Goal: Use online tool/utility: Utilize a website feature to perform a specific function

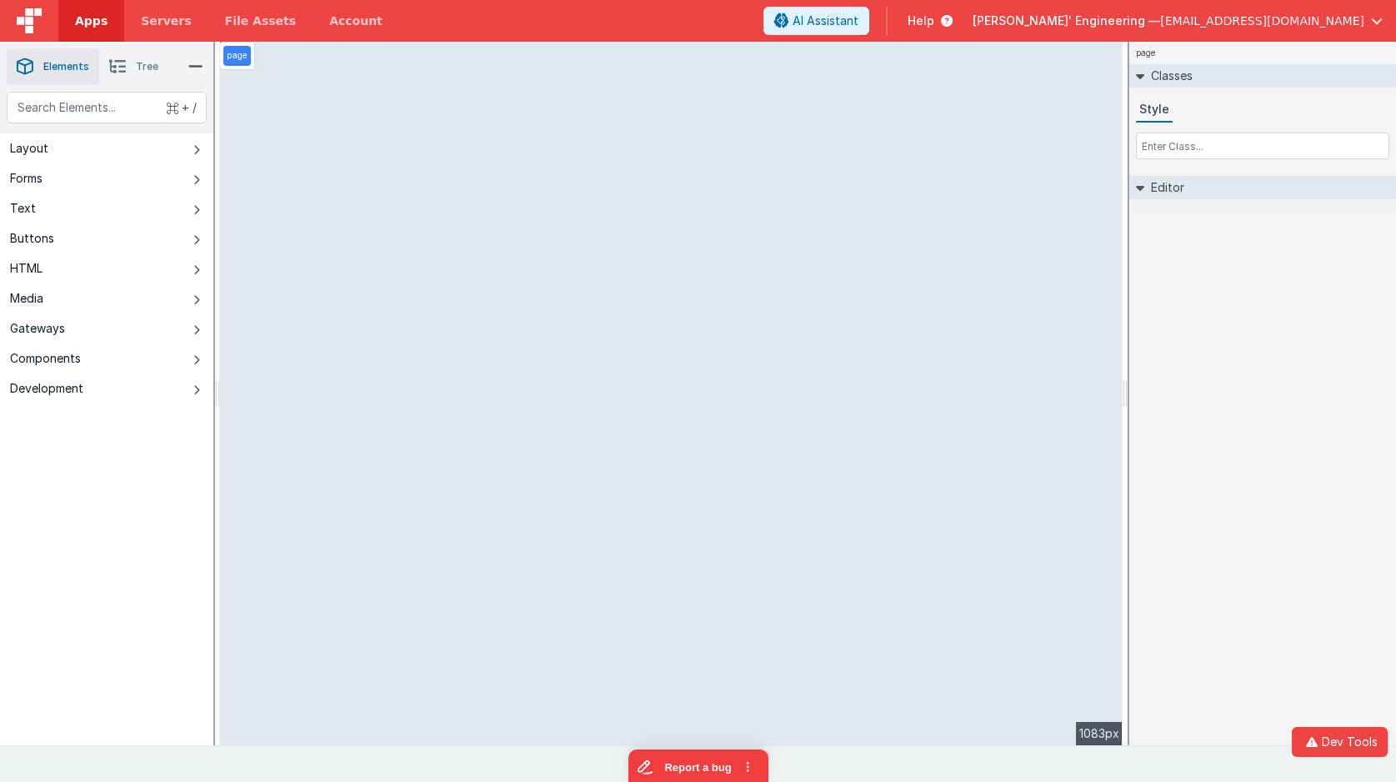
click at [80, 26] on span "Apps" at bounding box center [91, 20] width 32 height 17
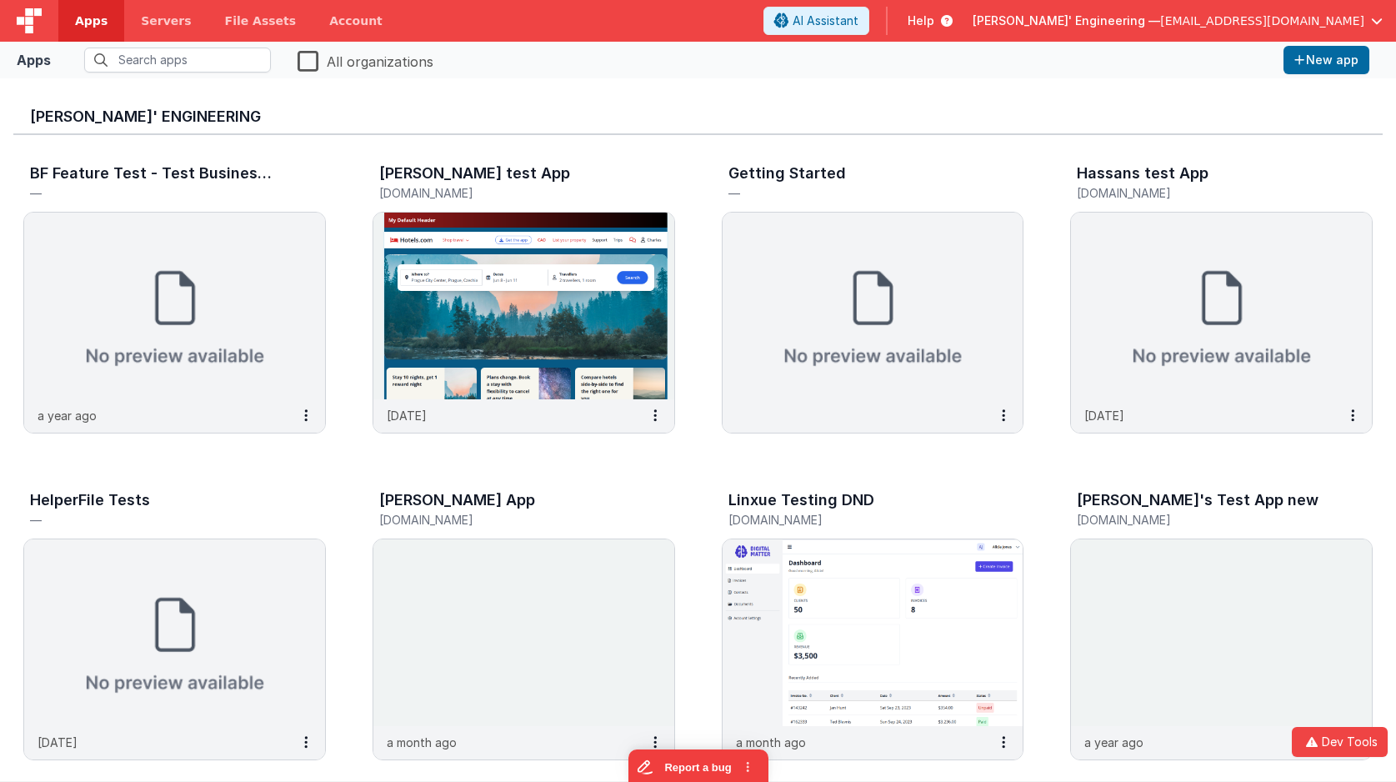
click at [847, 107] on div "Delfs' Engineering" at bounding box center [697, 113] width 1369 height 43
click at [37, 26] on img at bounding box center [29, 20] width 25 height 25
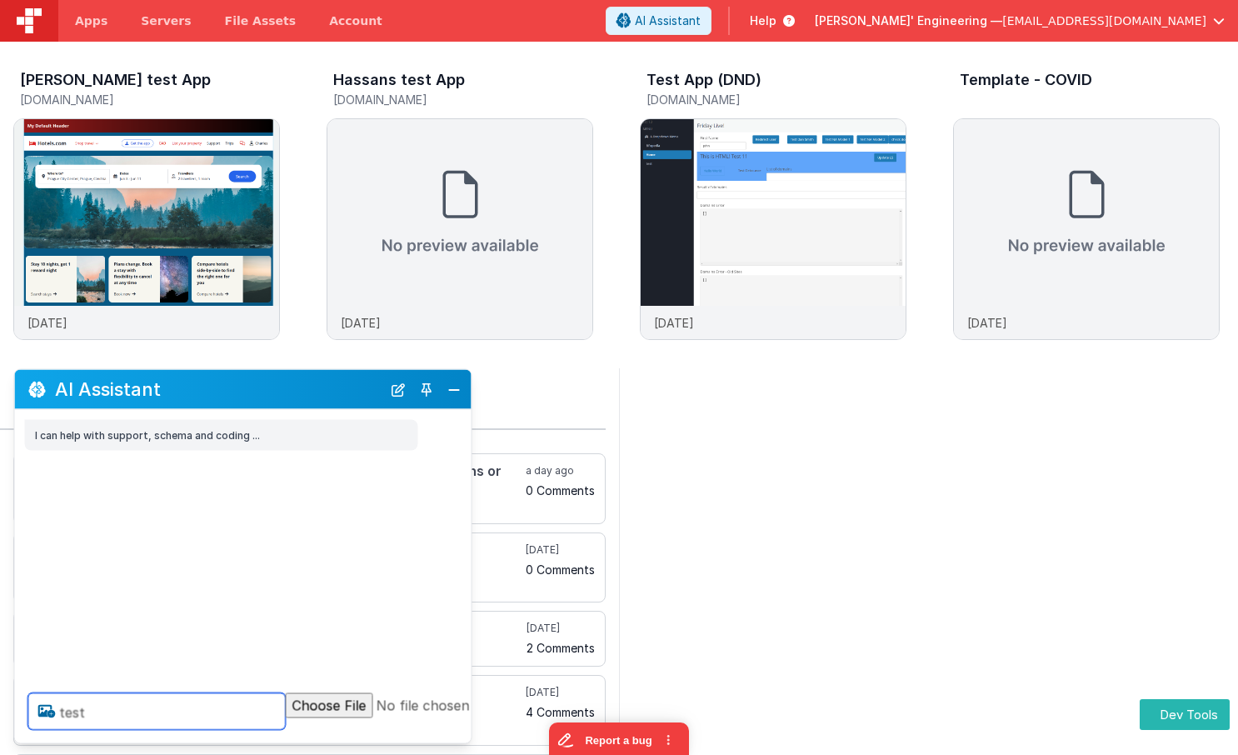
type textarea "test"
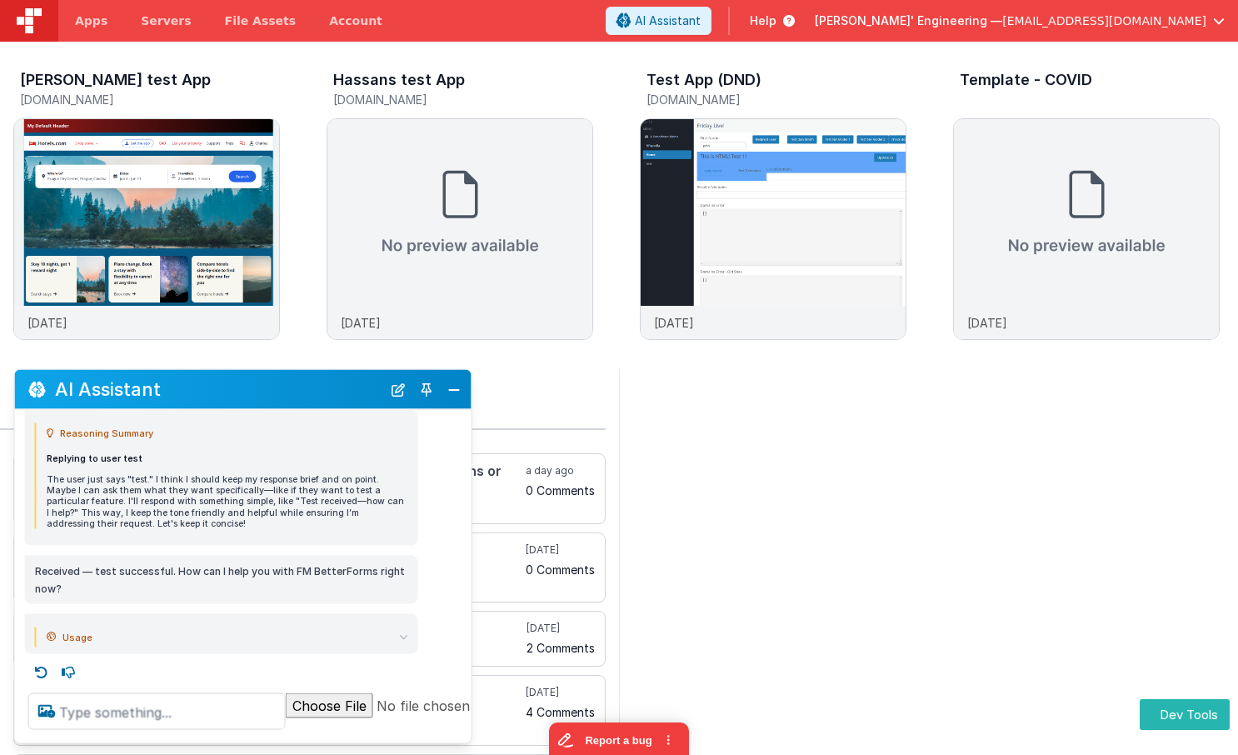
scroll to position [92, 0]
click at [156, 707] on textarea at bounding box center [156, 711] width 257 height 37
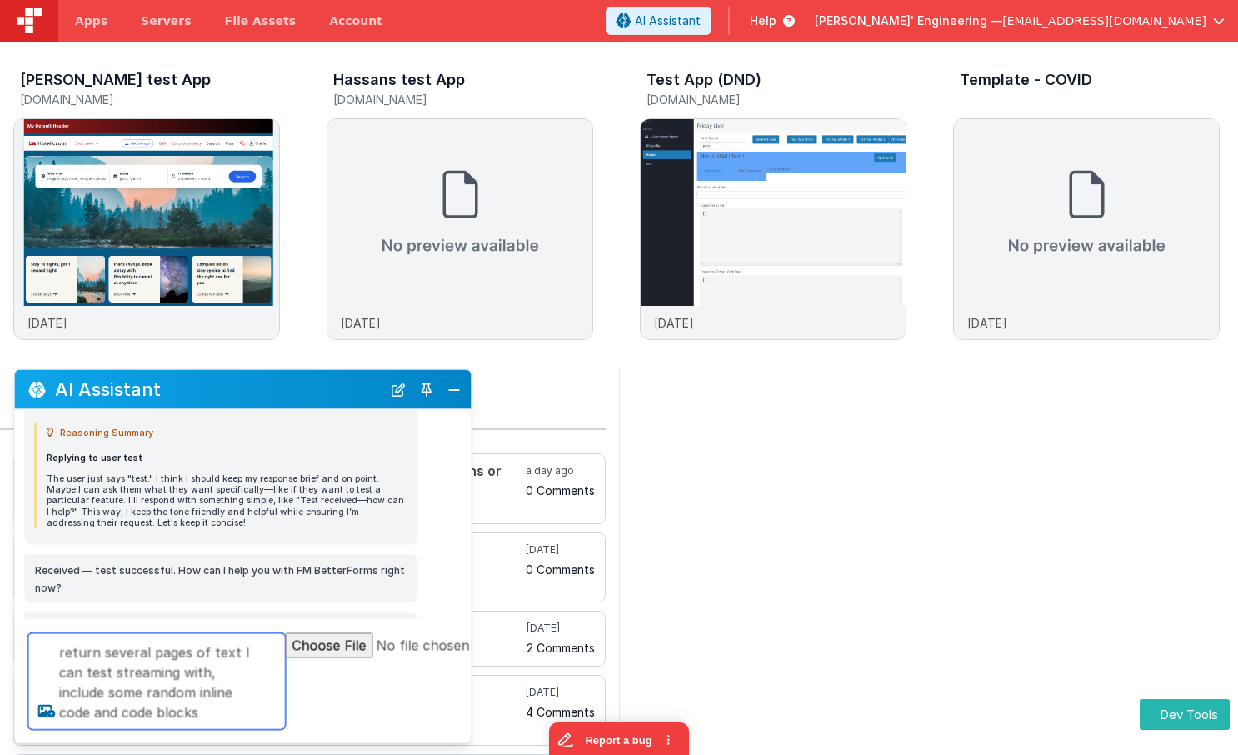
type textarea "return several pages of text I can test streaming with, include some random inl…"
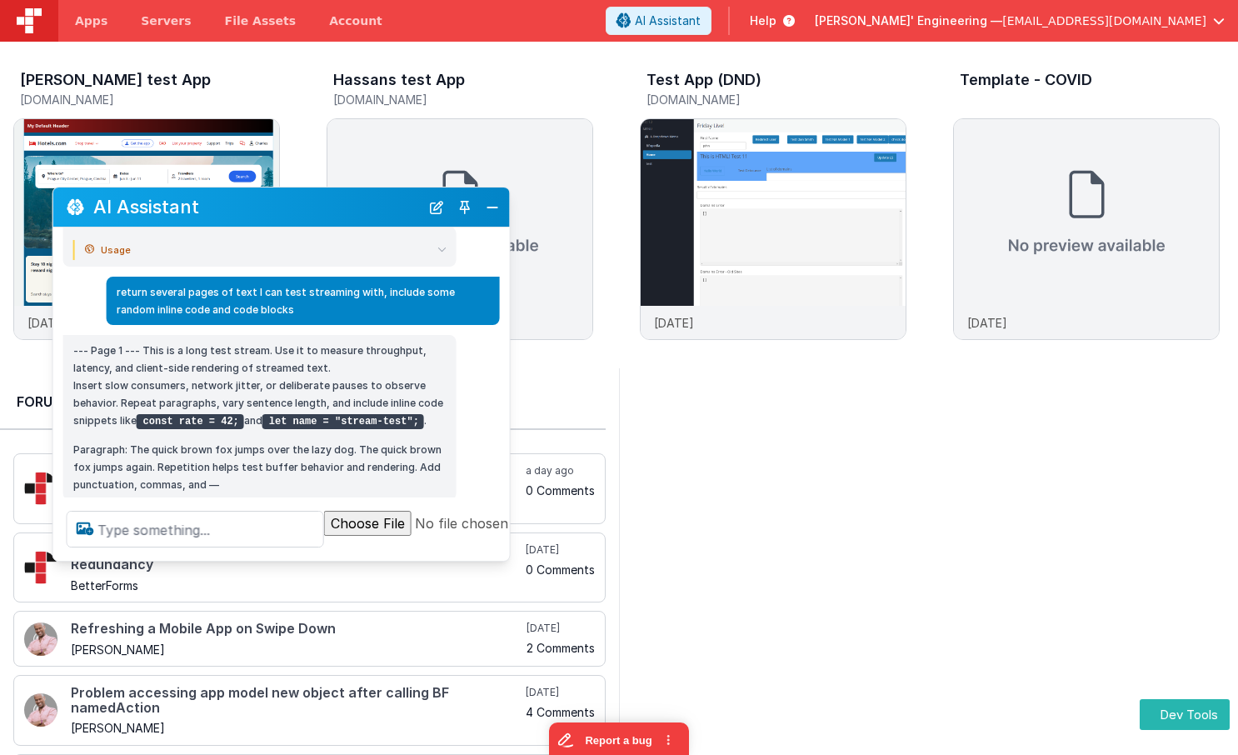
scroll to position [298, 0]
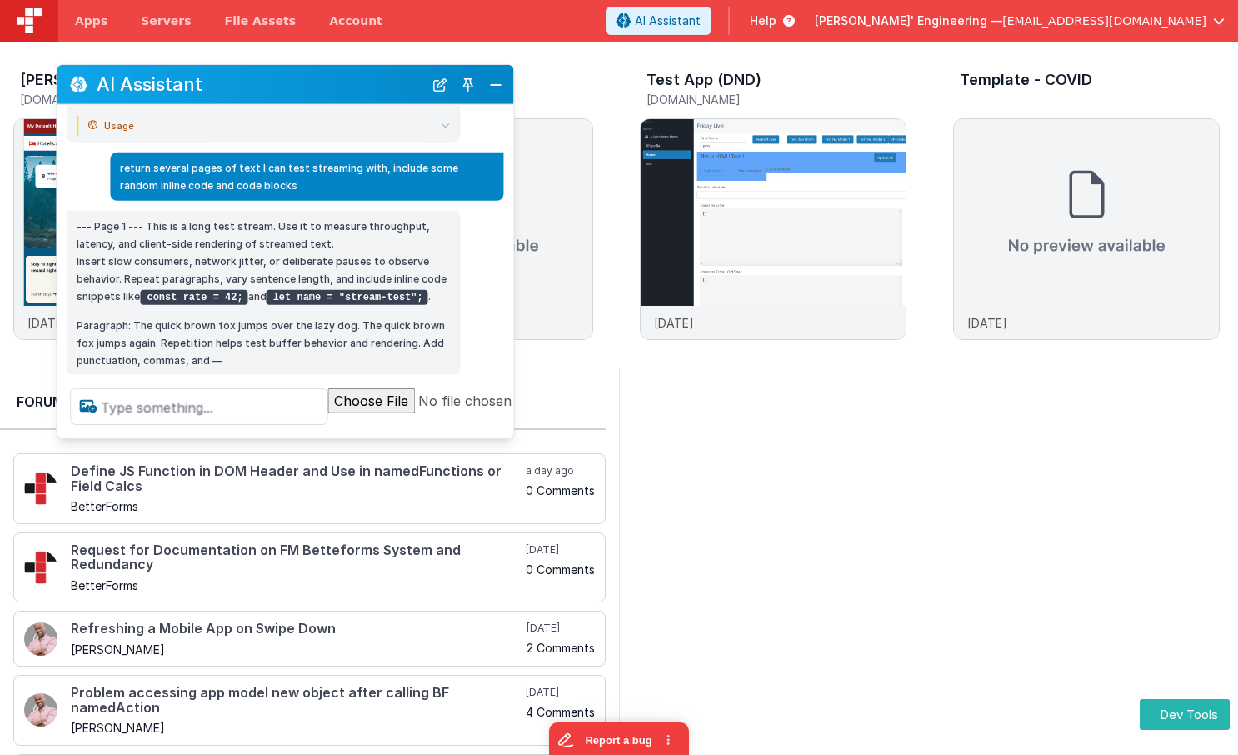
drag, startPoint x: 185, startPoint y: 384, endPoint x: 227, endPoint y: 83, distance: 303.7
click at [227, 83] on h2 "AI Assistant" at bounding box center [260, 84] width 327 height 20
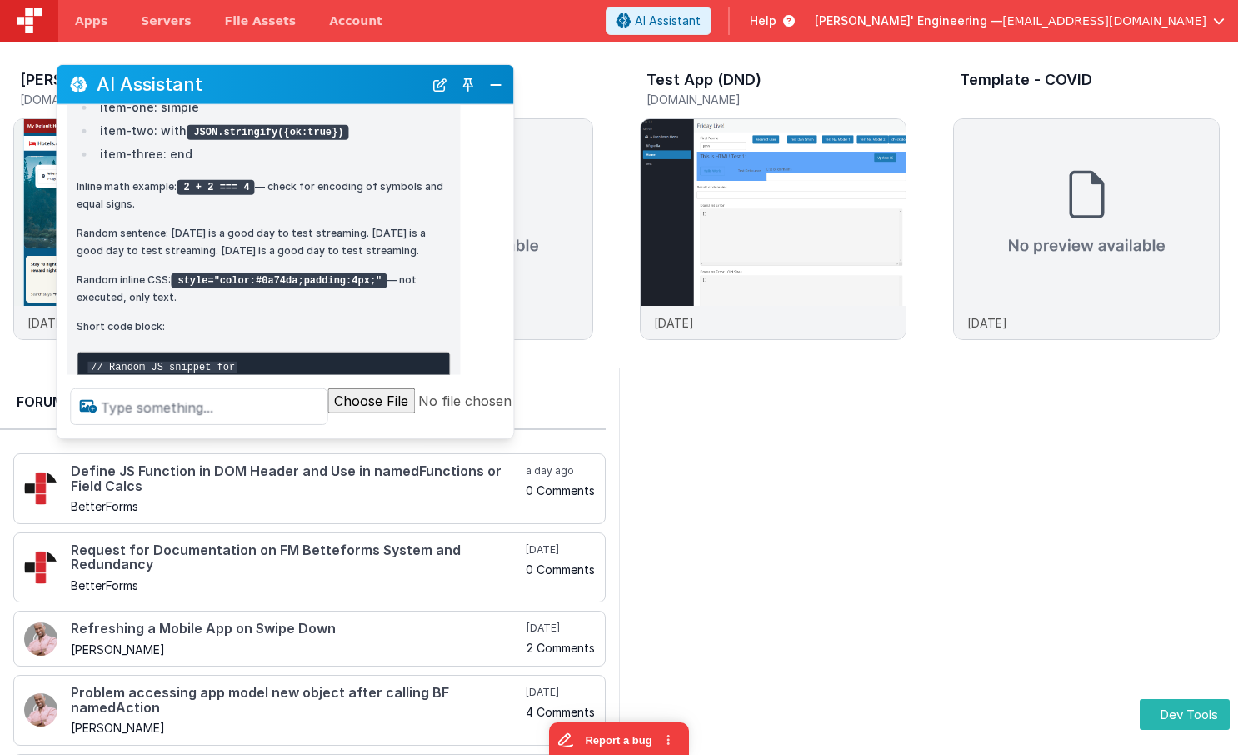
scroll to position [644, 0]
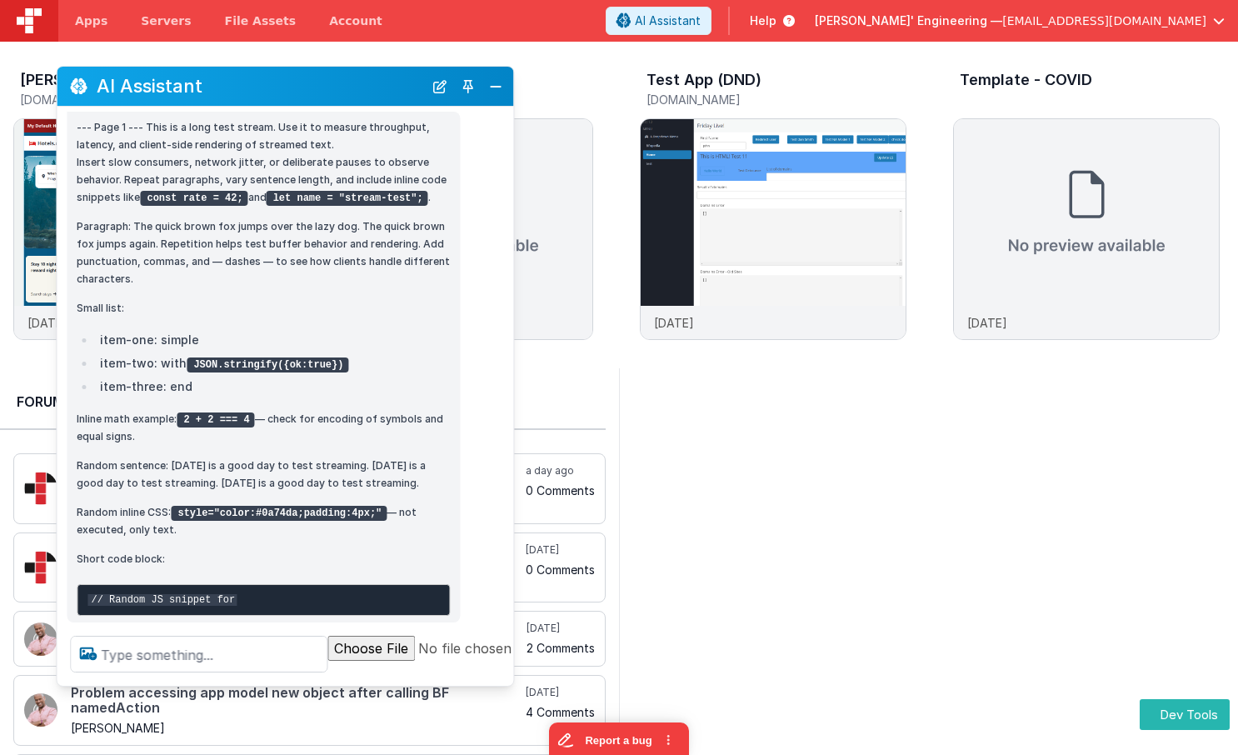
drag, startPoint x: 269, startPoint y: 437, endPoint x: 256, endPoint y: 682, distance: 246.2
click at [256, 682] on div at bounding box center [340, 653] width 567 height 63
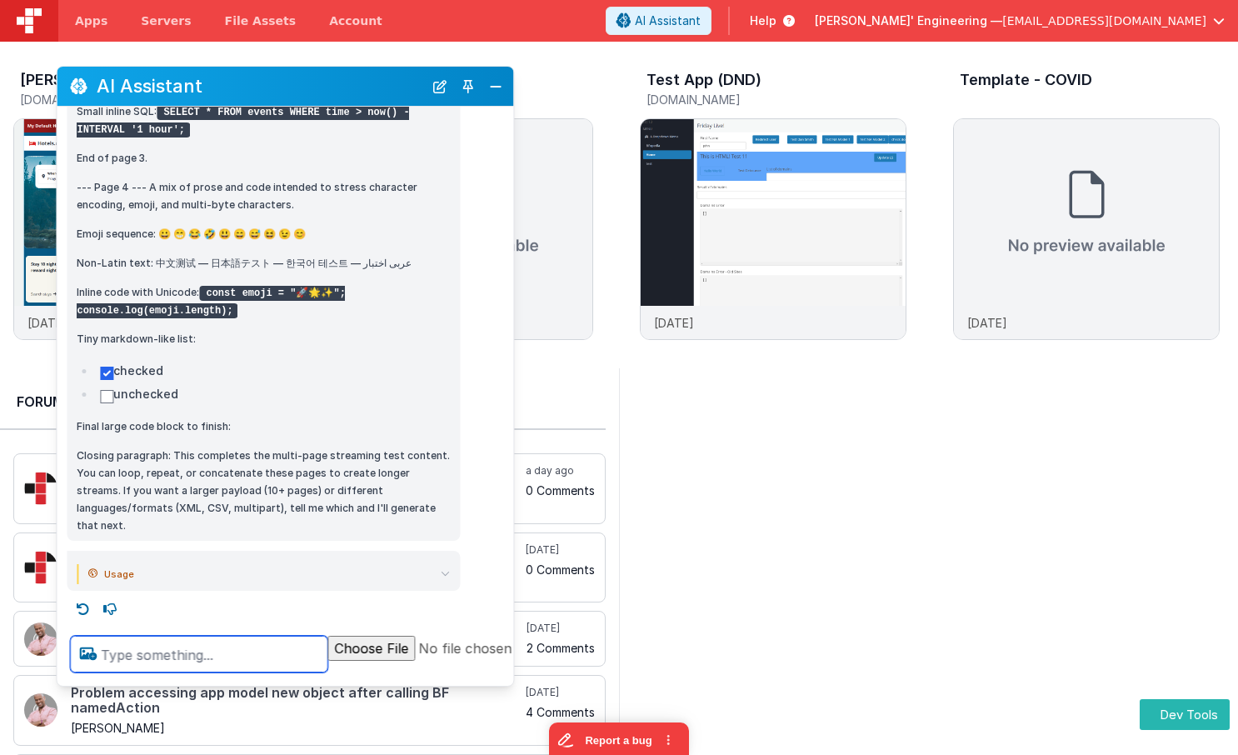
scroll to position [2795, 0]
click at [203, 664] on textarea at bounding box center [198, 654] width 257 height 37
type textarea "return rnadom ui widgets"
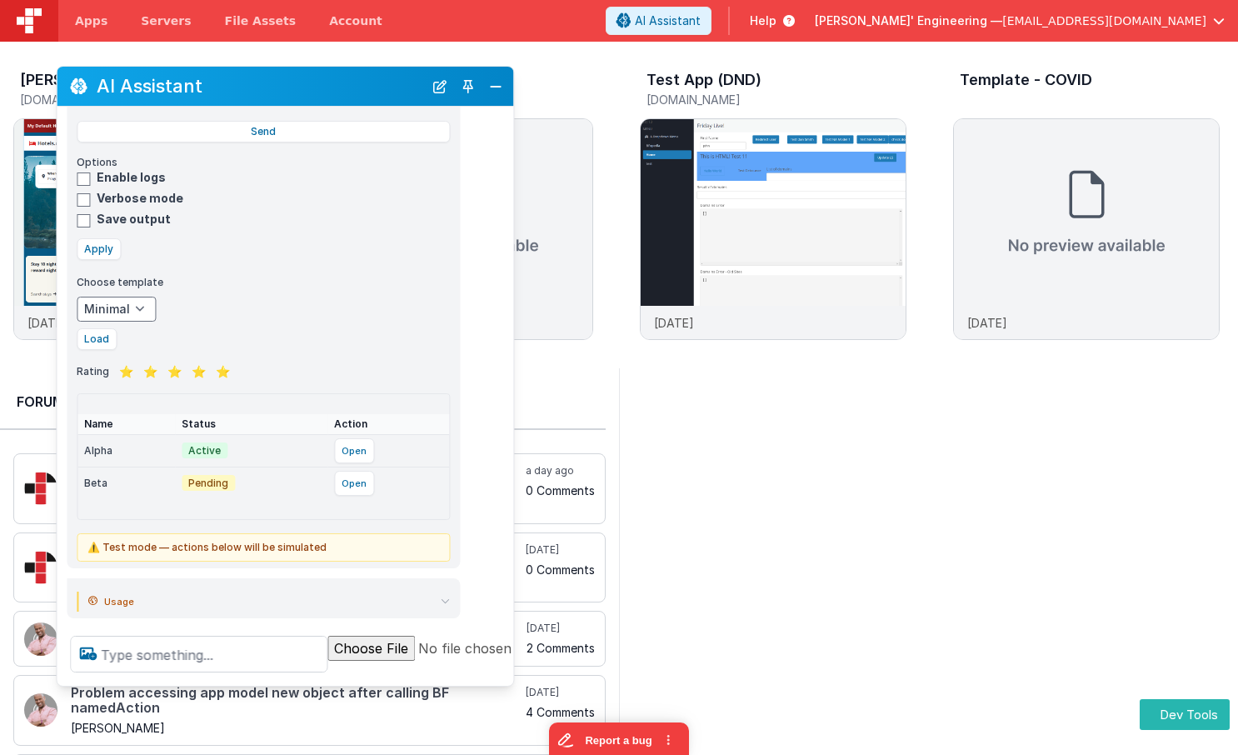
scroll to position [3589, 0]
drag, startPoint x: 436, startPoint y: 92, endPoint x: 467, endPoint y: 95, distance: 30.9
click at [436, 92] on button "New Chat" at bounding box center [439, 86] width 23 height 23
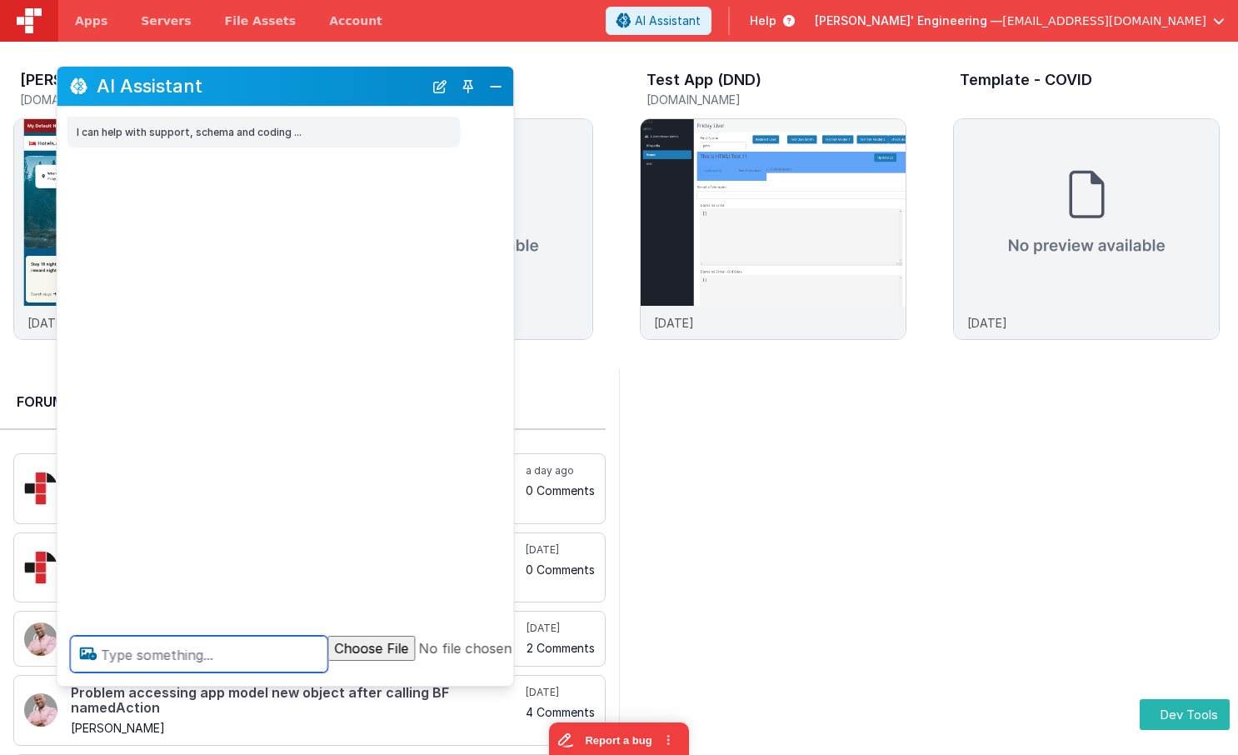
click at [222, 649] on textarea at bounding box center [198, 654] width 257 height 37
type textarea "test hellow world tool"
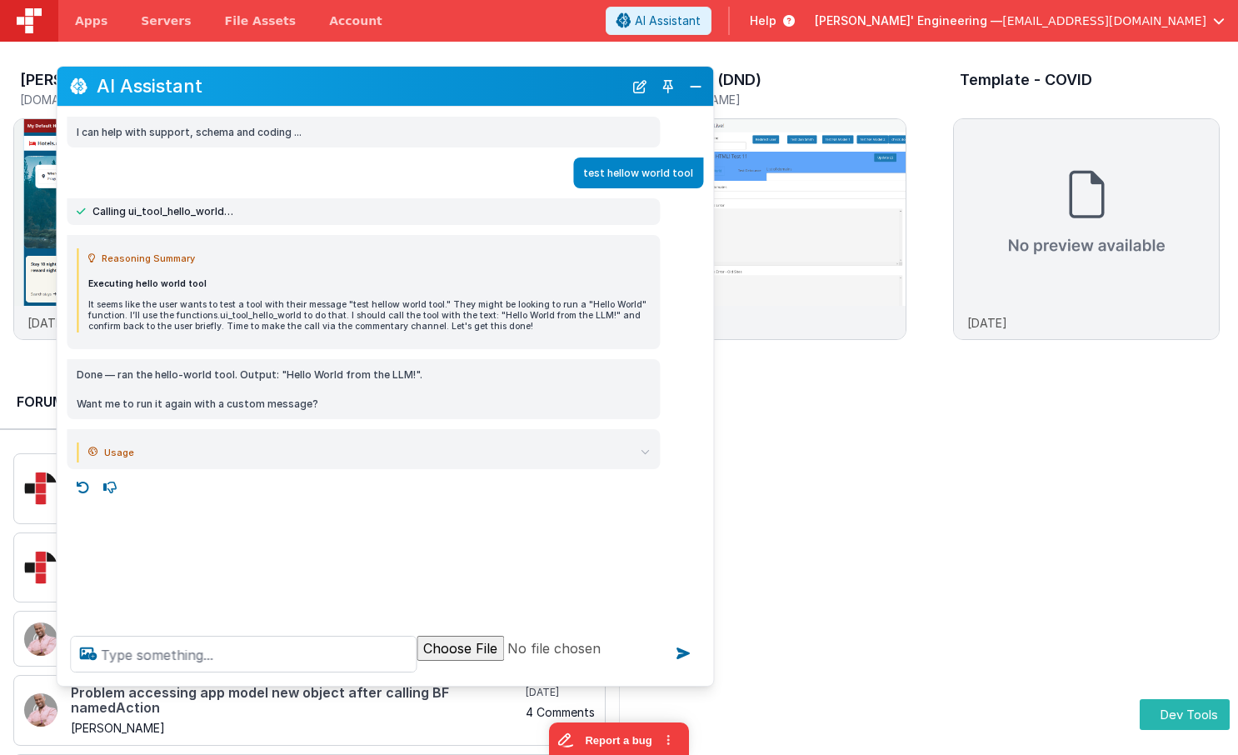
drag, startPoint x: 510, startPoint y: 416, endPoint x: 711, endPoint y: 412, distance: 200.9
click at [711, 412] on div "Done — ran the hello-world tool. Output: "Hello World from the LLM!". Want me t…" at bounding box center [385, 389] width 657 height 60
click at [197, 649] on textarea at bounding box center [243, 654] width 347 height 37
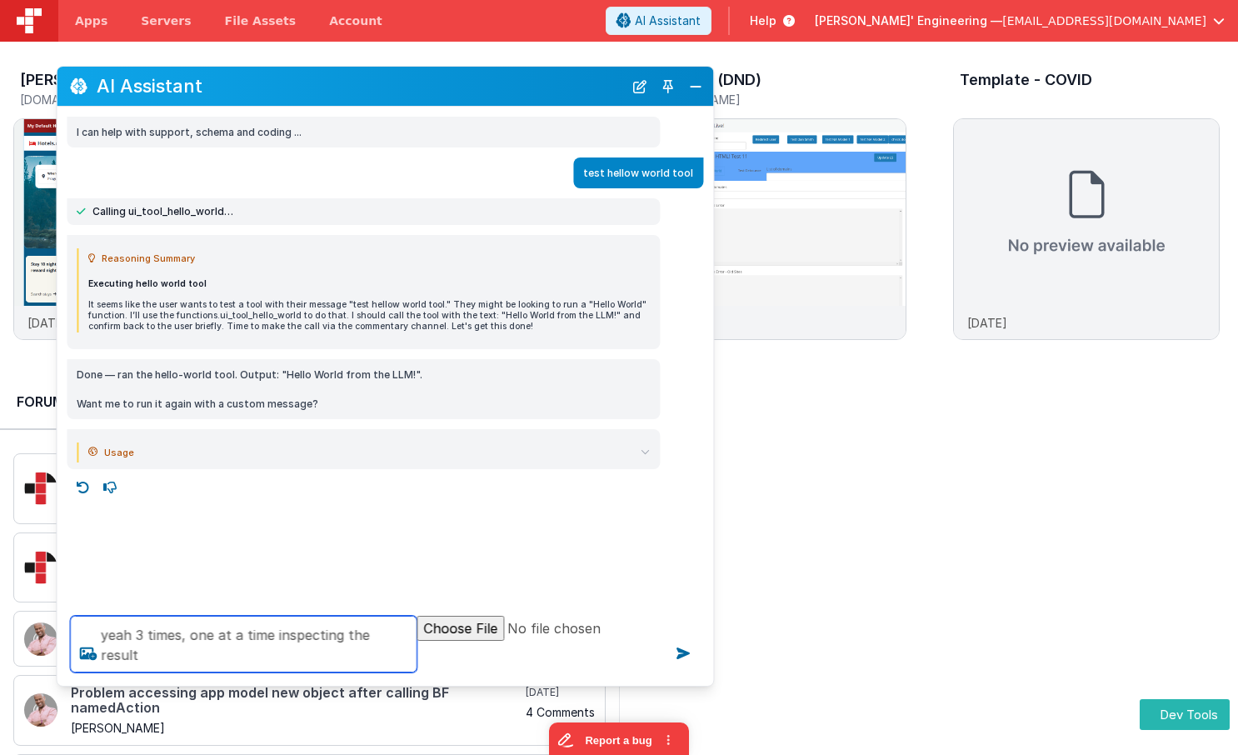
type textarea "yeah 3 times, one at a time inspecting the result"
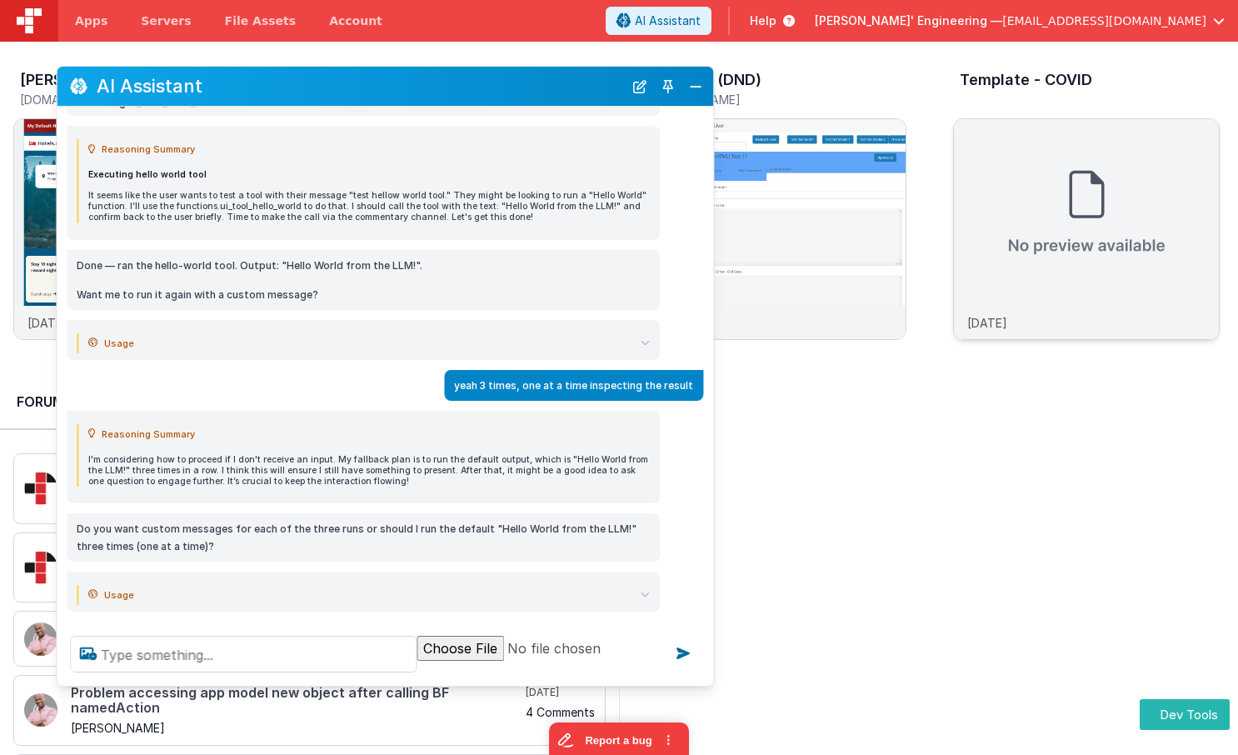
scroll to position [130, 0]
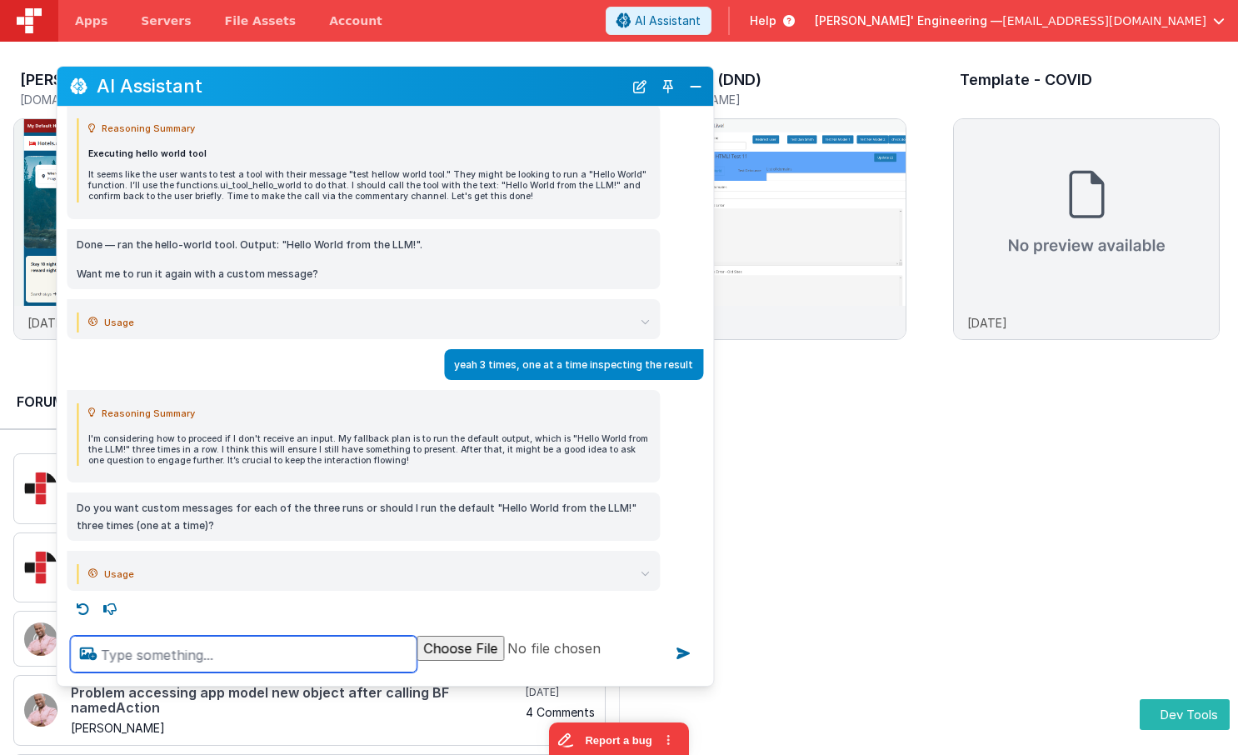
click at [280, 655] on textarea at bounding box center [243, 654] width 347 height 37
type textarea "sure"
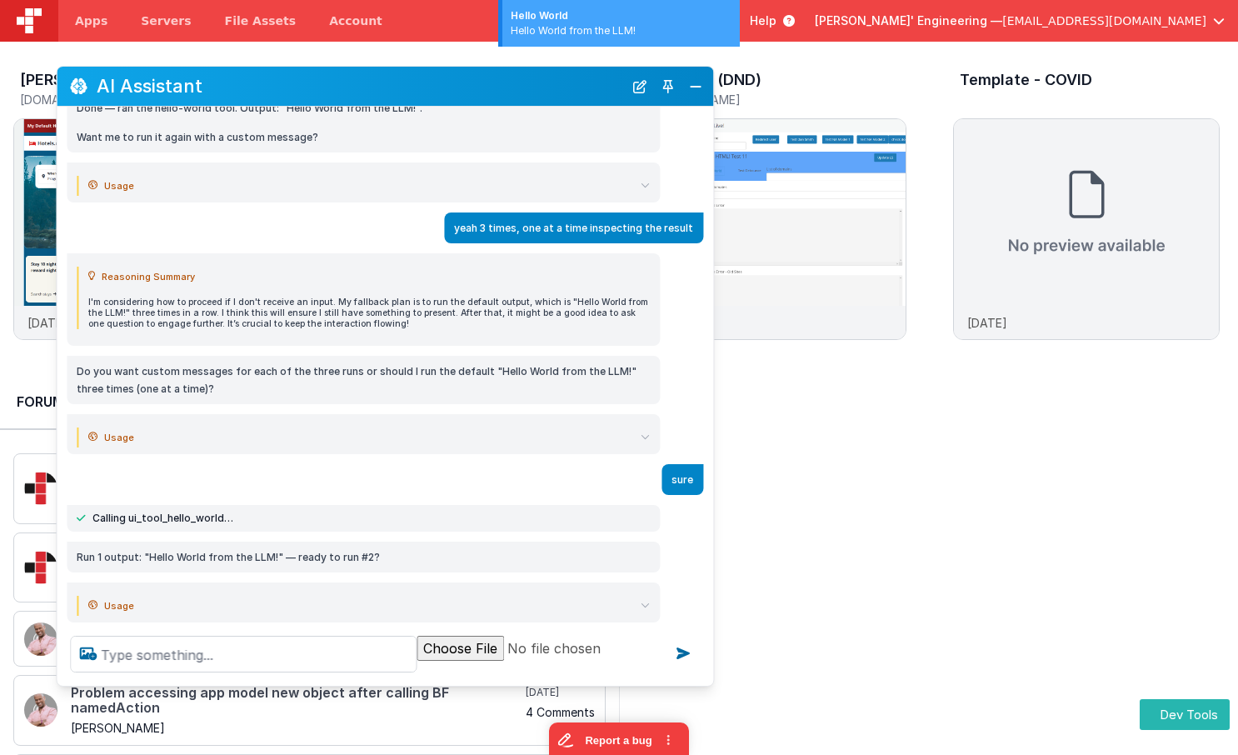
scroll to position [298, 0]
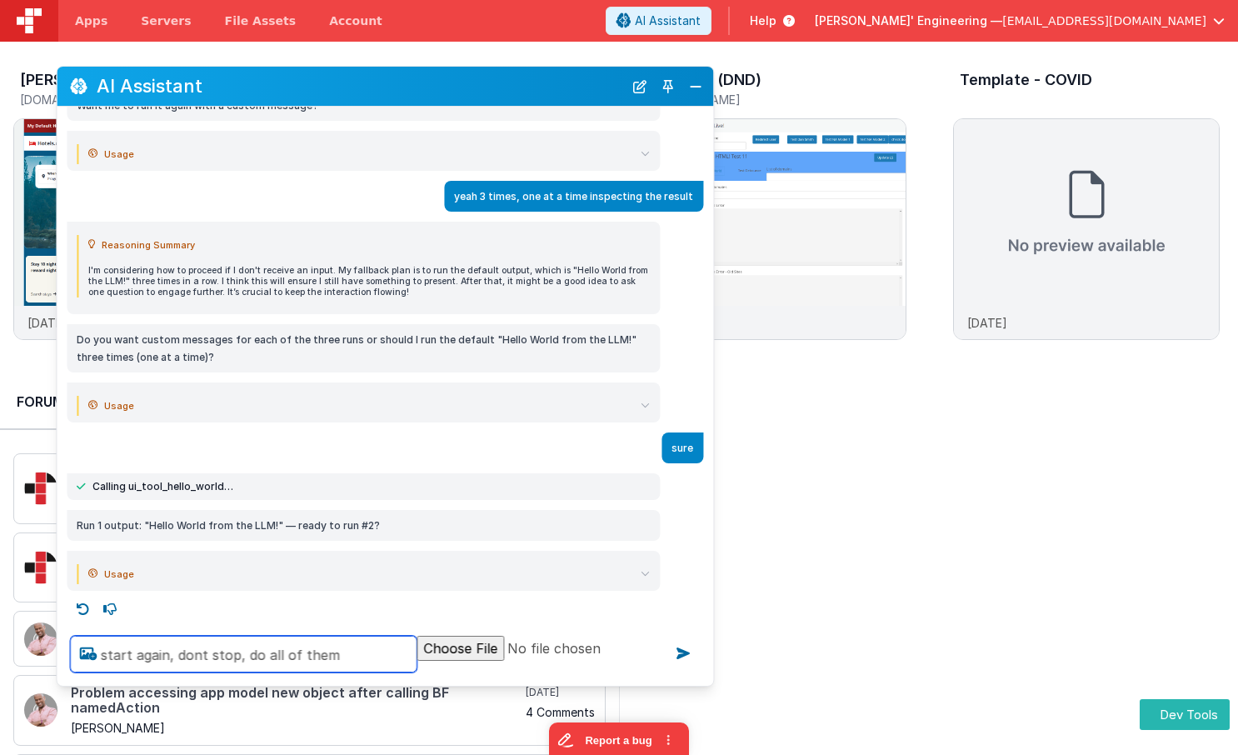
type textarea "start again, dont stop, do all of them"
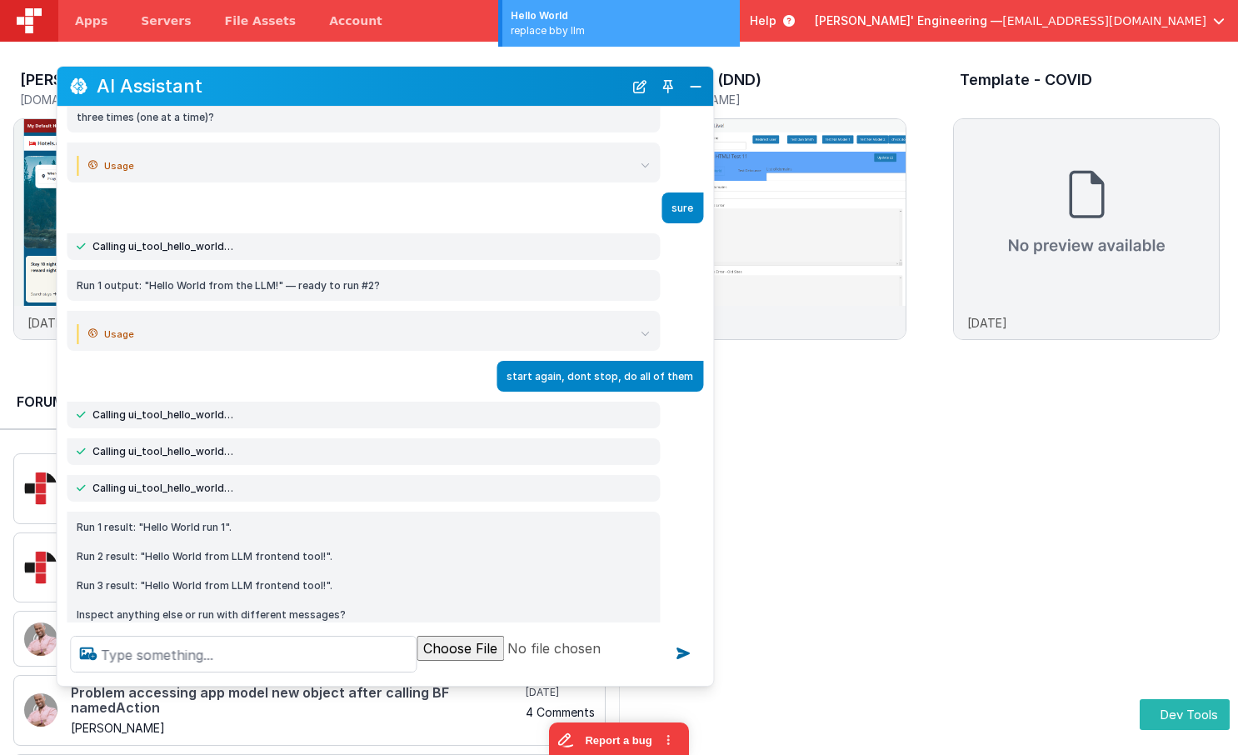
scroll to position [577, 0]
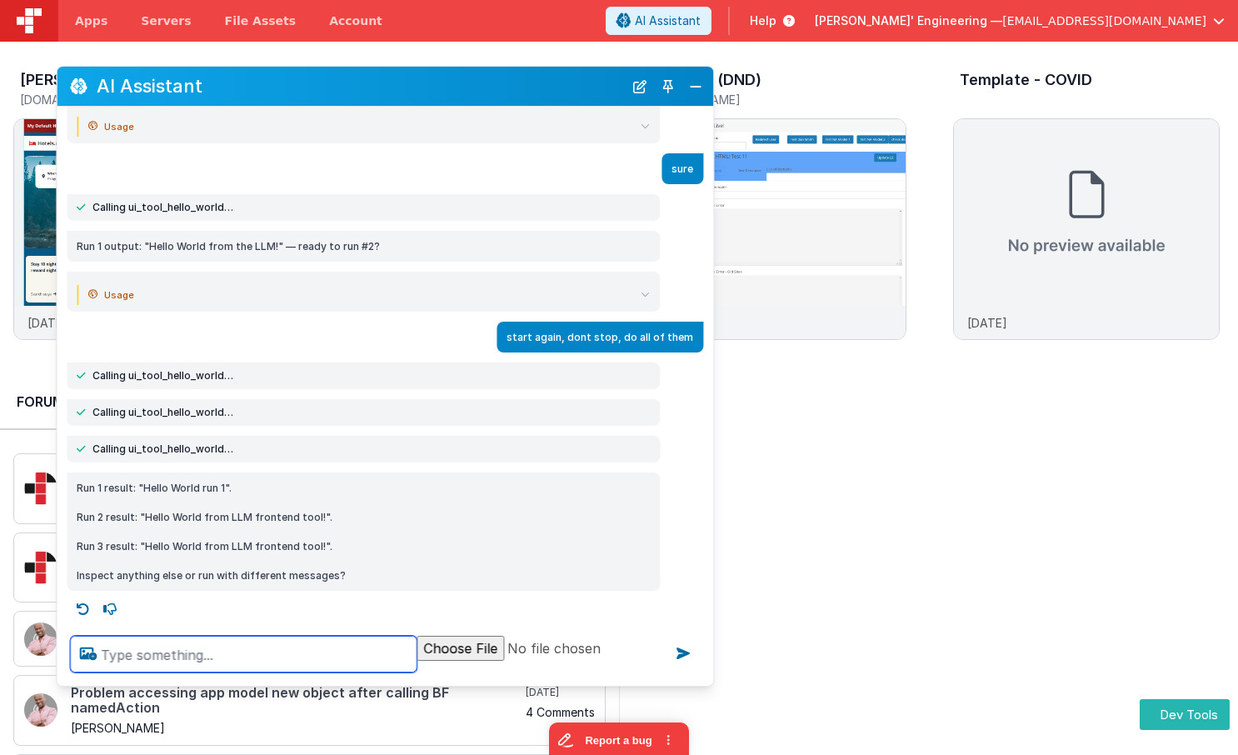
click at [254, 668] on textarea at bounding box center [243, 654] width 347 height 37
type textarea "what is the result of that tool"
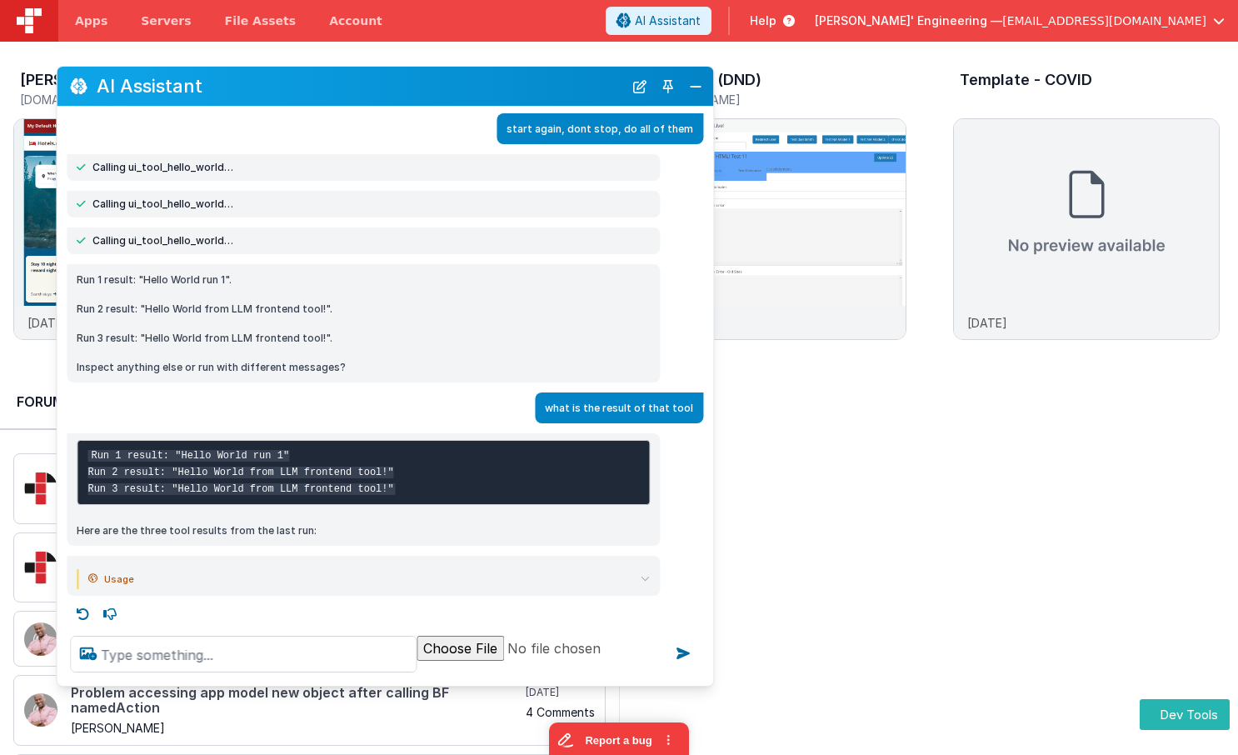
scroll to position [807, 0]
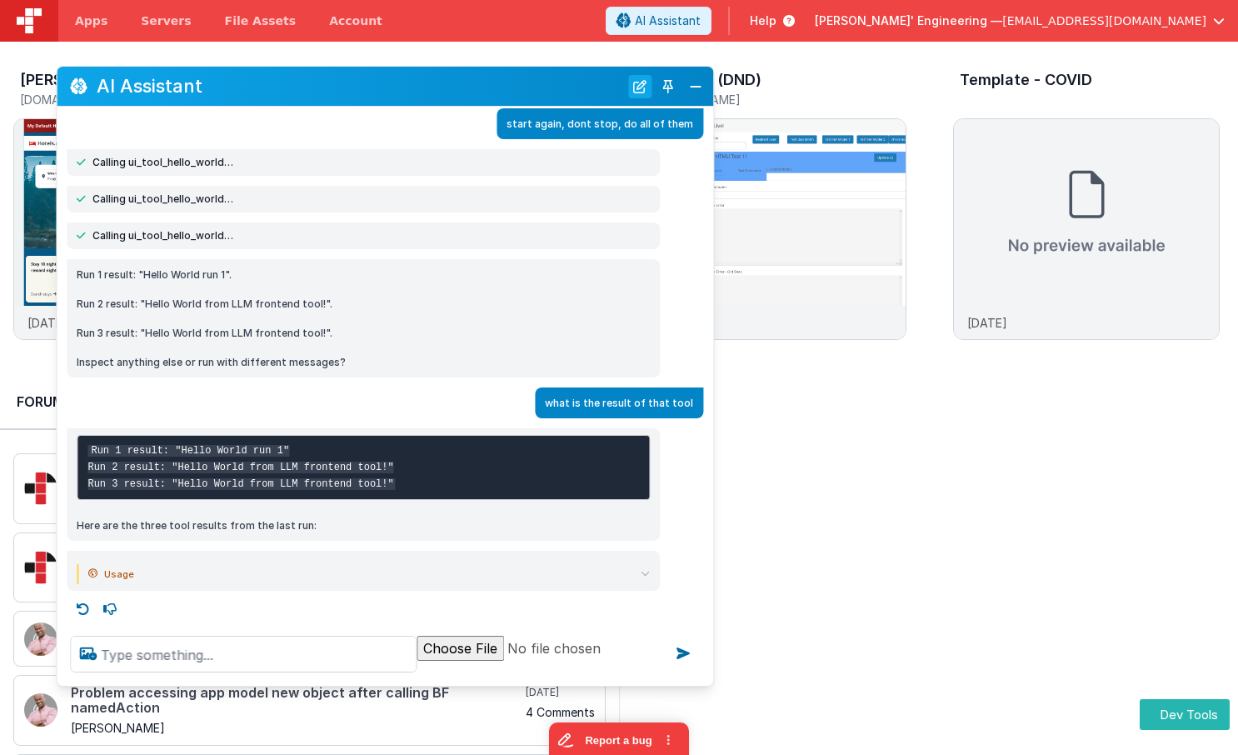
click at [641, 88] on button "New Chat" at bounding box center [639, 86] width 23 height 23
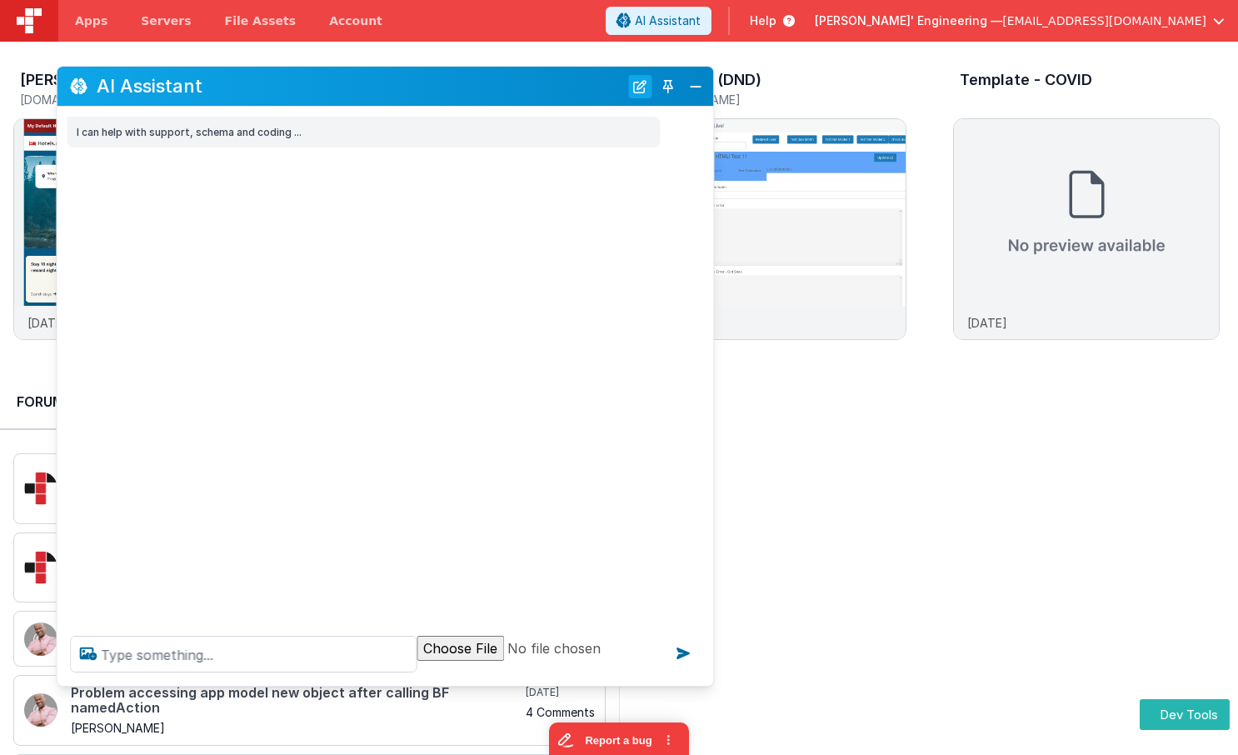
scroll to position [0, 0]
click at [302, 664] on textarea at bounding box center [243, 654] width 347 height 37
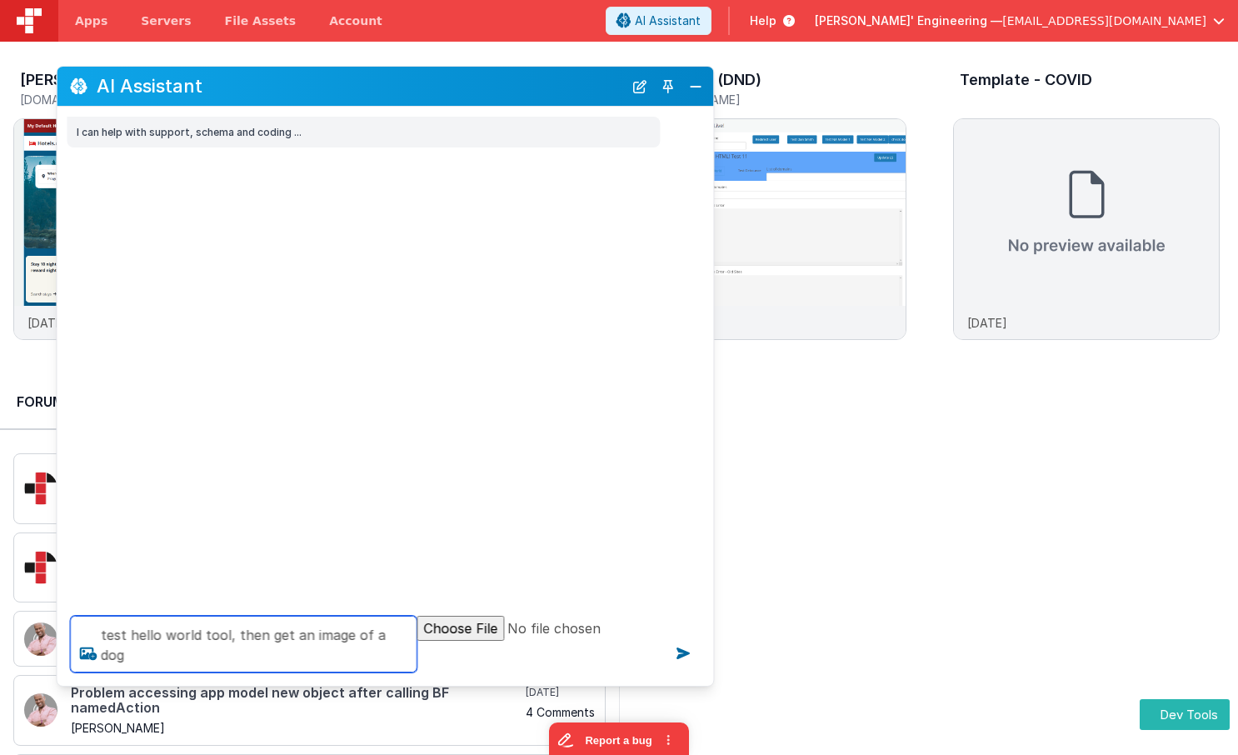
type textarea "test hello world tool, then get an image of a dog"
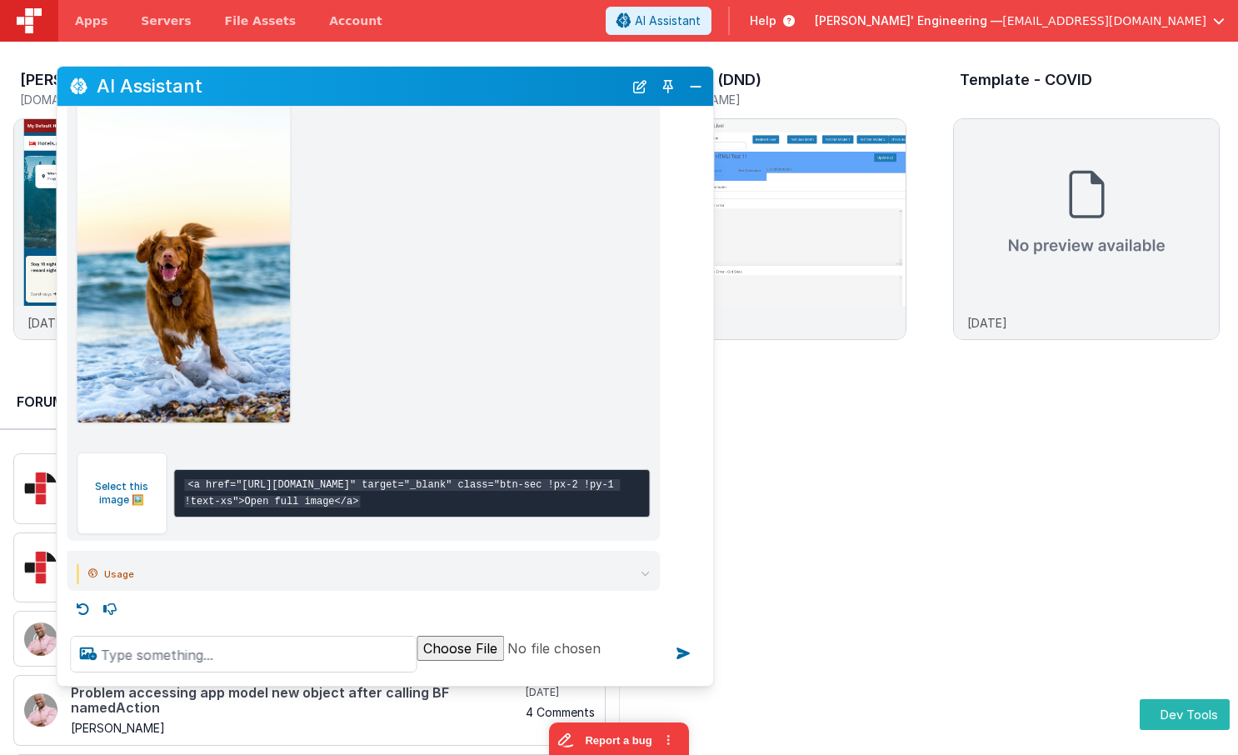
scroll to position [357, 0]
click at [102, 463] on button "Select this image 🖼️" at bounding box center [122, 493] width 90 height 82
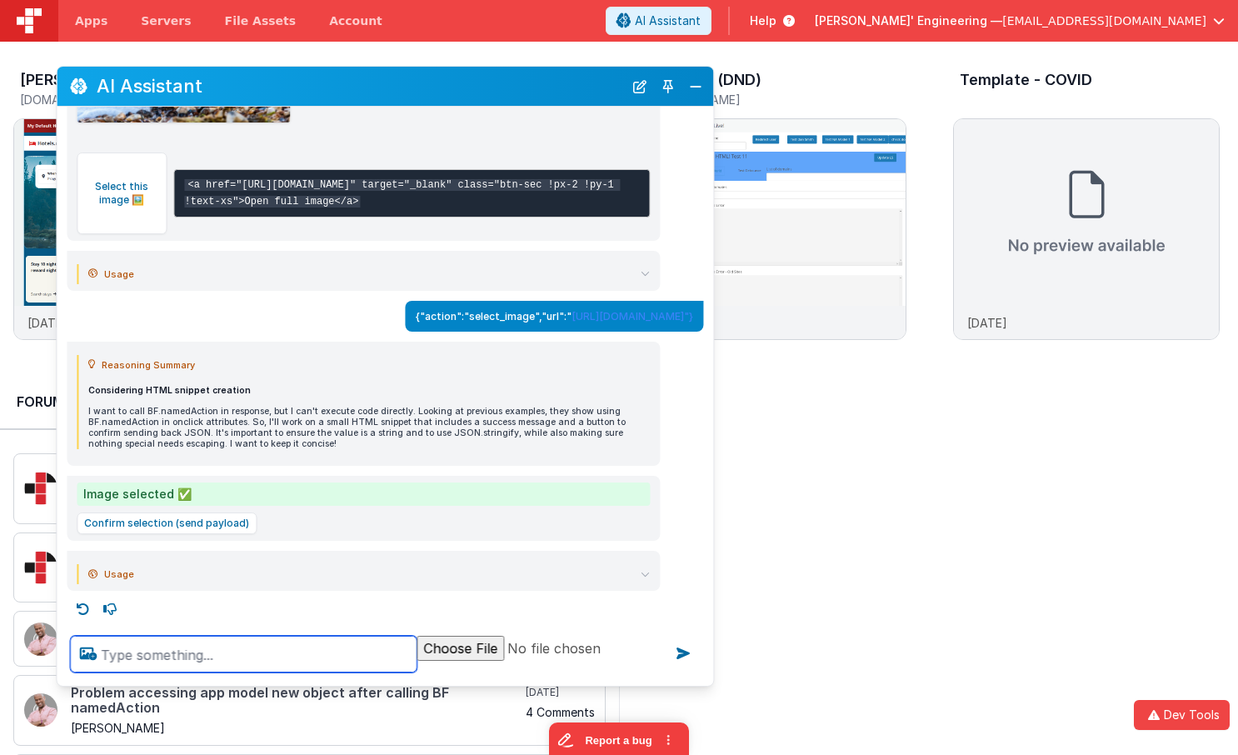
scroll to position [702, 0]
click at [165, 580] on summary "Usage" at bounding box center [369, 574] width 562 height 20
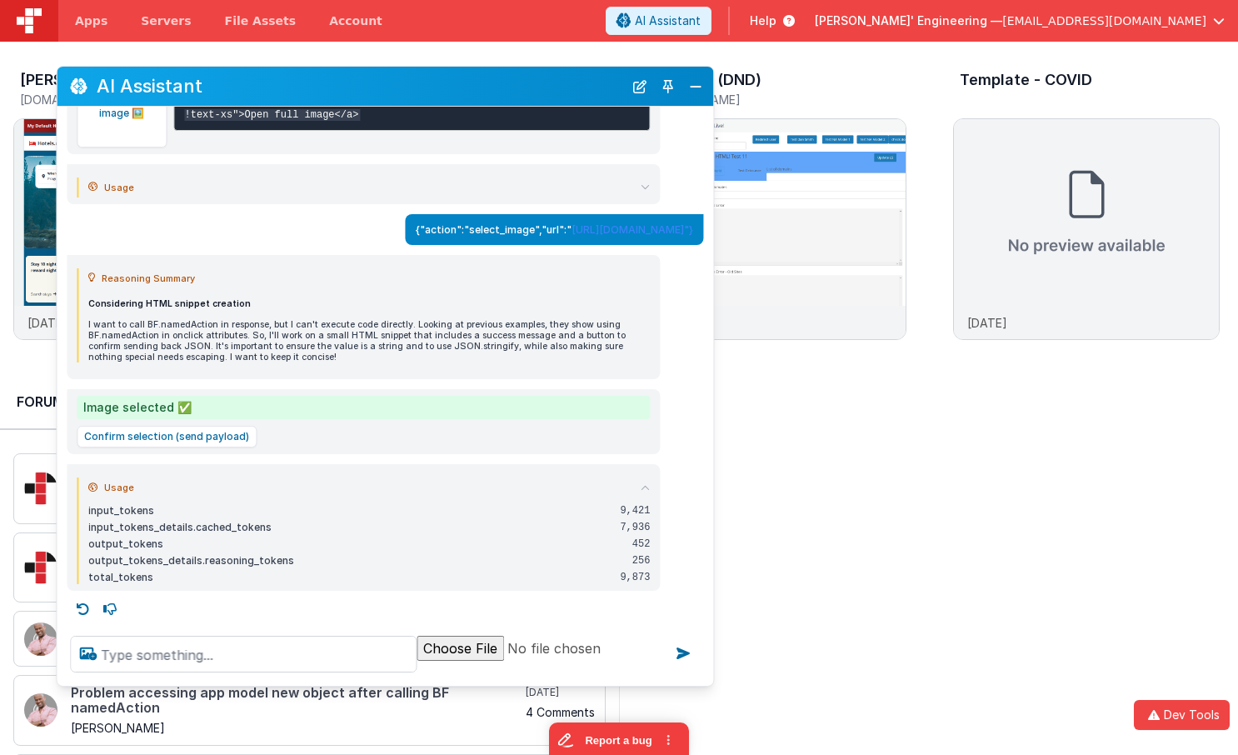
scroll to position [797, 0]
click at [644, 483] on icon at bounding box center [645, 487] width 9 height 9
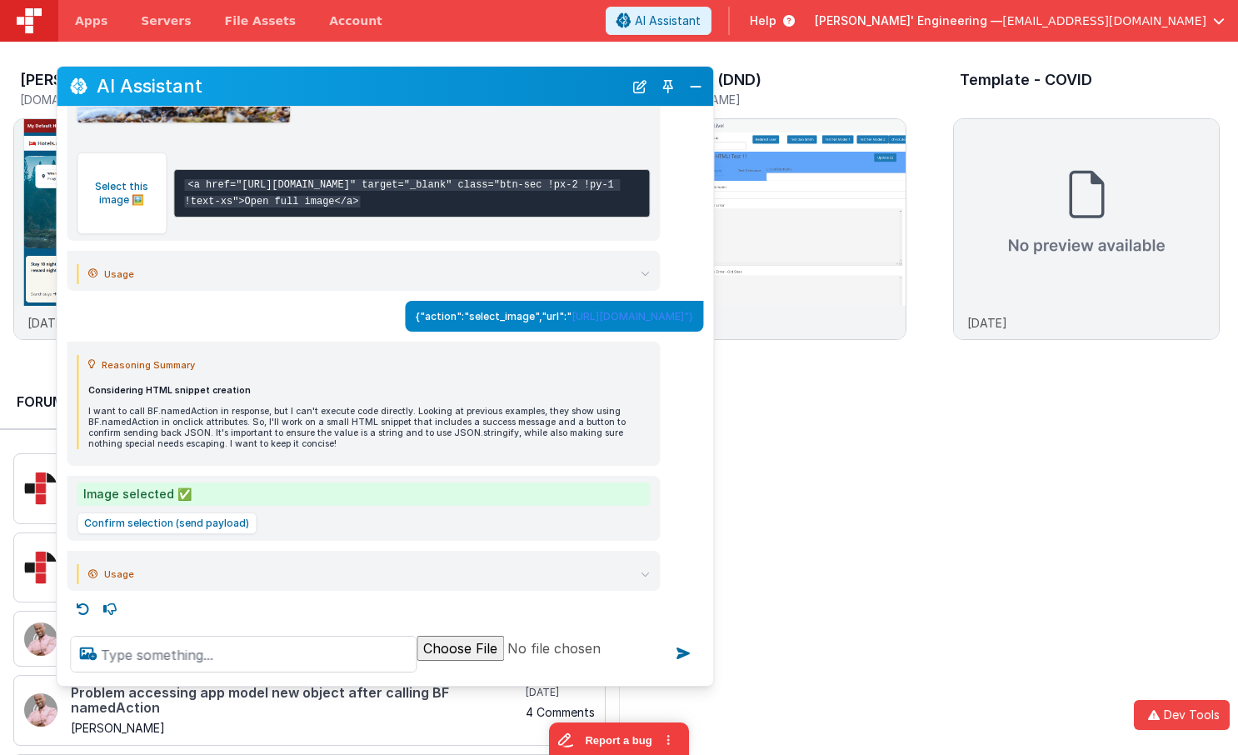
scroll to position [710, 0]
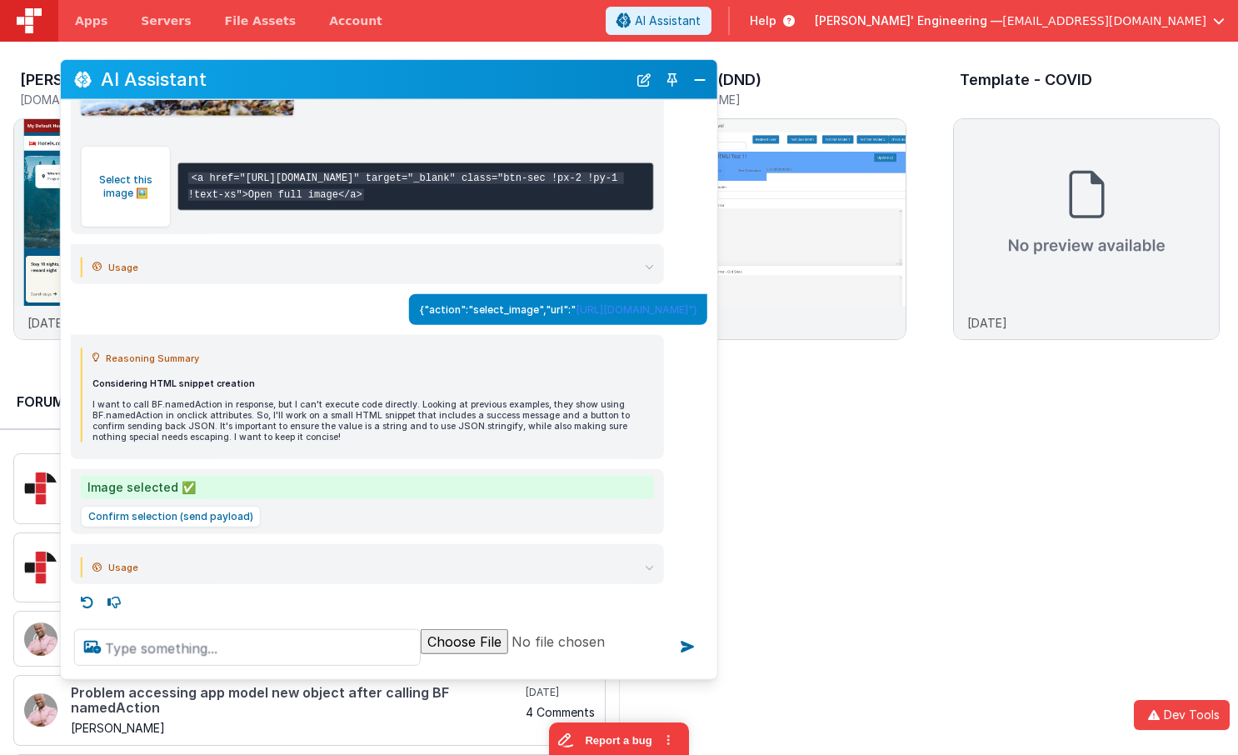
click at [493, 87] on h2 "AI Assistant" at bounding box center [364, 79] width 527 height 20
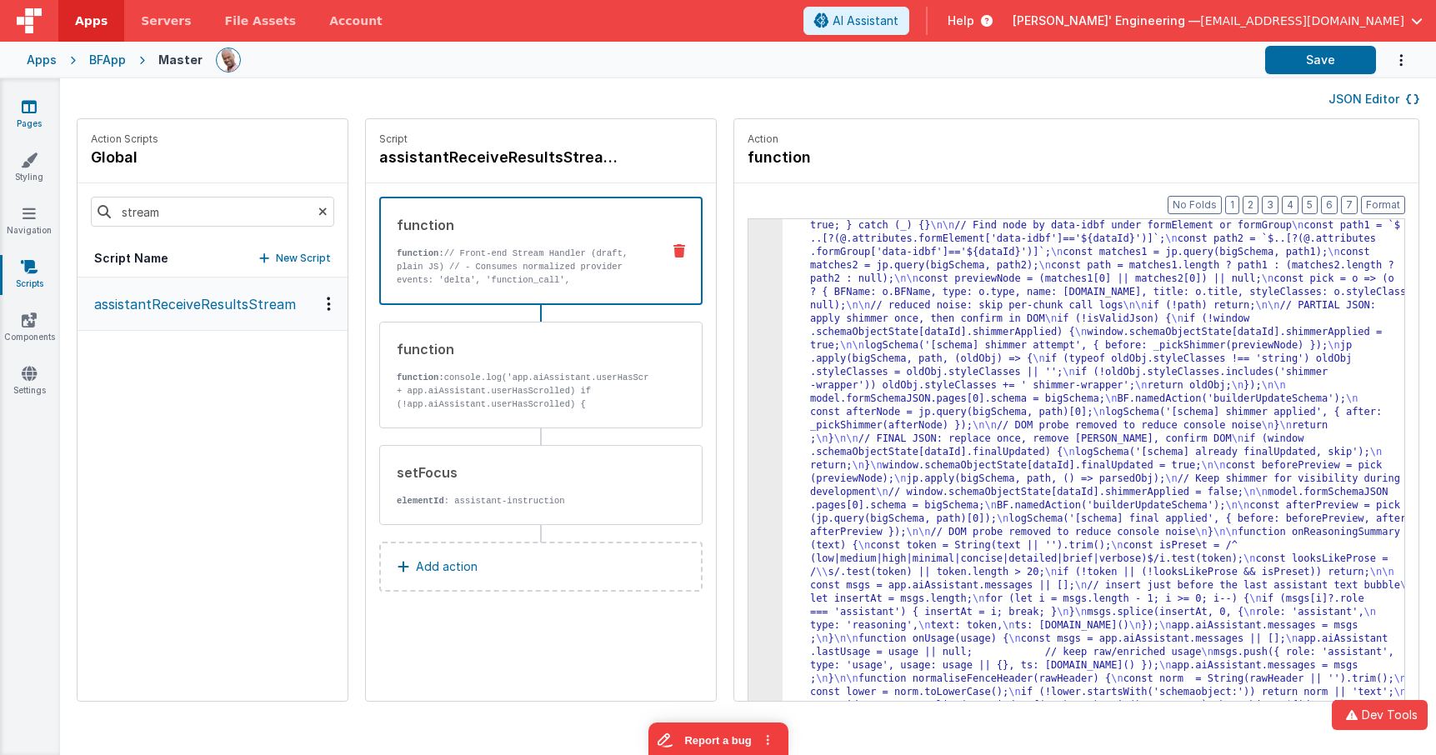
scroll to position [3786, 0]
click at [27, 111] on icon at bounding box center [29, 106] width 15 height 17
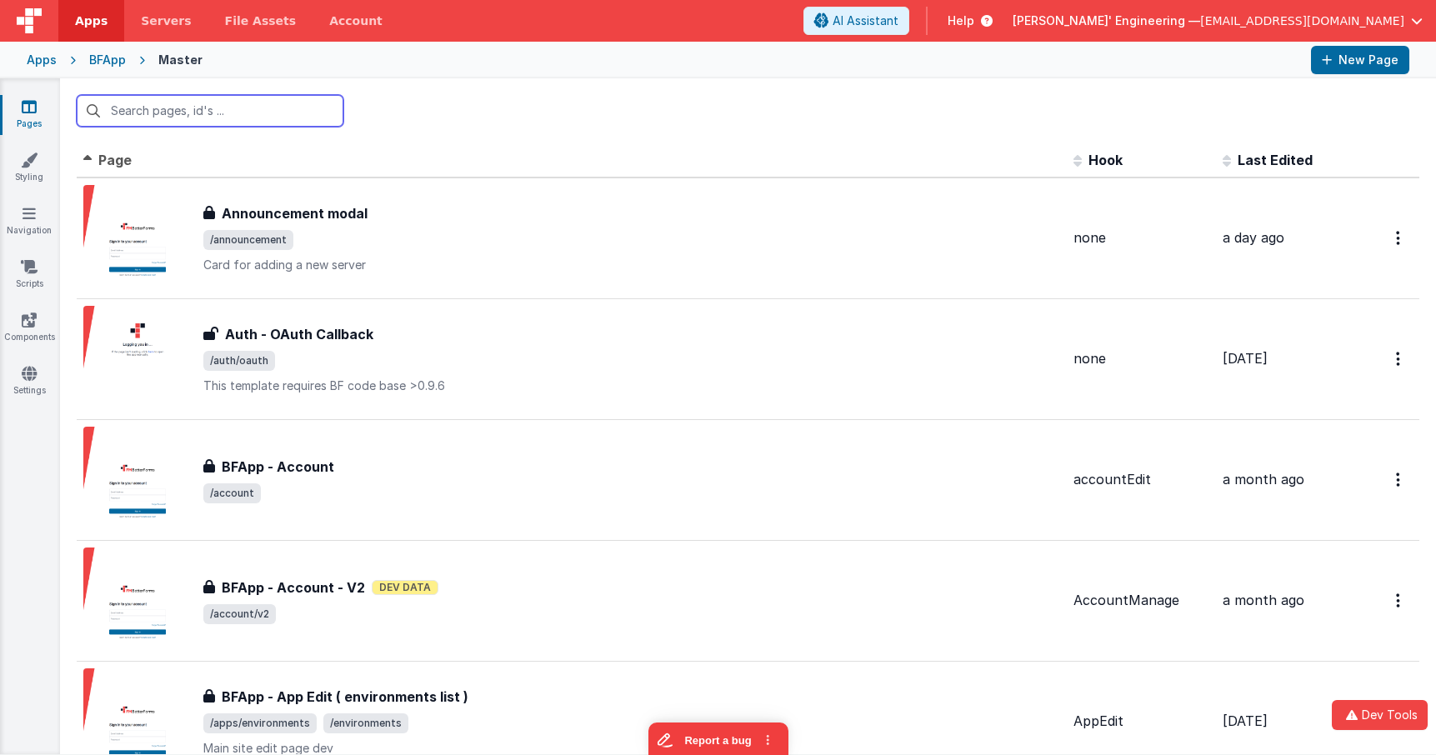
click at [280, 106] on input "text" at bounding box center [210, 111] width 267 height 32
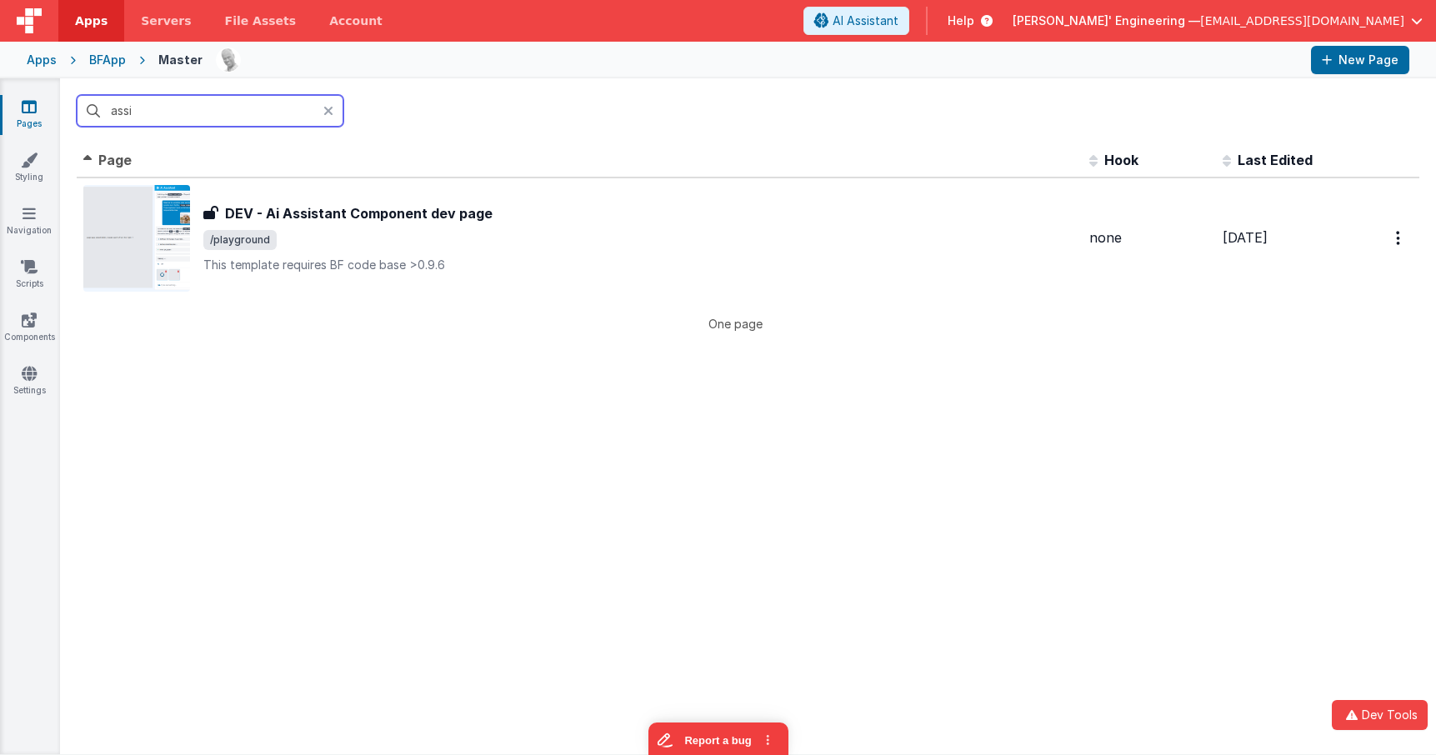
type input "assis"
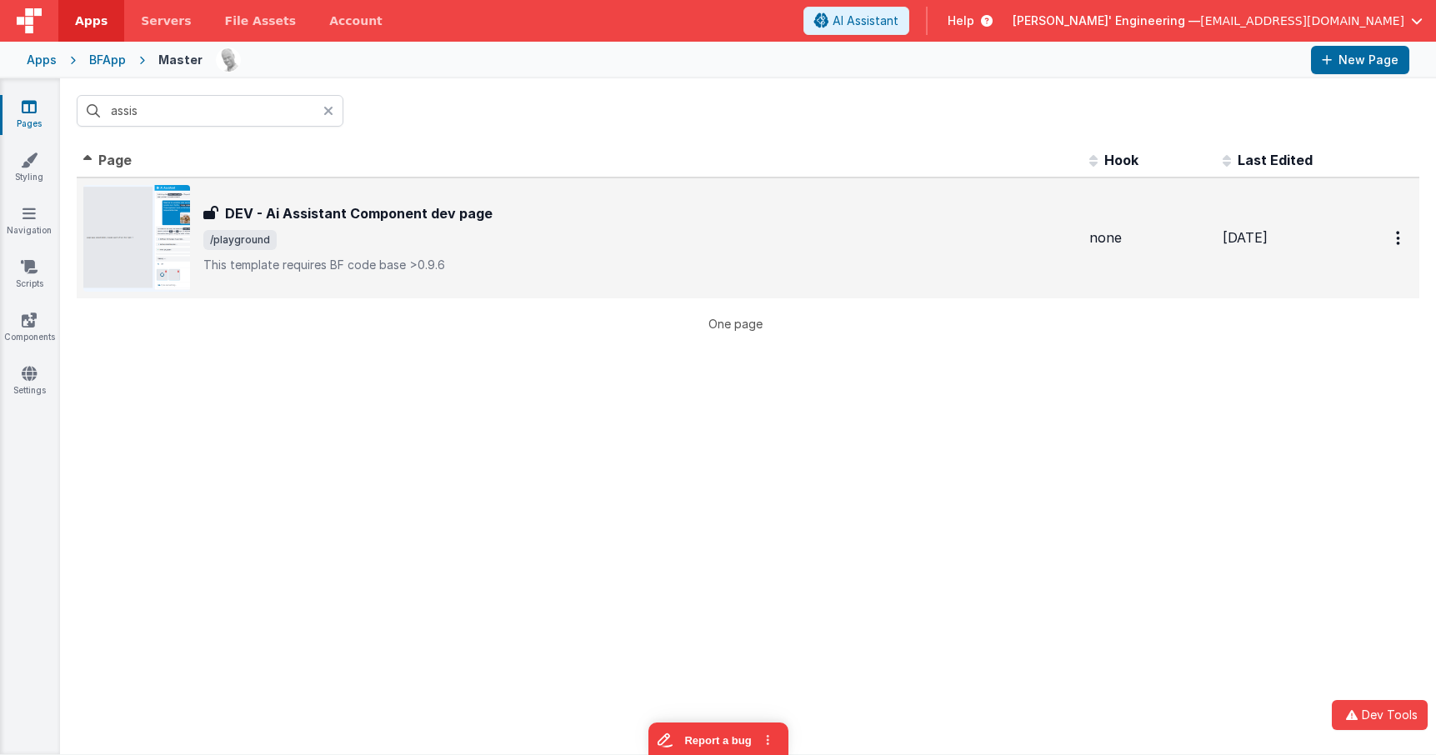
click at [365, 212] on h3 "DEV - Ai Assistant Component dev page" at bounding box center [358, 213] width 267 height 20
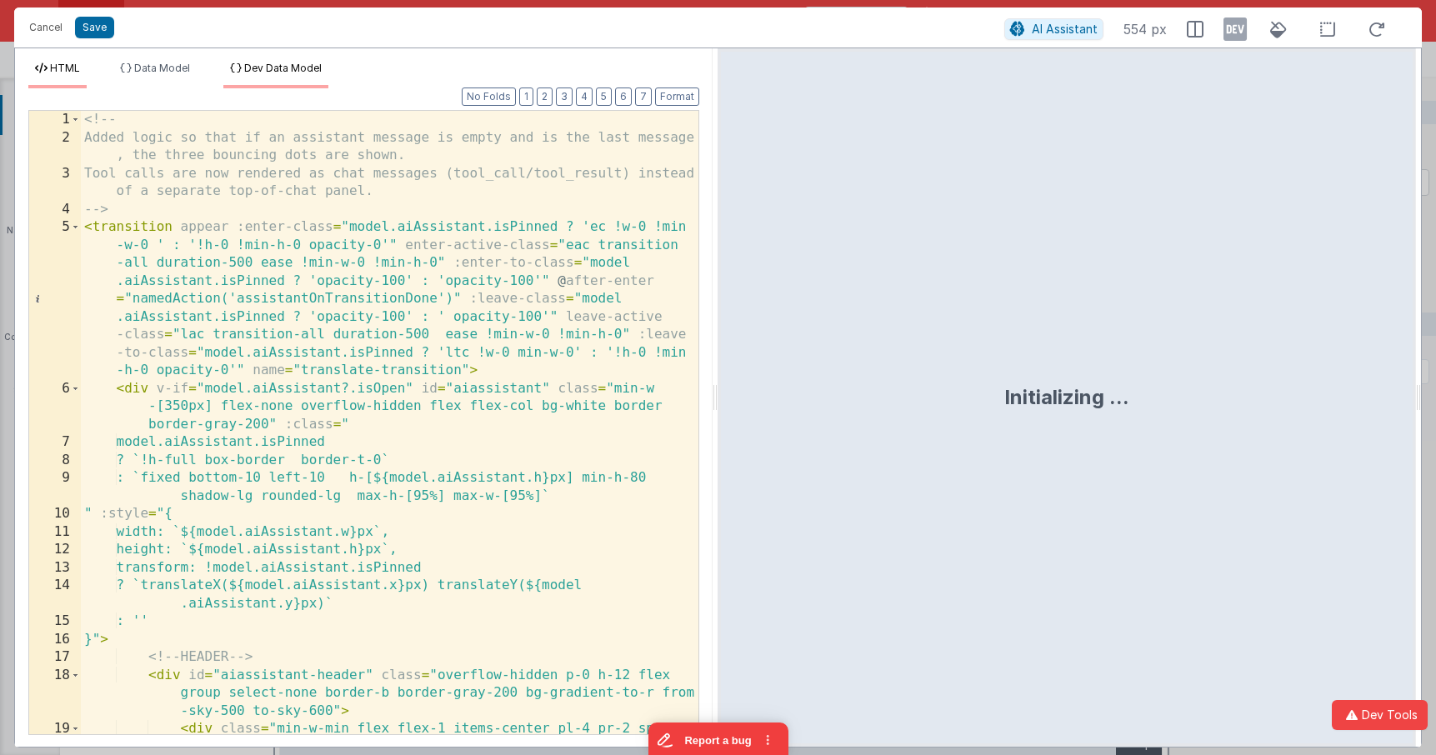
click at [252, 67] on span "Dev Data Model" at bounding box center [282, 68] width 77 height 12
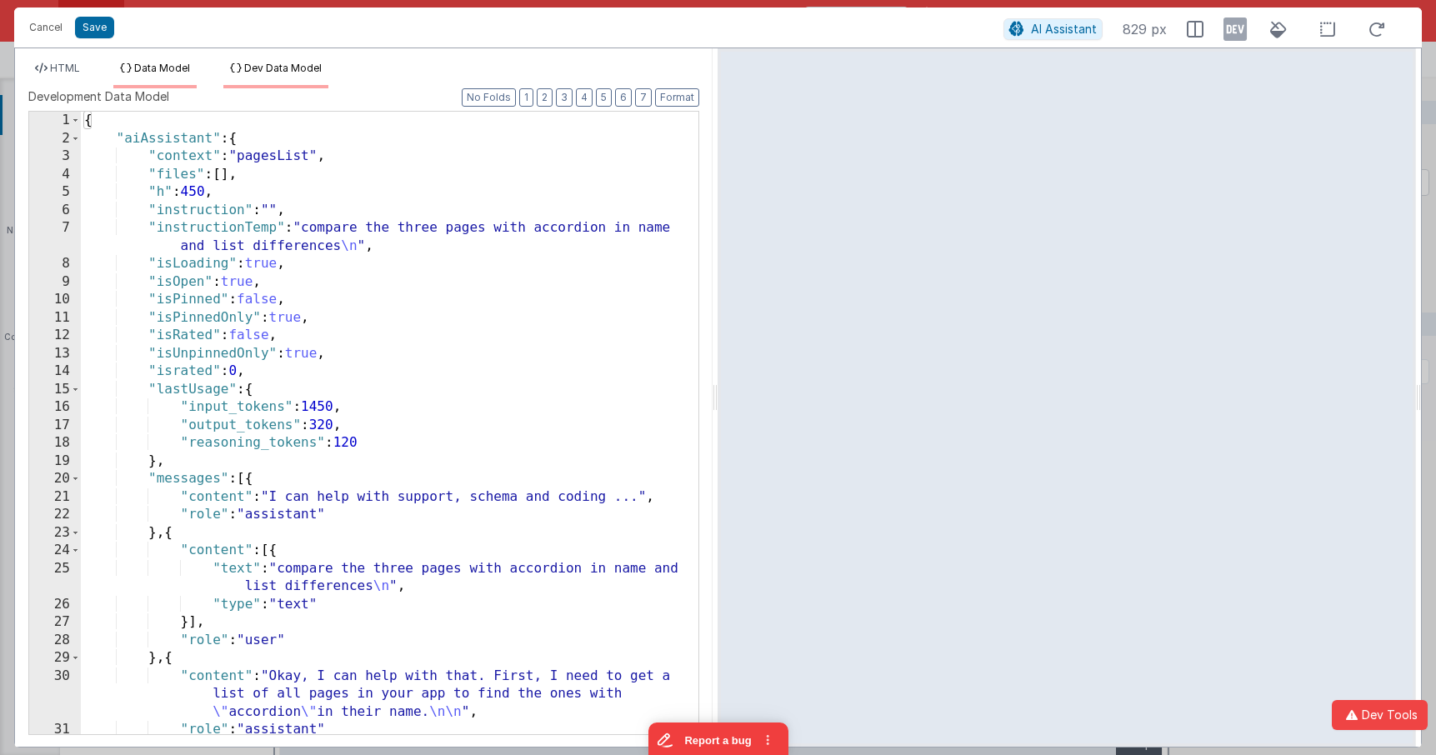
click at [180, 68] on span "Data Model" at bounding box center [162, 68] width 56 height 12
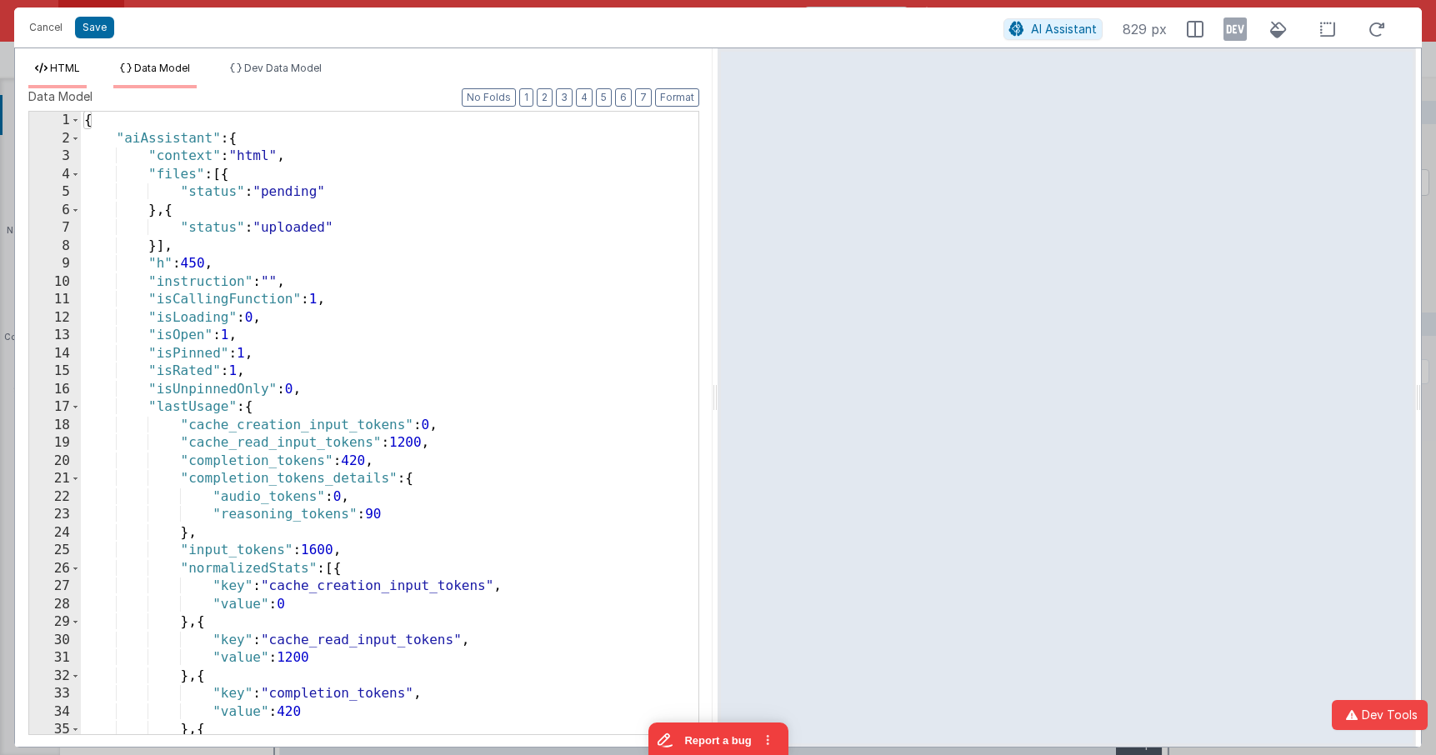
click at [63, 67] on span "HTML" at bounding box center [65, 68] width 30 height 12
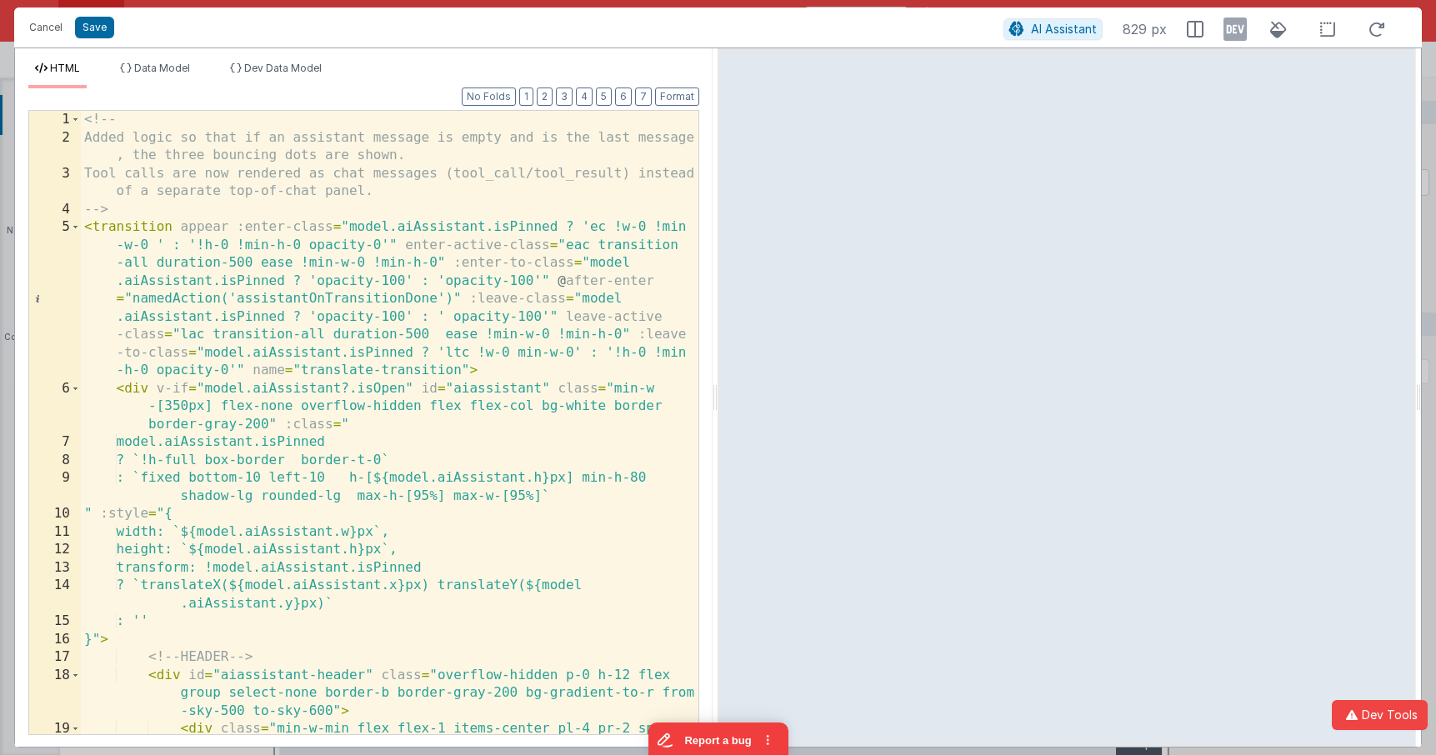
click at [621, 407] on div "<!-- Added logic so that if an assistant message is empty and is the last messa…" at bounding box center [389, 449] width 617 height 677
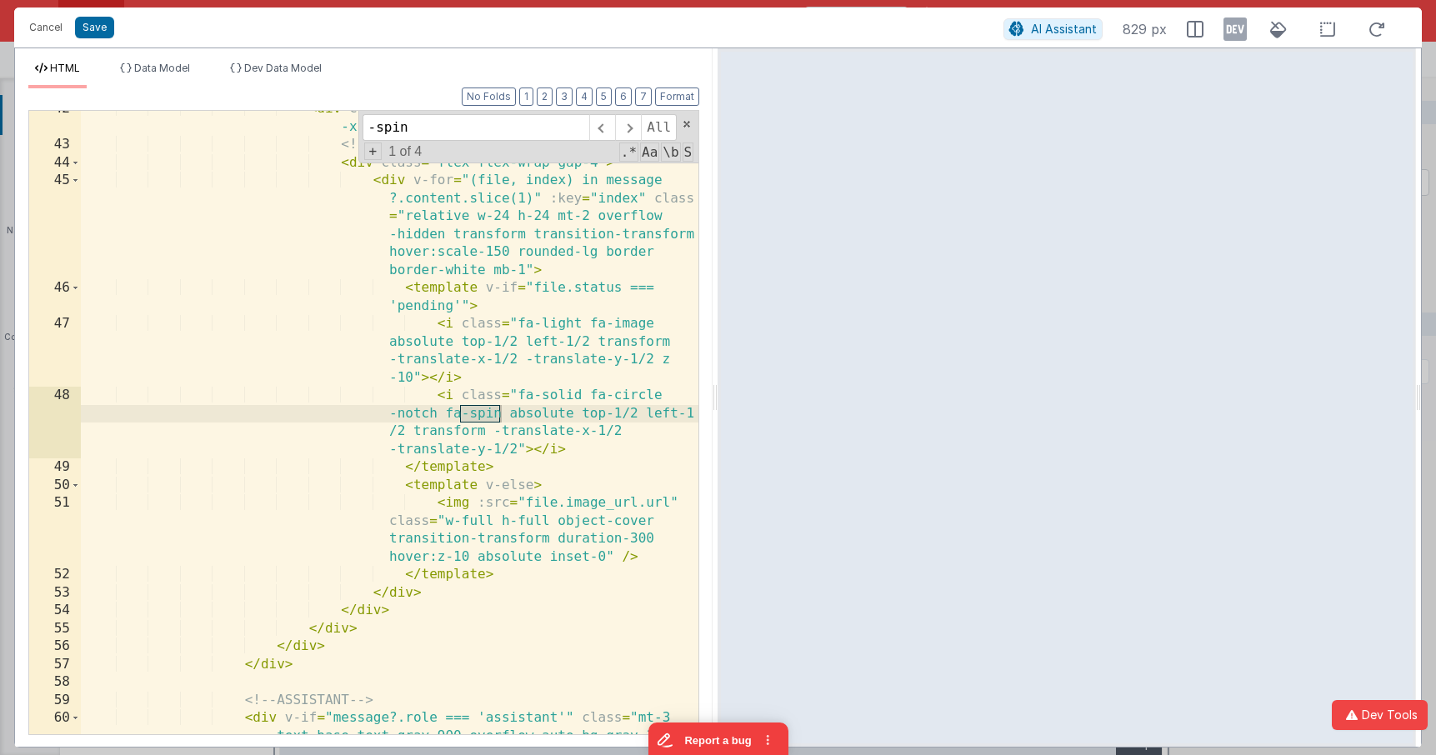
scroll to position [1426, 0]
type input "-spin"
click at [502, 417] on div "< div class = "hi flex flex-wrap justify-end space -x-2" > <!-- IMAGES --> < di…" at bounding box center [389, 474] width 617 height 749
drag, startPoint x: 438, startPoint y: 123, endPoint x: 320, endPoint y: 111, distance: 119.0
click at [320, 111] on div "< div class = "hi flex flex-wrap justify-end space -x-2" > <!-- IMAGES --> < di…" at bounding box center [389, 422] width 617 height 623
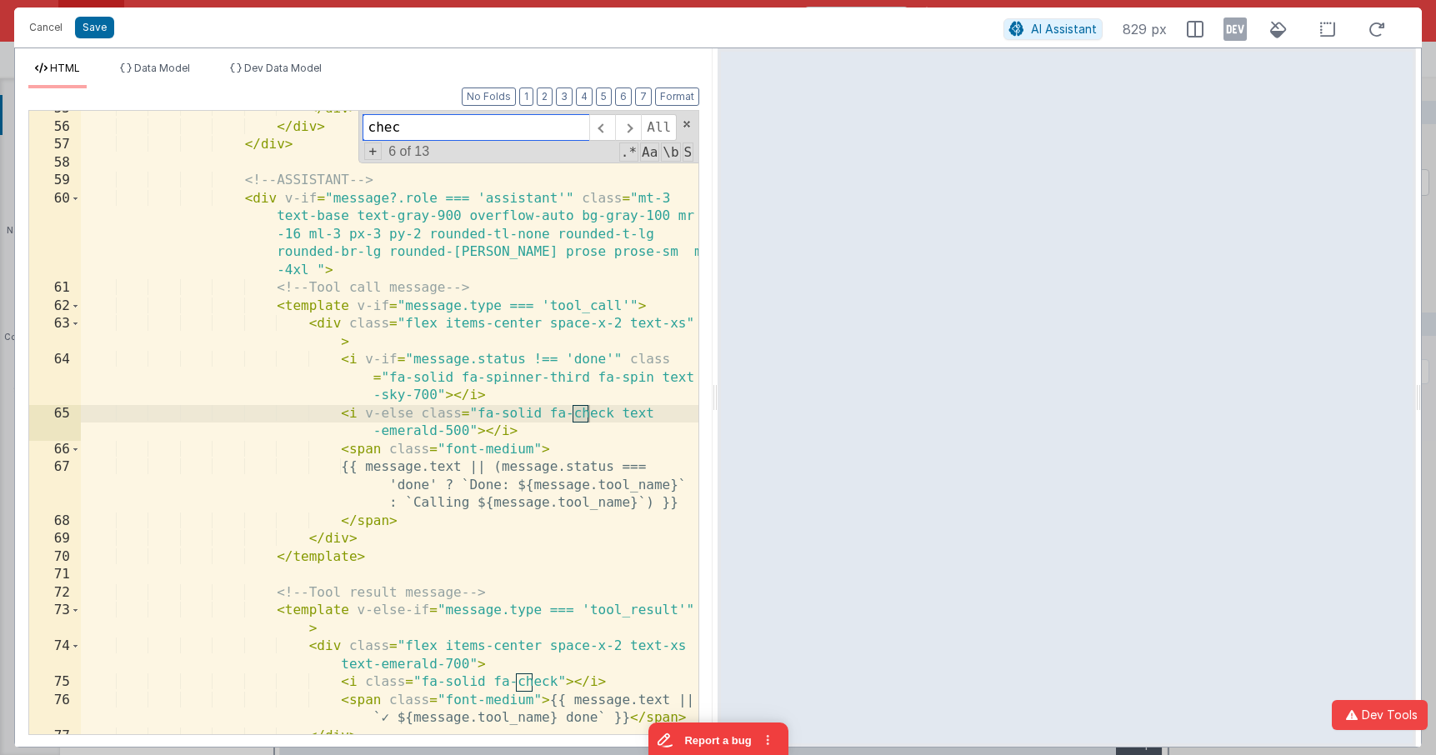
scroll to position [1946, 0]
type input "check"
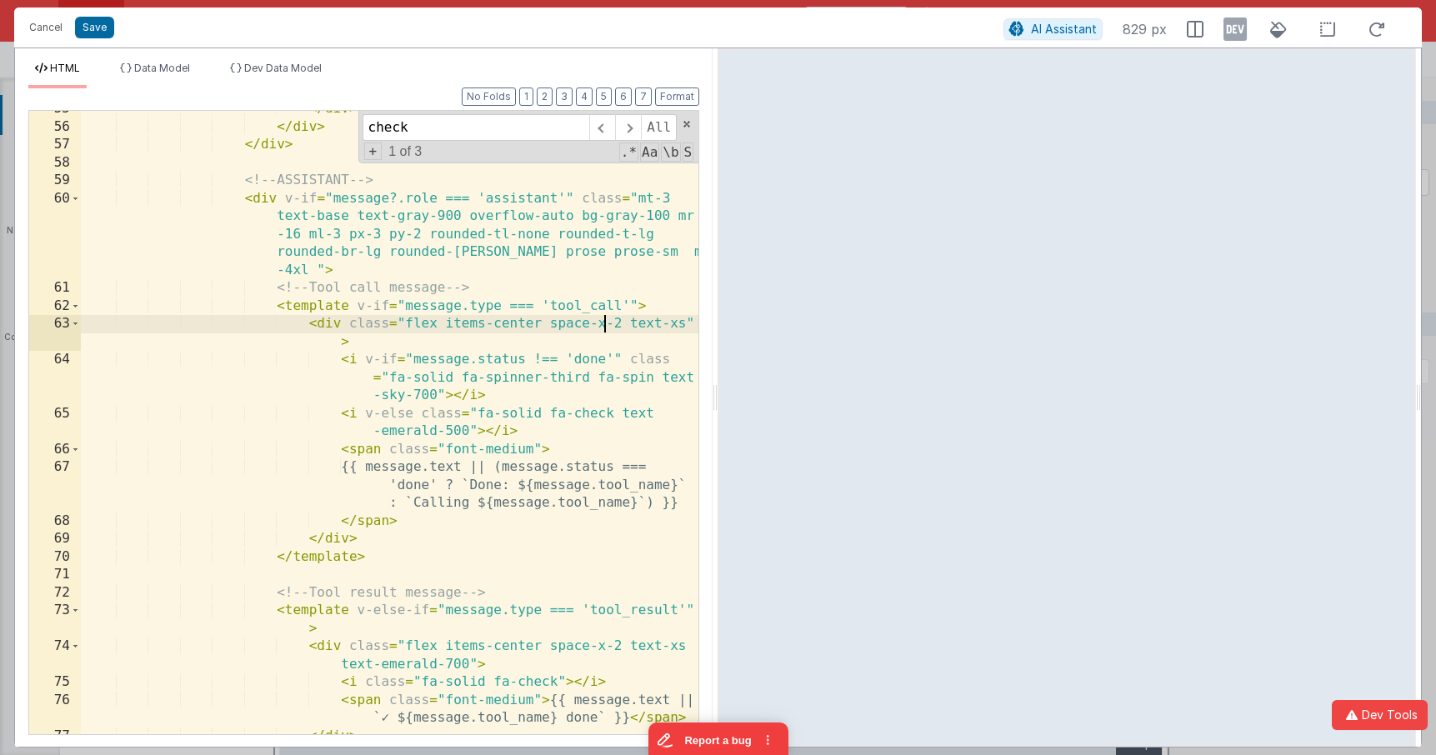
click at [603, 322] on div "</ div > </ div > </ div > <!-- ASSISTANT --> < div v-if = "message?.role === '…" at bounding box center [389, 429] width 617 height 659
click at [276, 312] on div "</ div > </ div > </ div > <!-- ASSISTANT --> < div v-if = "message?.role === '…" at bounding box center [389, 429] width 617 height 659
click at [76, 309] on span at bounding box center [75, 306] width 9 height 18
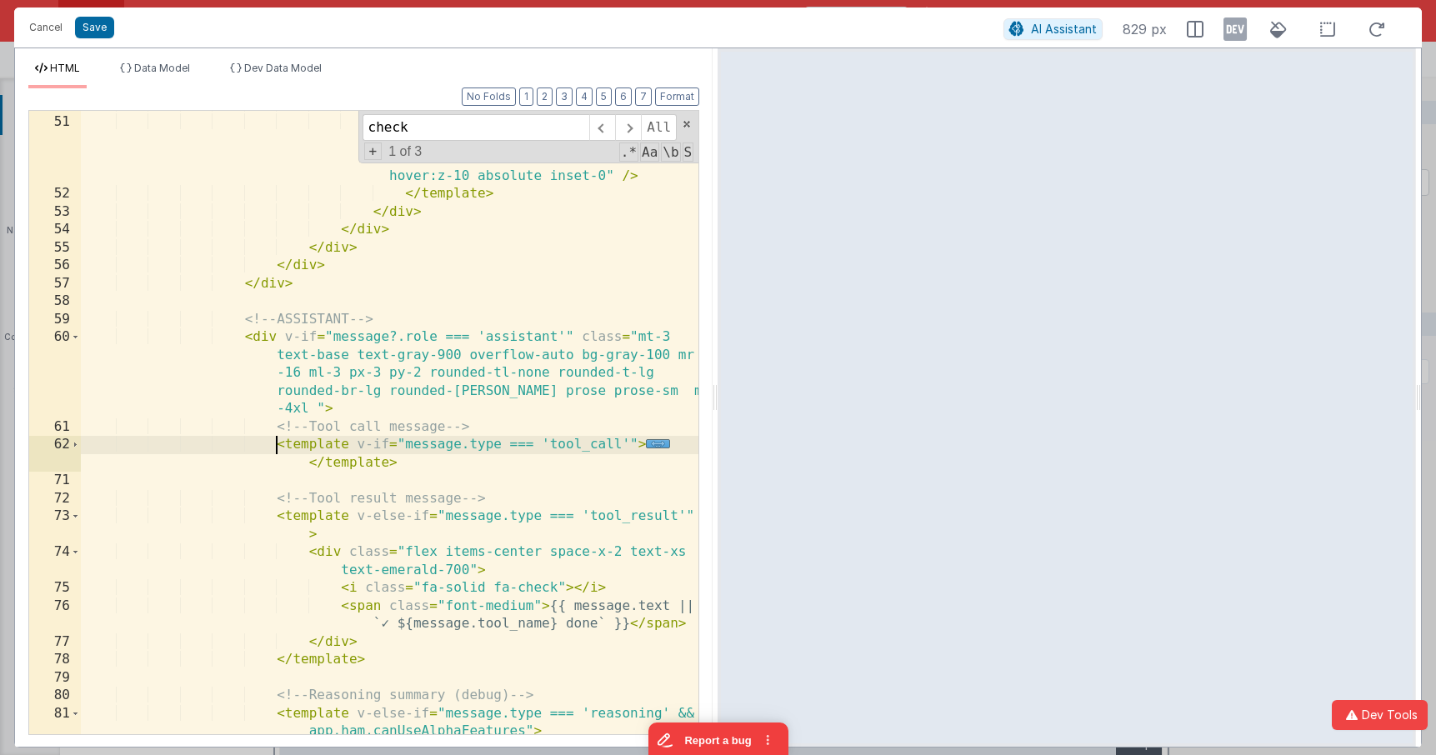
scroll to position [1807, 0]
click at [596, 440] on div "< template v-else > < img :src = "file.image_url.url" class = "w-full h-full ob…" at bounding box center [389, 434] width 617 height 677
drag, startPoint x: 430, startPoint y: 463, endPoint x: 514, endPoint y: 428, distance: 91.1
click at [514, 428] on div "< template v-else > < img :src = "file.image_url.url" class = "w-full h-full ob…" at bounding box center [389, 434] width 617 height 677
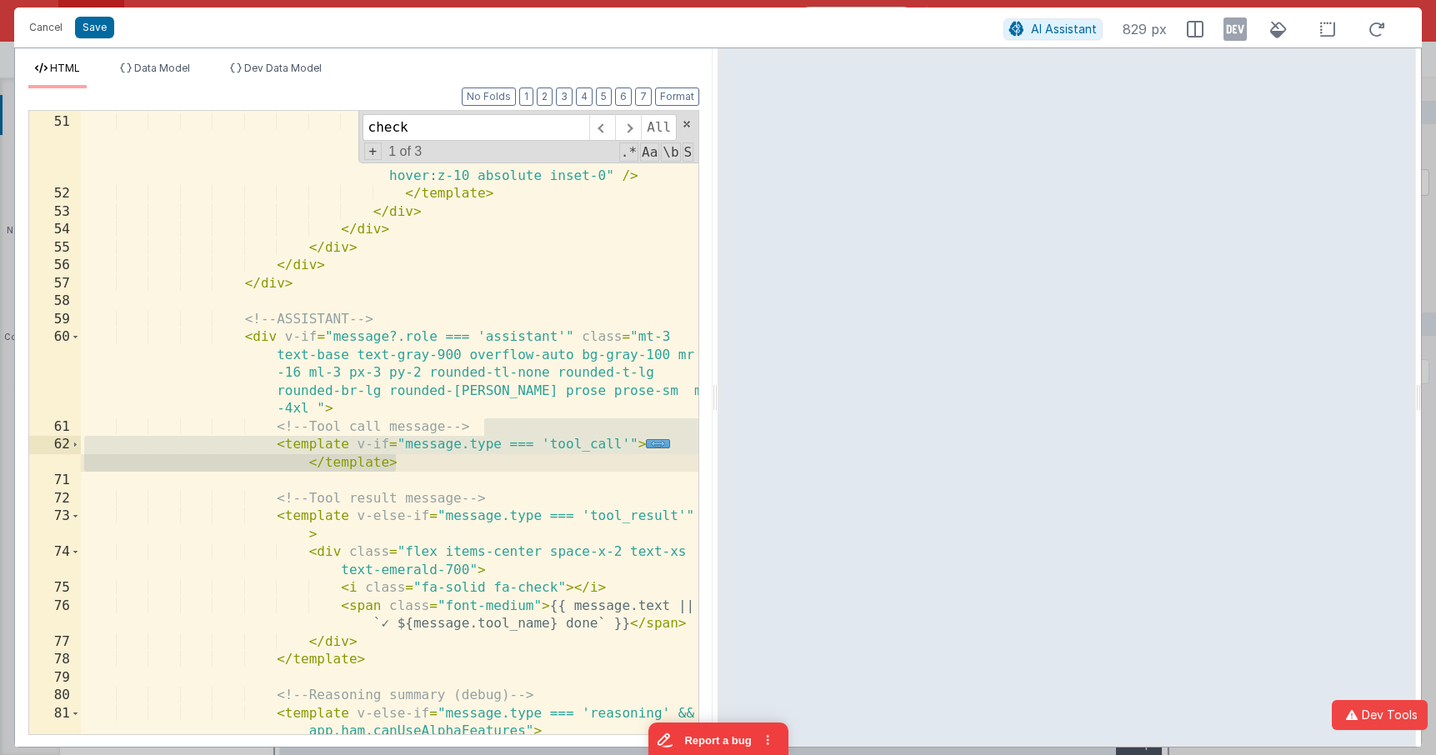
click at [468, 417] on div "< template v-else > < img :src = "file.image_url.url" class = "w-full h-full ob…" at bounding box center [389, 434] width 617 height 677
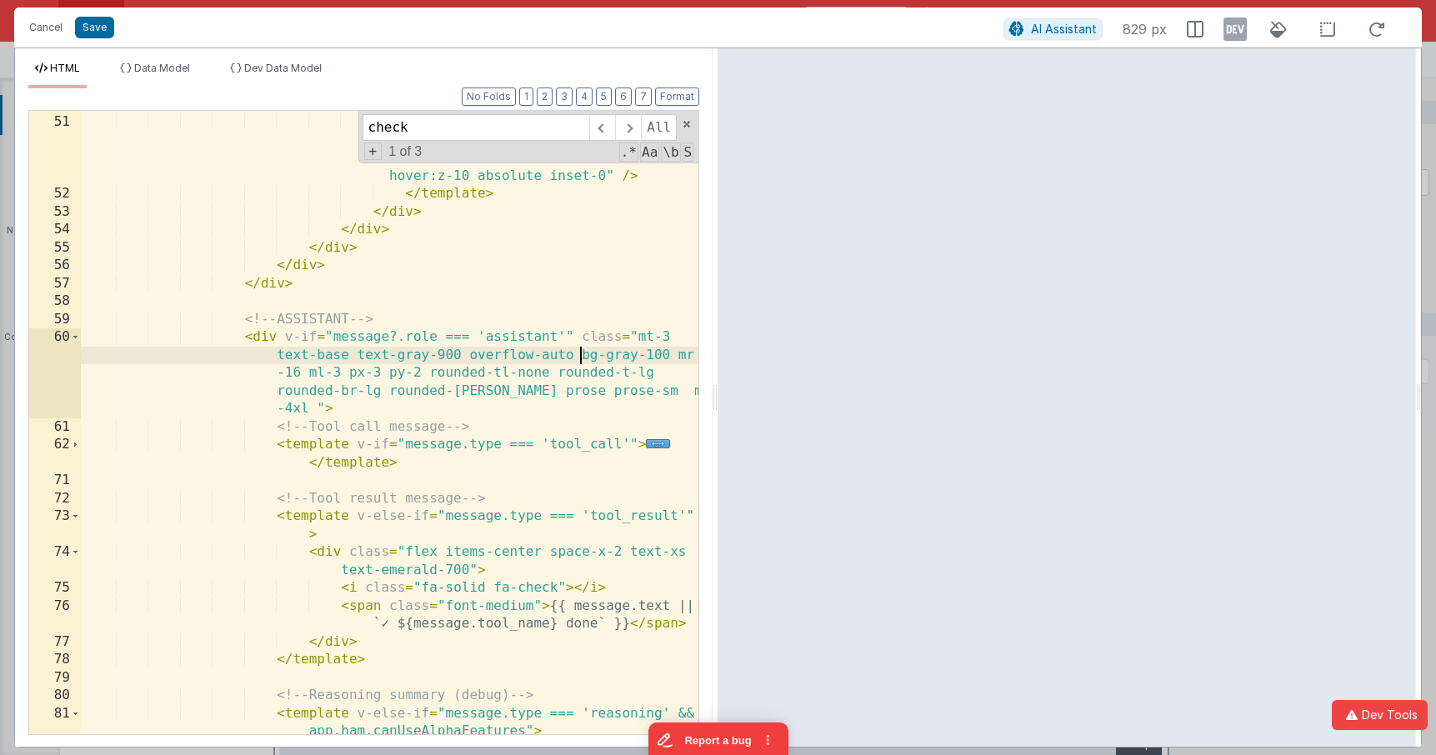
click at [580, 357] on div "< template v-else > < img :src = "file.image_url.url" class = "w-full h-full ob…" at bounding box center [389, 434] width 617 height 677
click at [350, 444] on div "< template v-else > < img :src = "file.image_url.url" class = "w-full h-full ob…" at bounding box center [389, 434] width 617 height 677
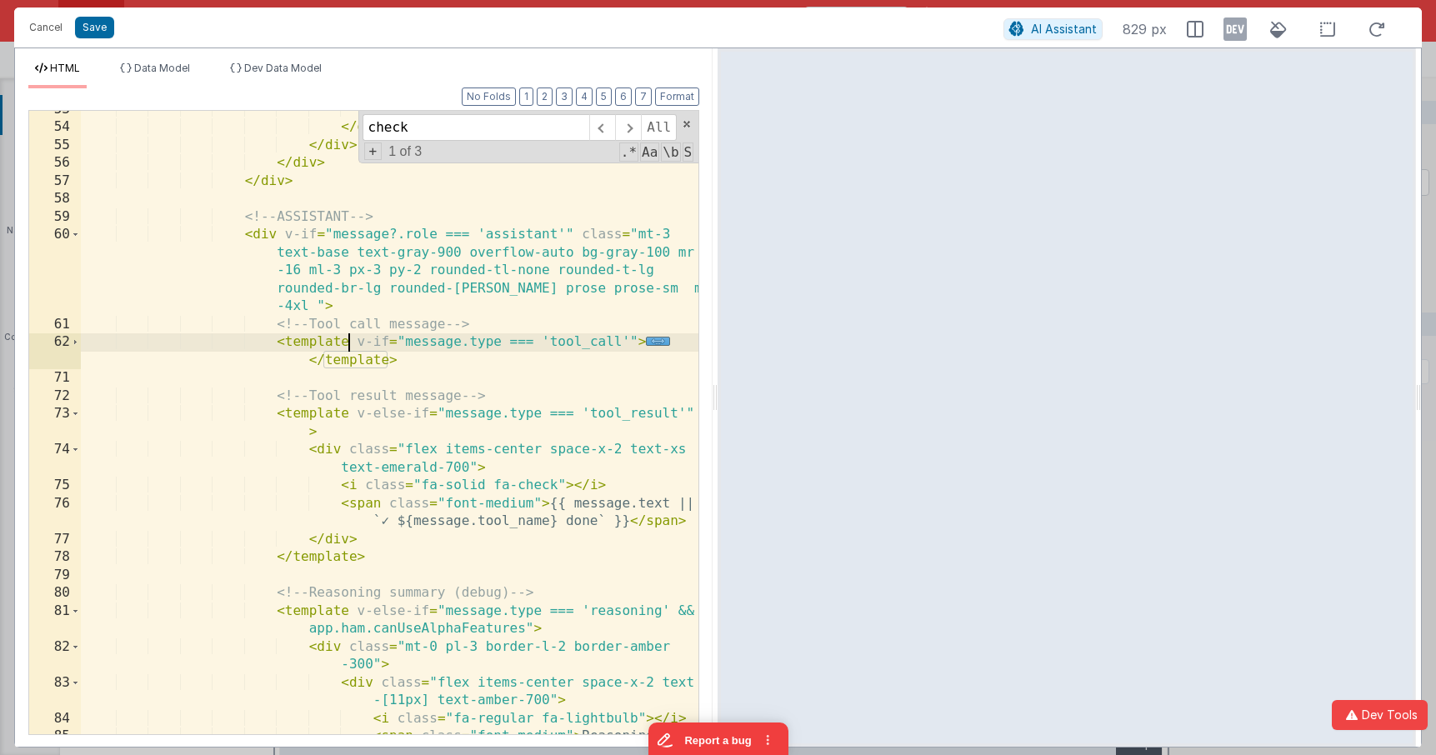
scroll to position [1912, 0]
click at [521, 306] on div "</ div > </ div > </ div > </ div > </ div > <!-- ASSISTANT --> < div v-if = "m…" at bounding box center [389, 436] width 617 height 677
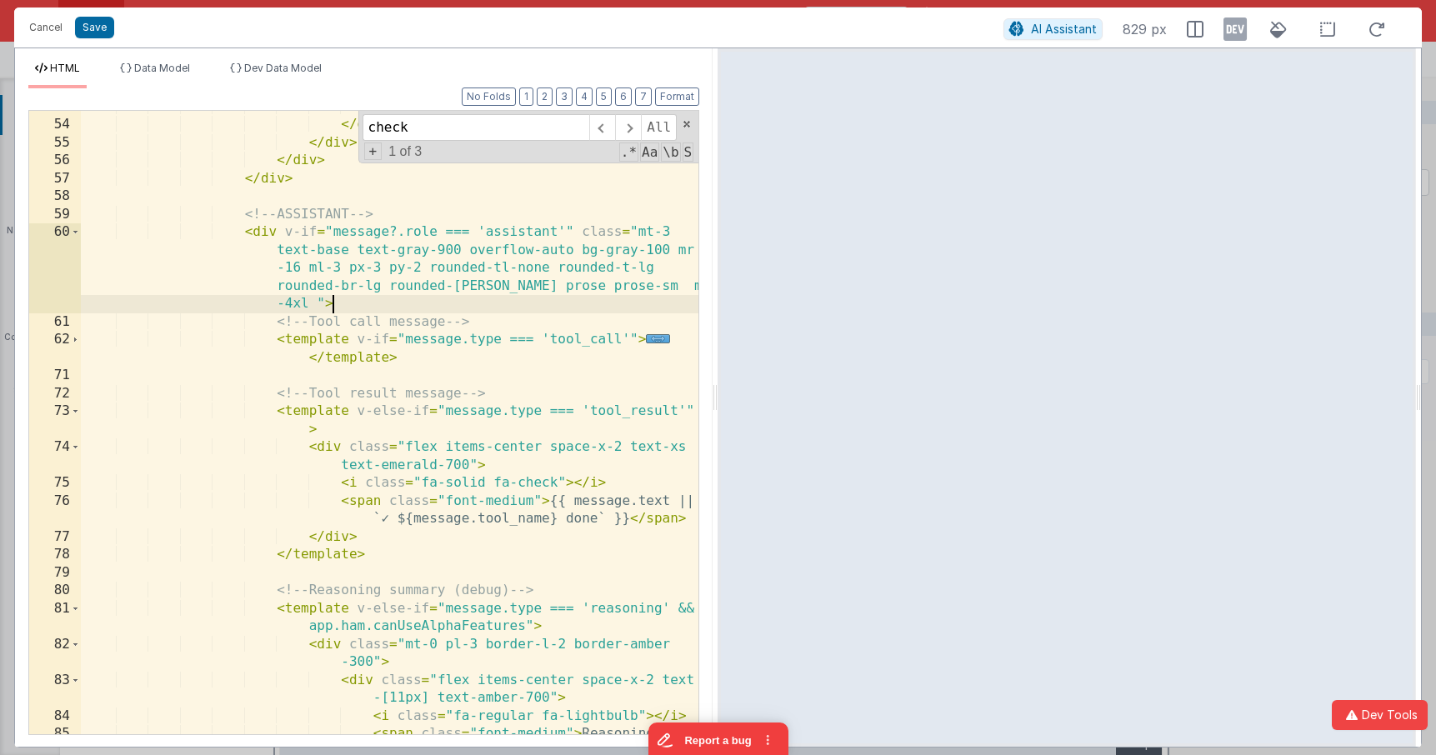
click at [332, 390] on div "</ div > </ div > </ div > </ div > </ div > <!-- ASSISTANT --> < div v-if = "m…" at bounding box center [389, 436] width 617 height 677
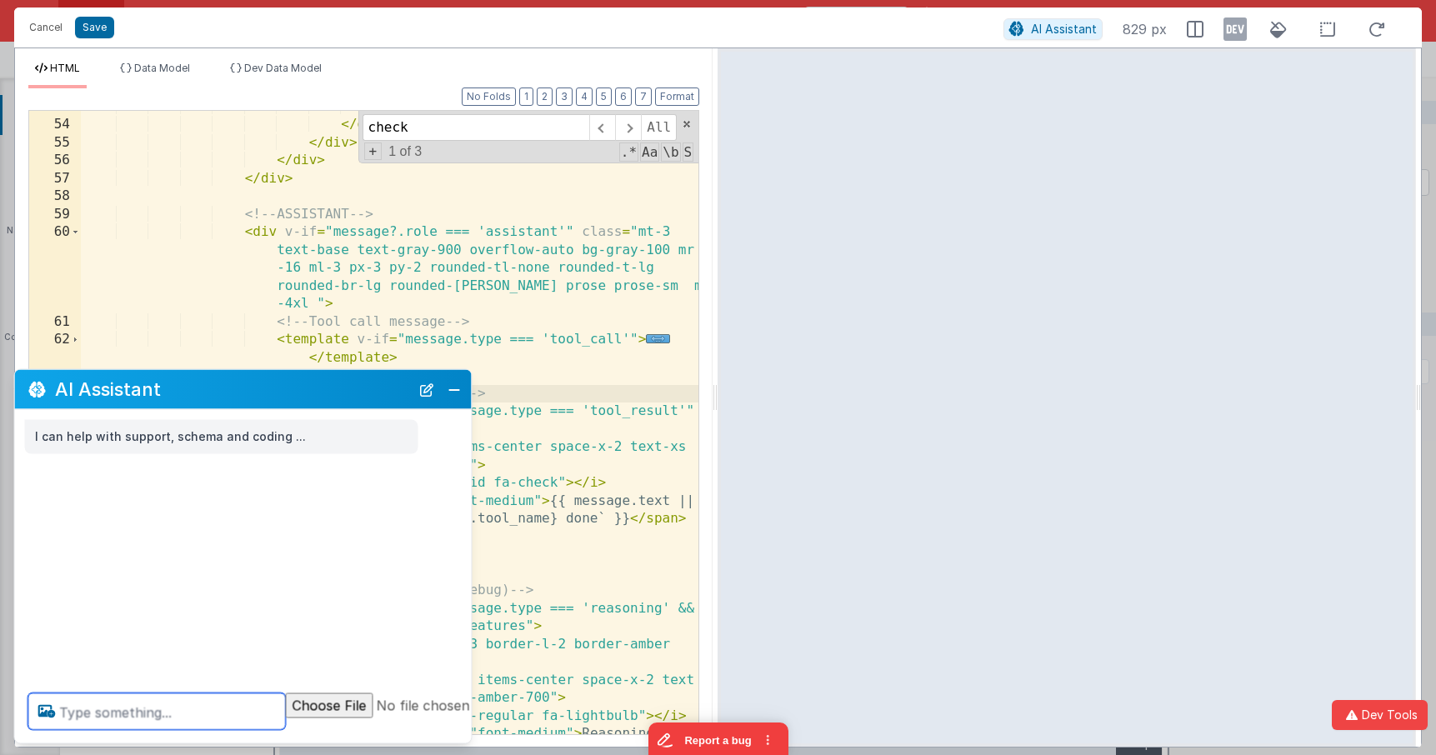
paste textarea
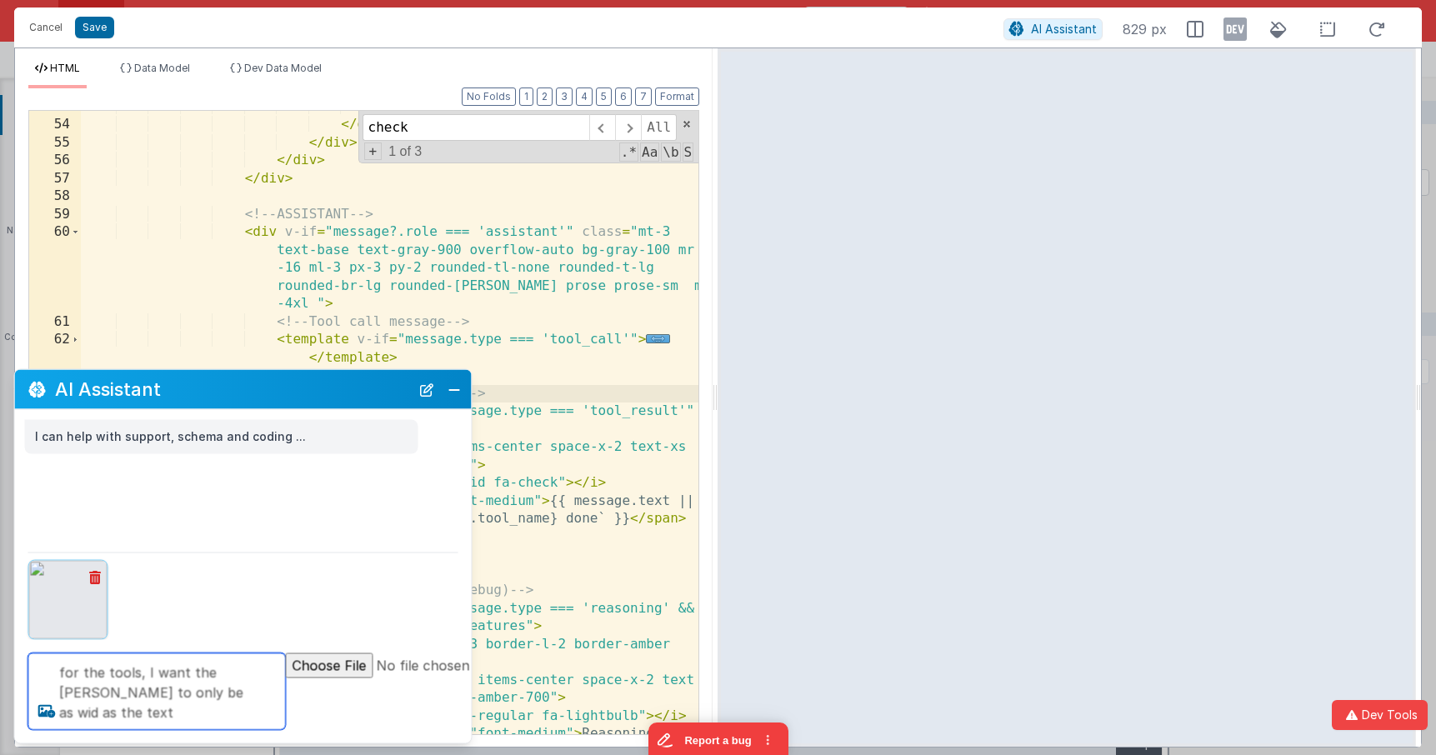
type textarea "for the tools, I want the gray bg to only be as wid as the text"
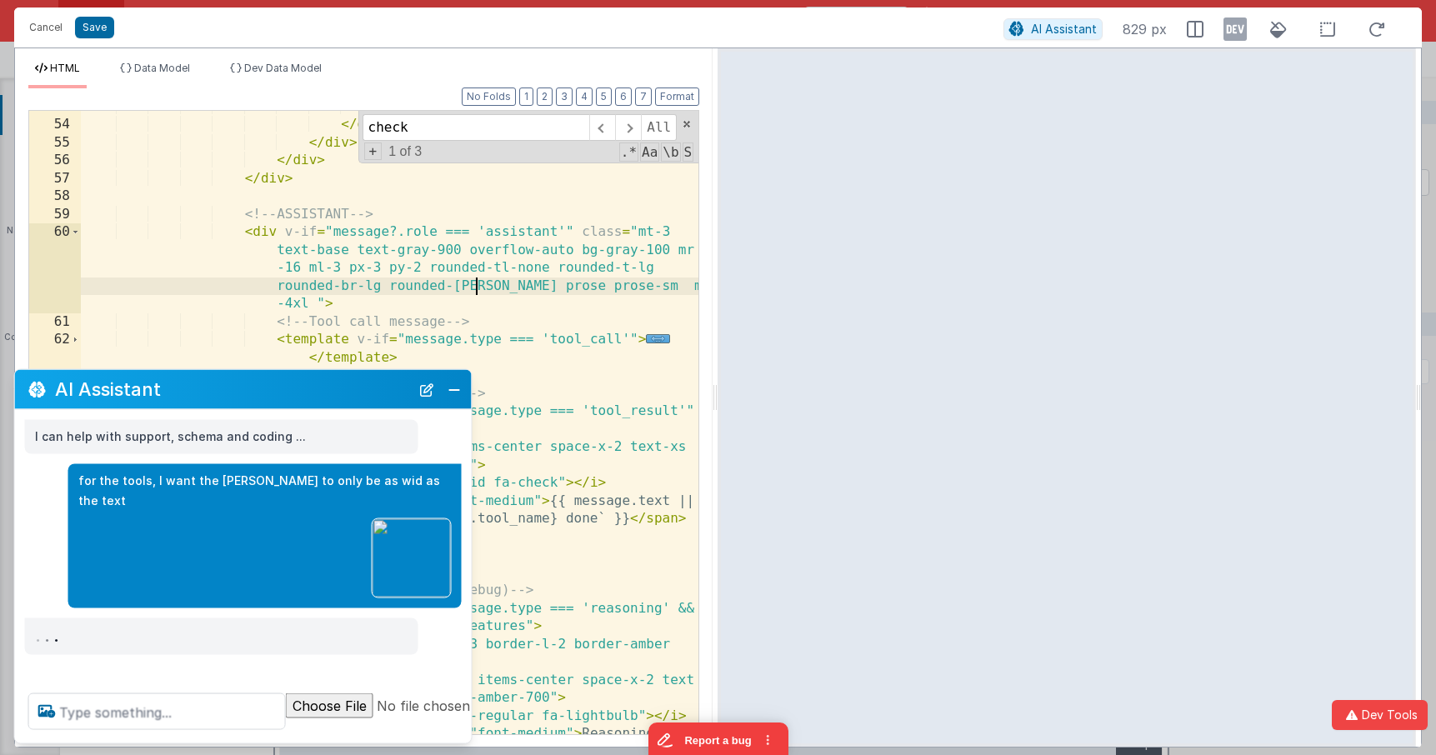
click at [472, 290] on div "</ div > </ div > </ div > </ div > </ div > <!-- ASSISTANT --> < div v-if = "m…" at bounding box center [389, 436] width 617 height 677
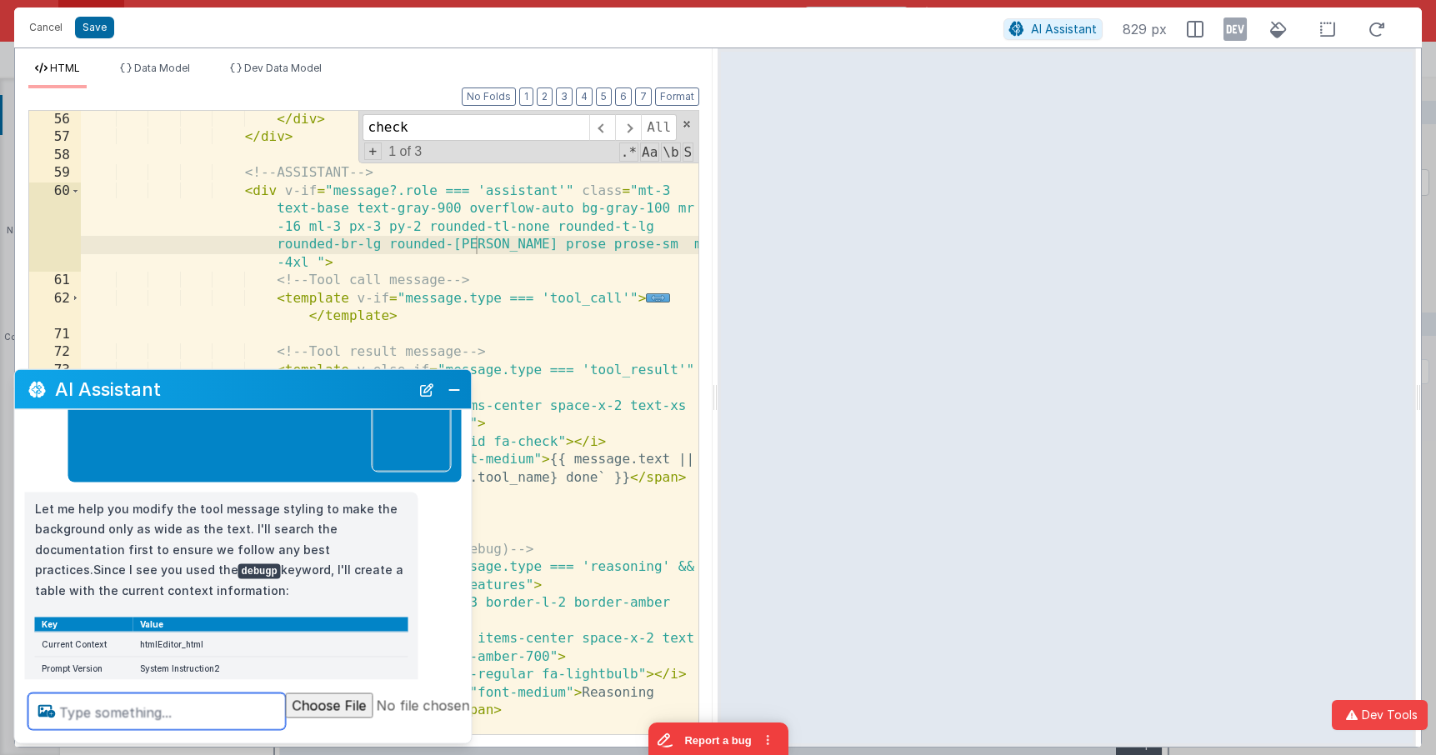
scroll to position [121, 0]
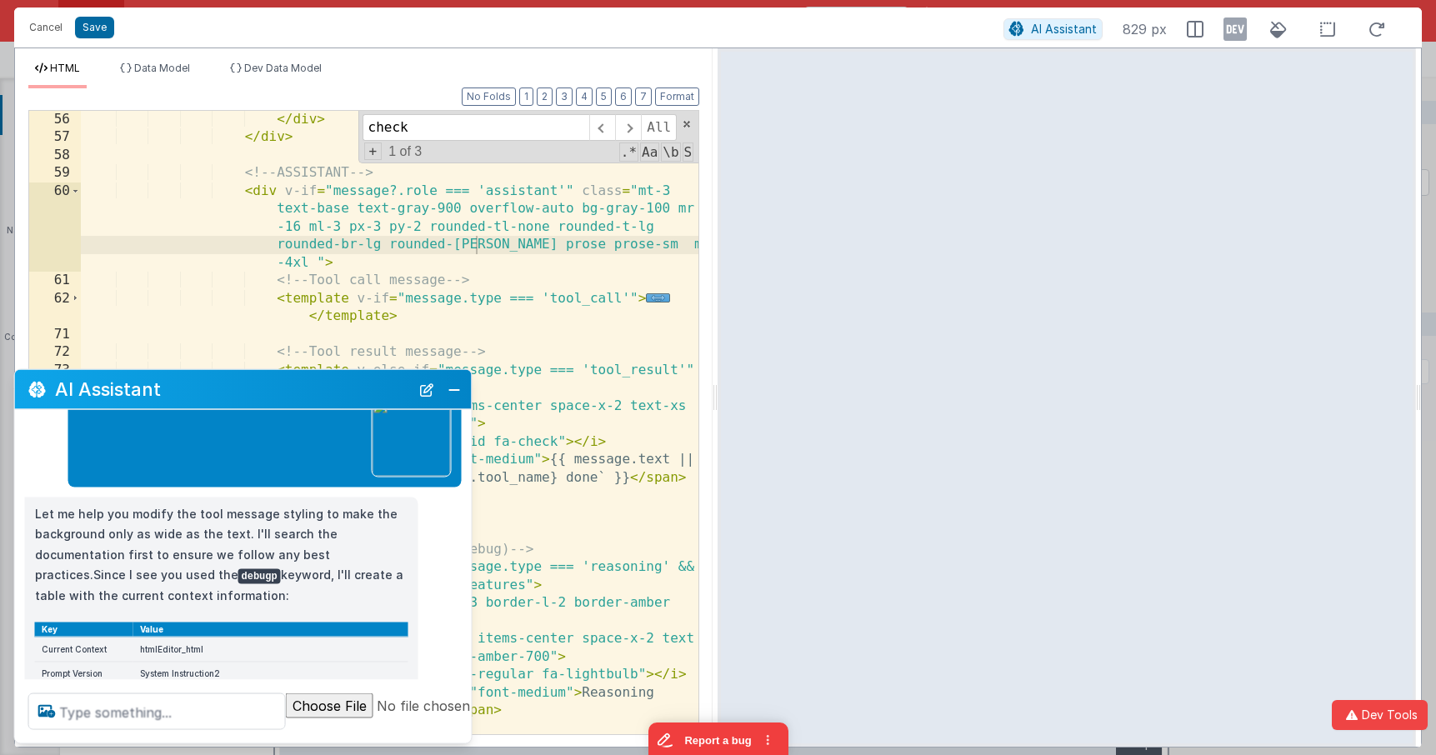
drag, startPoint x: 280, startPoint y: 547, endPoint x: 282, endPoint y: 527, distance: 20.2
click at [282, 527] on p "Let me help you modify the tool message styling to make the background only as …" at bounding box center [221, 554] width 373 height 102
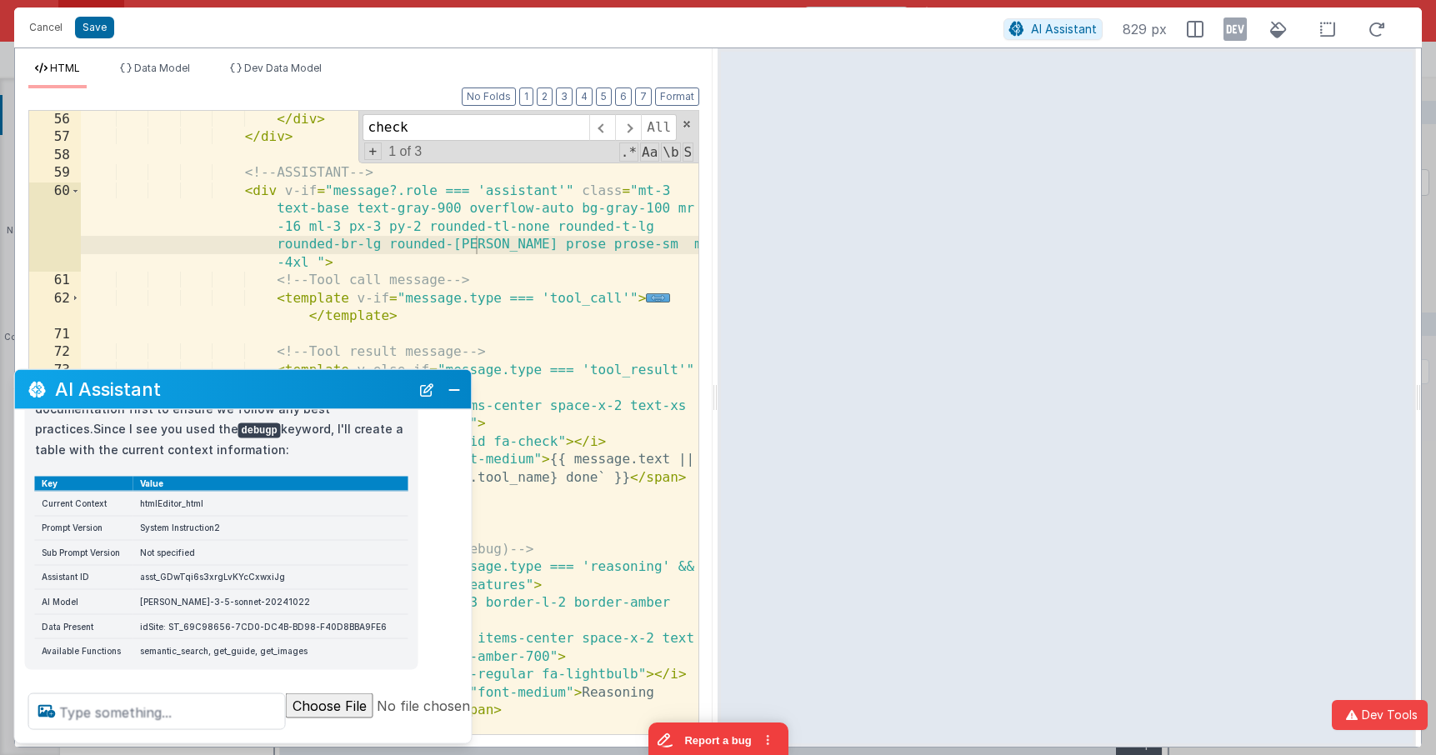
scroll to position [267, 0]
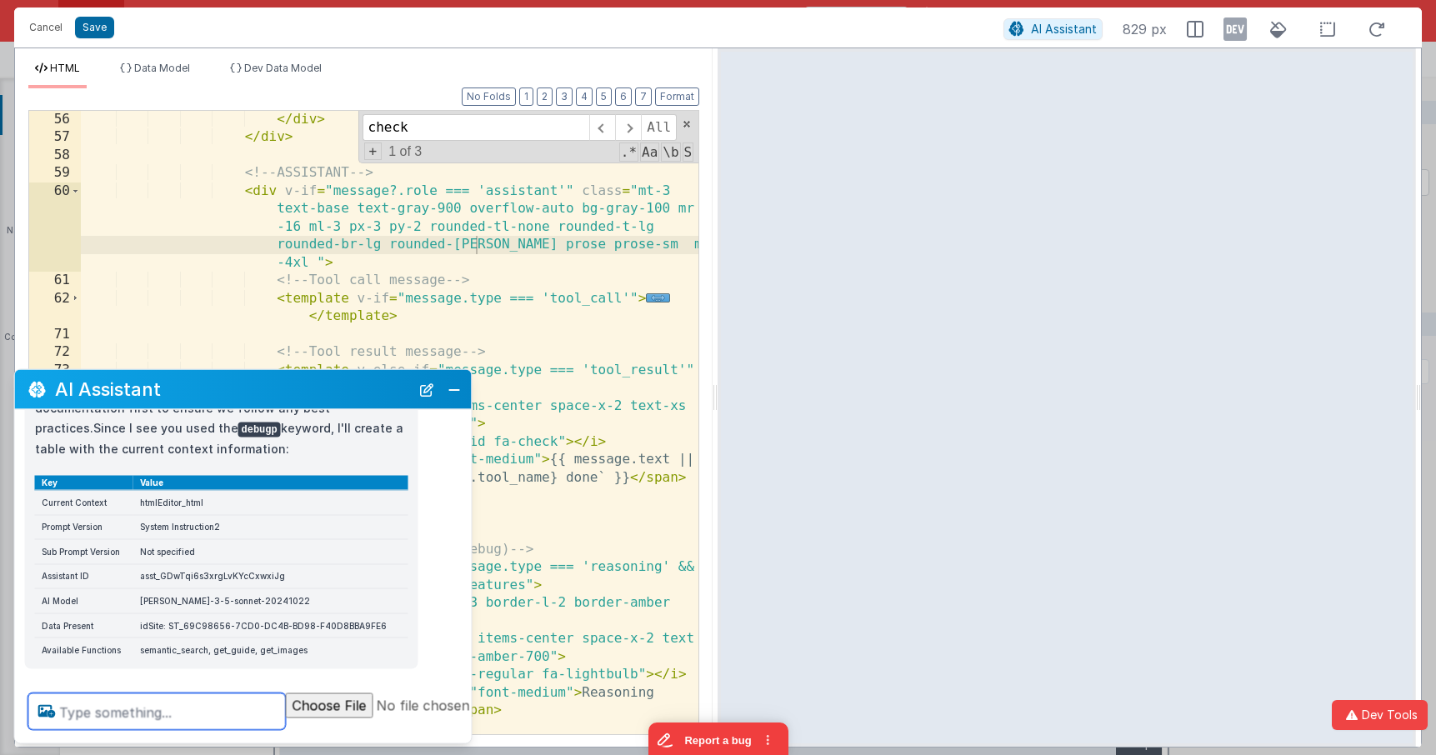
click at [187, 710] on textarea at bounding box center [156, 711] width 257 height 37
type textarea "ok not fix the tool bg"
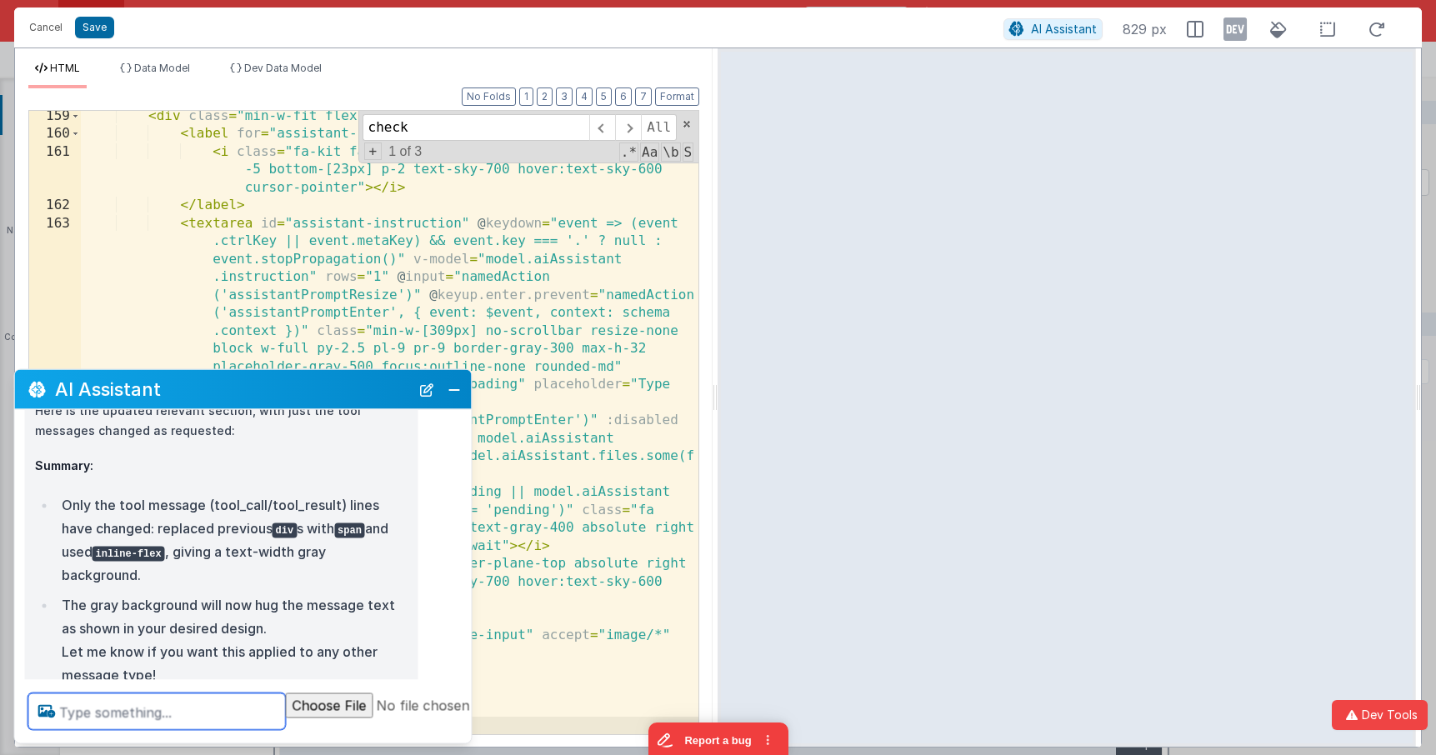
scroll to position [741, 0]
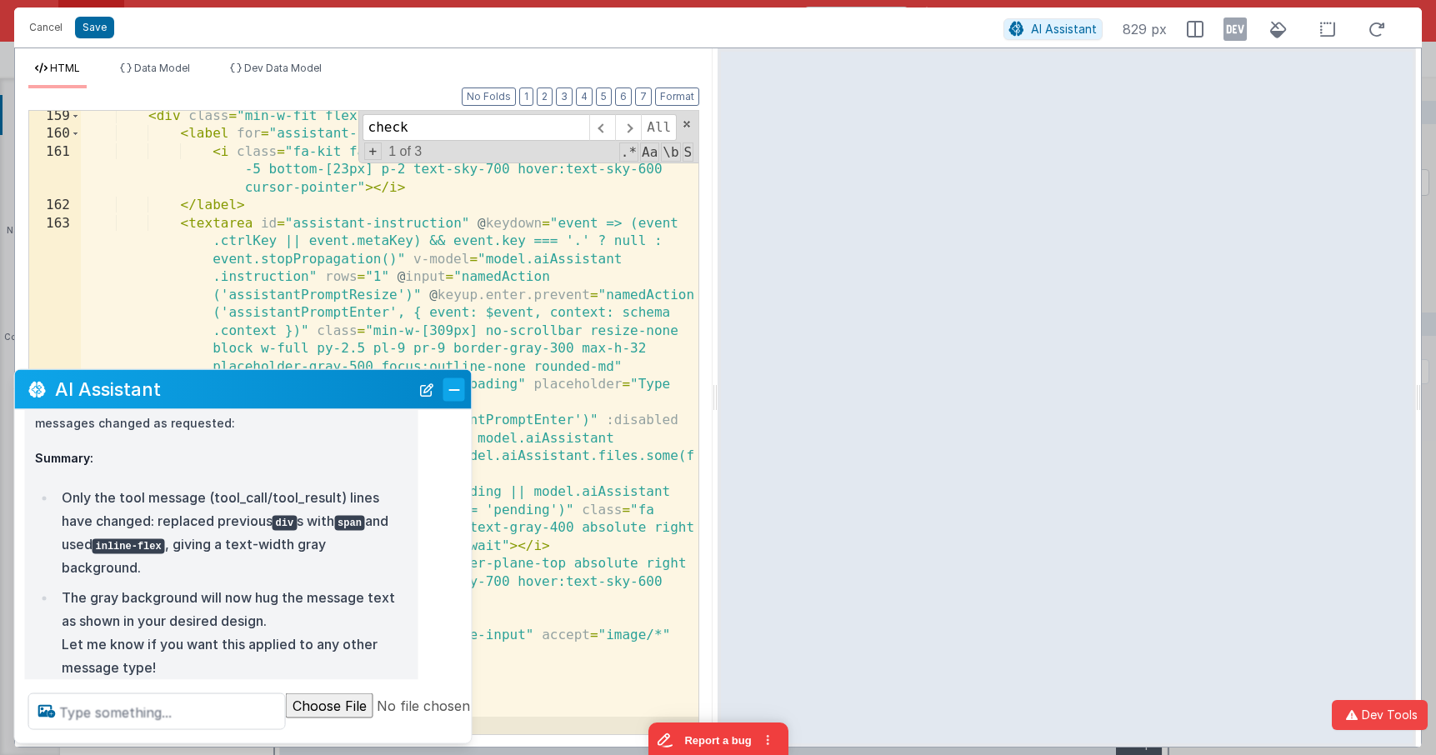
click at [457, 392] on button "Close" at bounding box center [454, 388] width 22 height 23
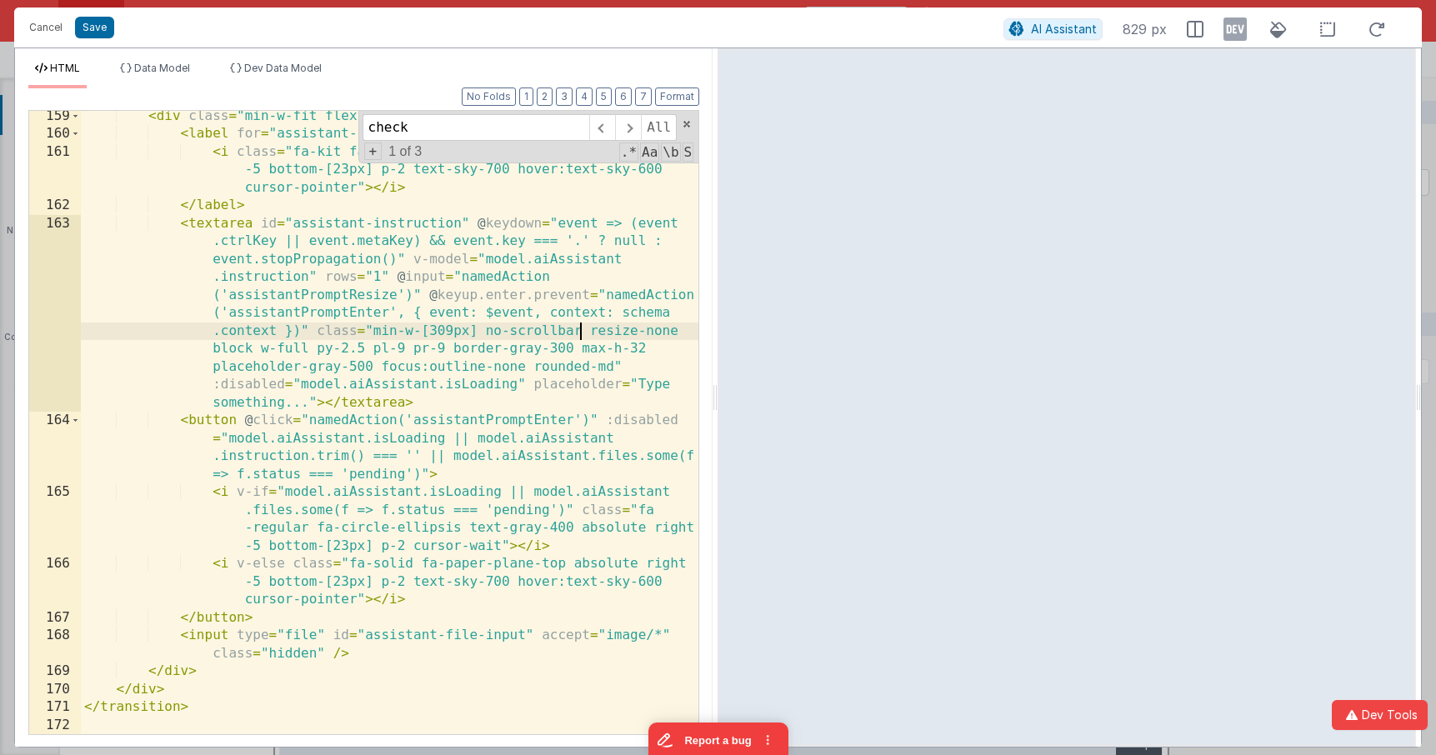
click at [577, 327] on div "< div class = "min-w-fit flex relative p-4" > < label for = "assistant-file-inp…" at bounding box center [389, 436] width 617 height 659
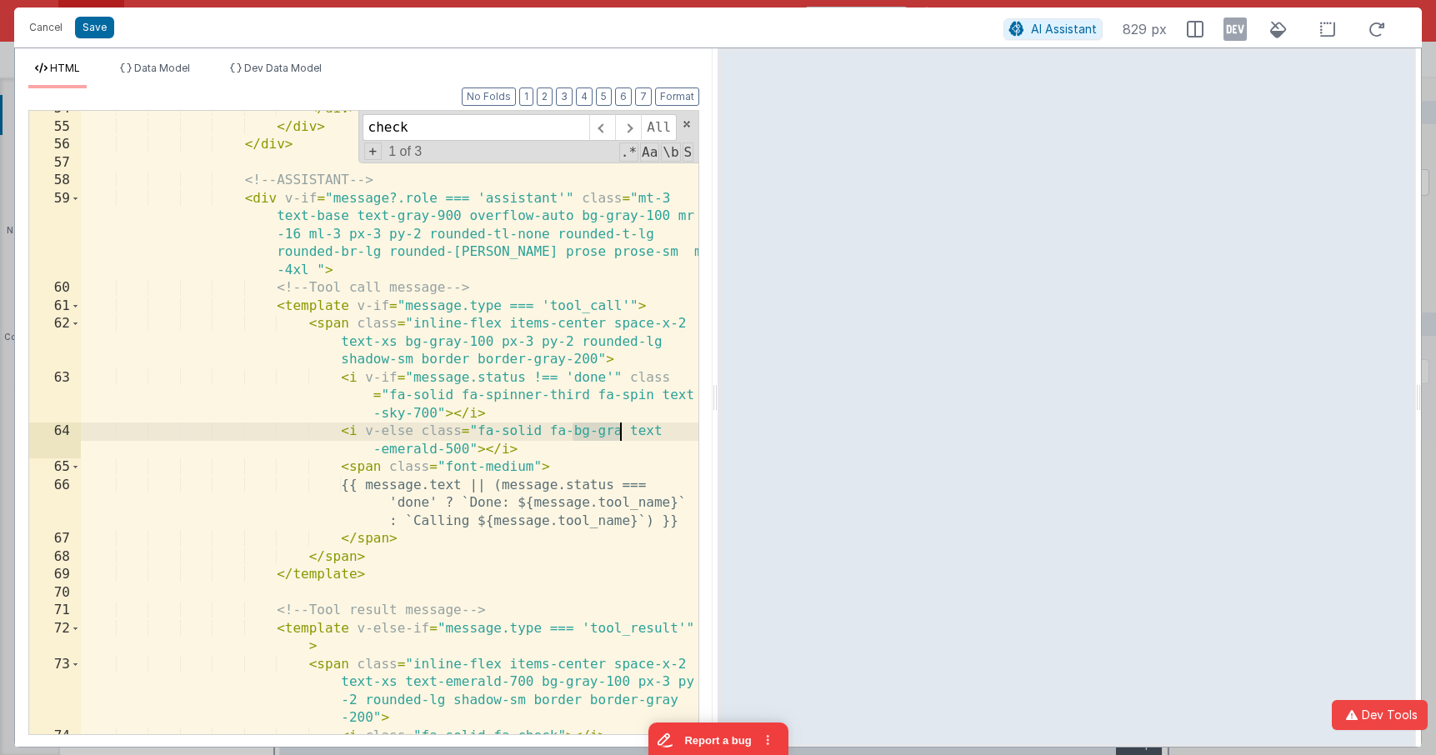
scroll to position [1892, 0]
click at [562, 462] on div "</ div > </ div > </ div > <!-- ASSISTANT --> < div v-if = "message?.role === '…" at bounding box center [389, 429] width 617 height 659
click at [630, 433] on div "</ div > </ div > </ div > <!-- ASSISTANT --> < div v-if = "message?.role === '…" at bounding box center [389, 429] width 617 height 659
drag, startPoint x: 627, startPoint y: 433, endPoint x: 575, endPoint y: 432, distance: 51.7
click at [575, 432] on div "</ div > </ div > </ div > <!-- ASSISTANT --> < div v-if = "message?.role === '…" at bounding box center [389, 429] width 617 height 659
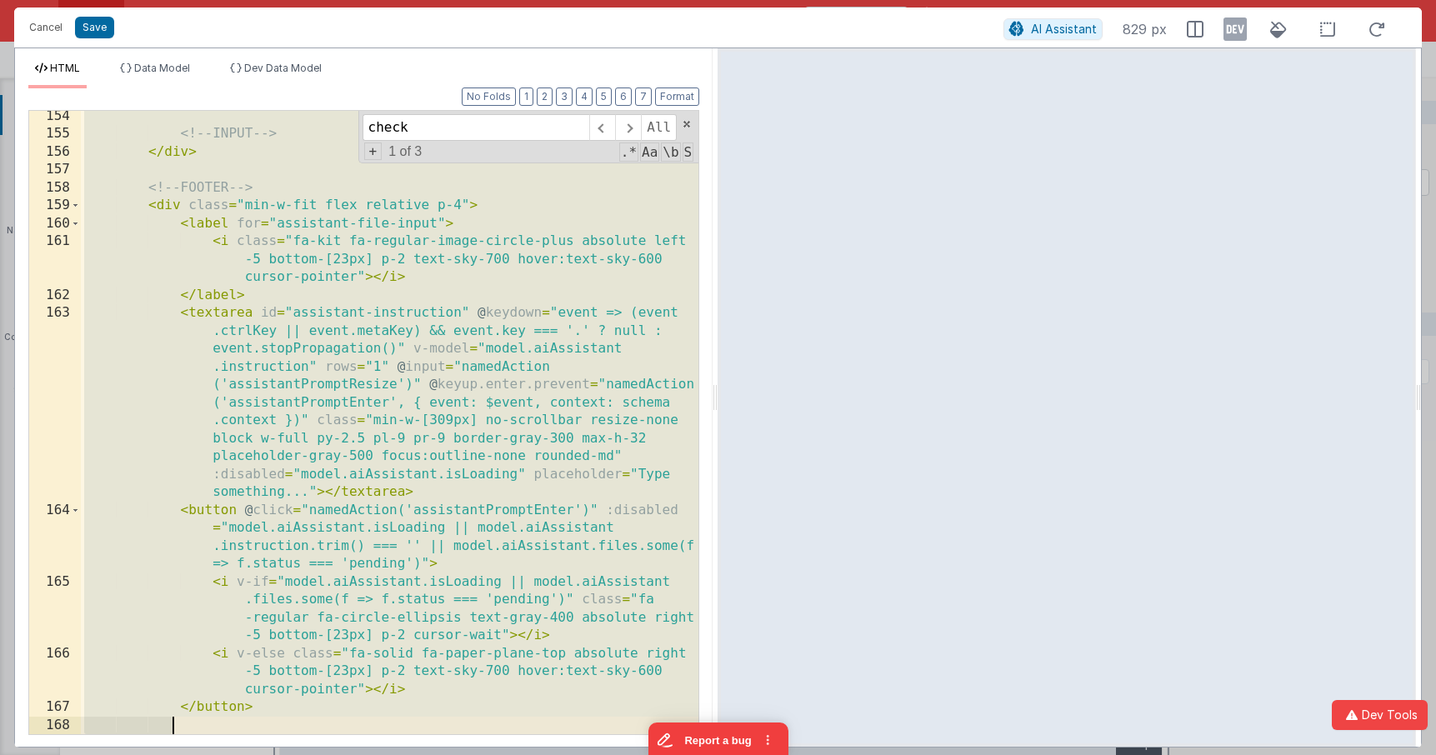
scroll to position [5038, 0]
click at [580, 467] on div "<!-- INPUT --> </ div > <!-- FOOTER --> < div class = "min-w-fit flex relative …" at bounding box center [389, 436] width 617 height 659
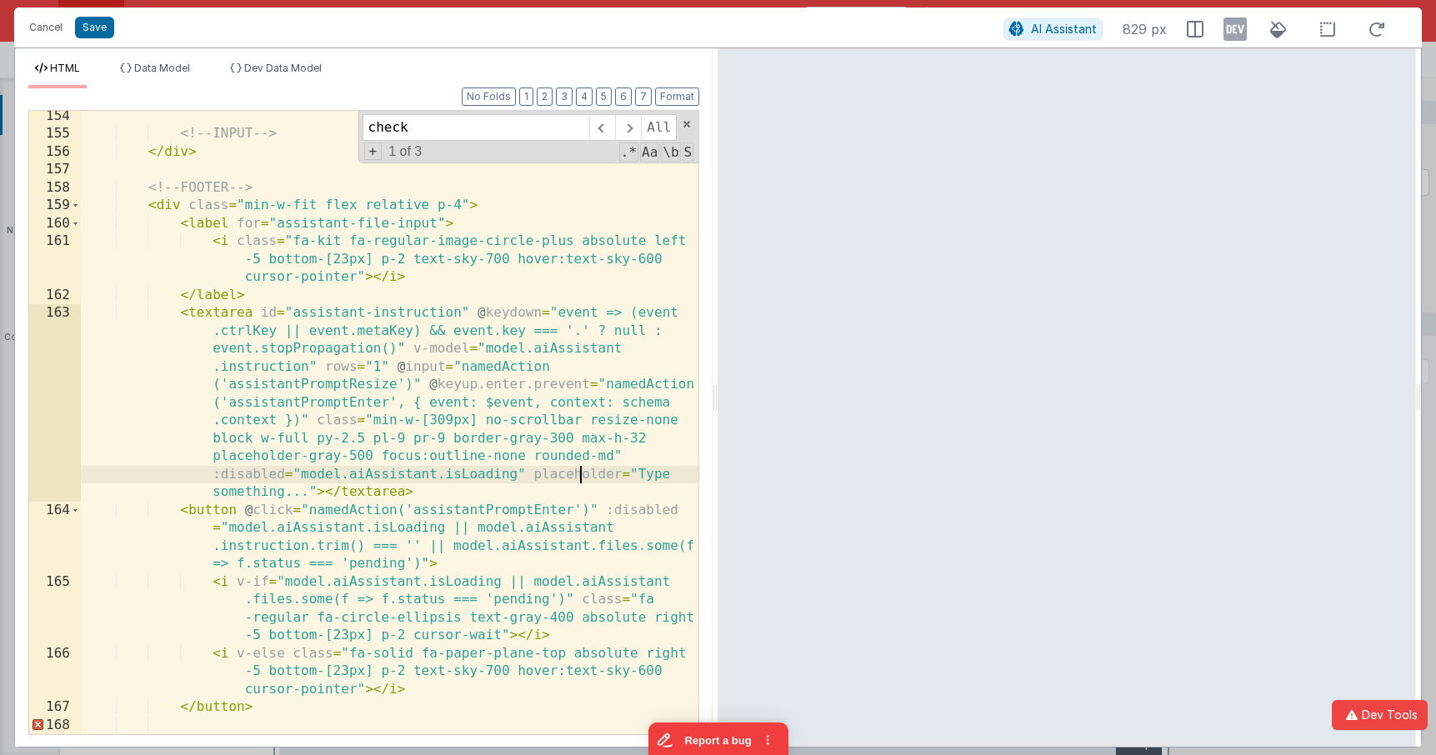
click at [630, 432] on div "<!-- INPUT --> </ div > <!-- FOOTER --> < div class = "min-w-fit flex relative …" at bounding box center [389, 436] width 617 height 659
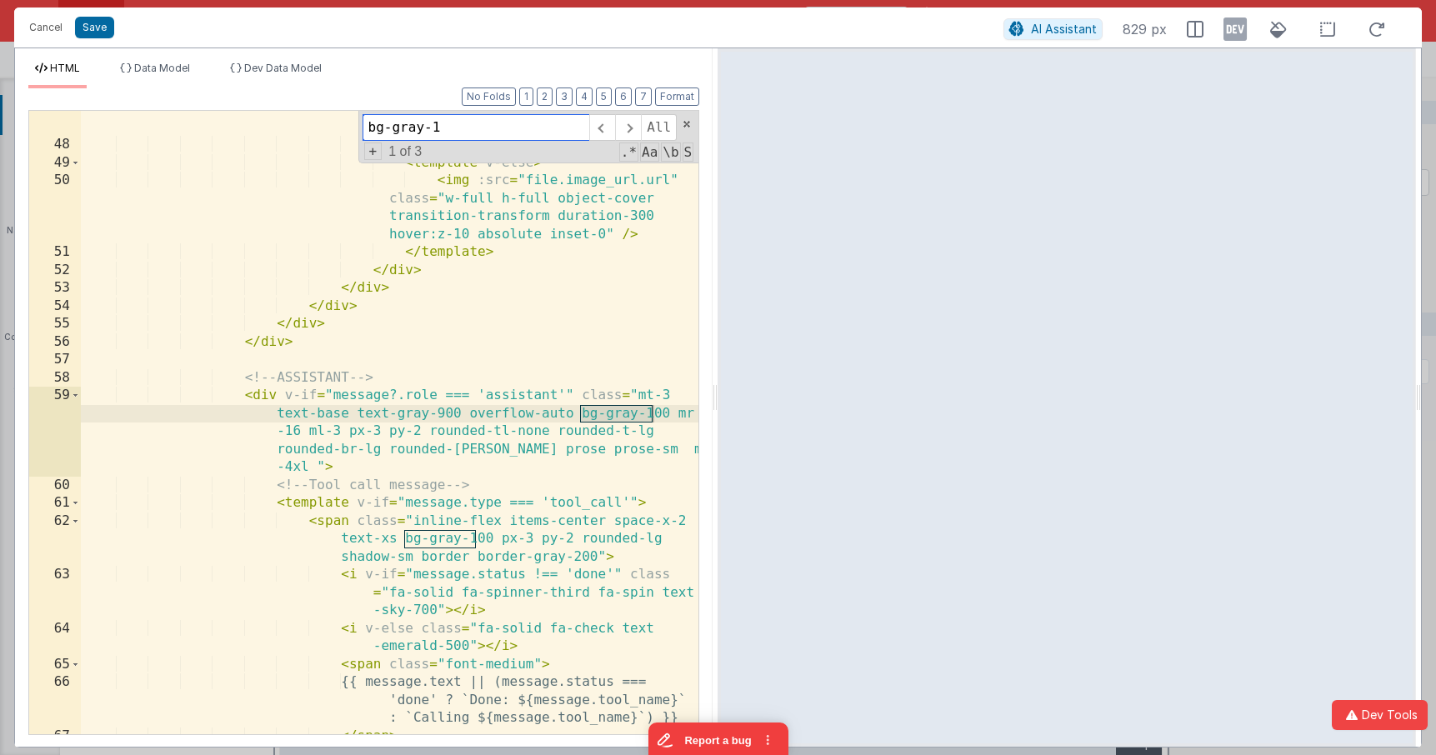
scroll to position [1695, 0]
type input "bg-gray-10"
click at [668, 415] on div "< i class = "fa-solid fa-circle -notch fa-spin absolute top-1/2 left-1 /2 trans…" at bounding box center [389, 420] width 617 height 713
click at [58, 28] on button "Cancel" at bounding box center [46, 27] width 50 height 23
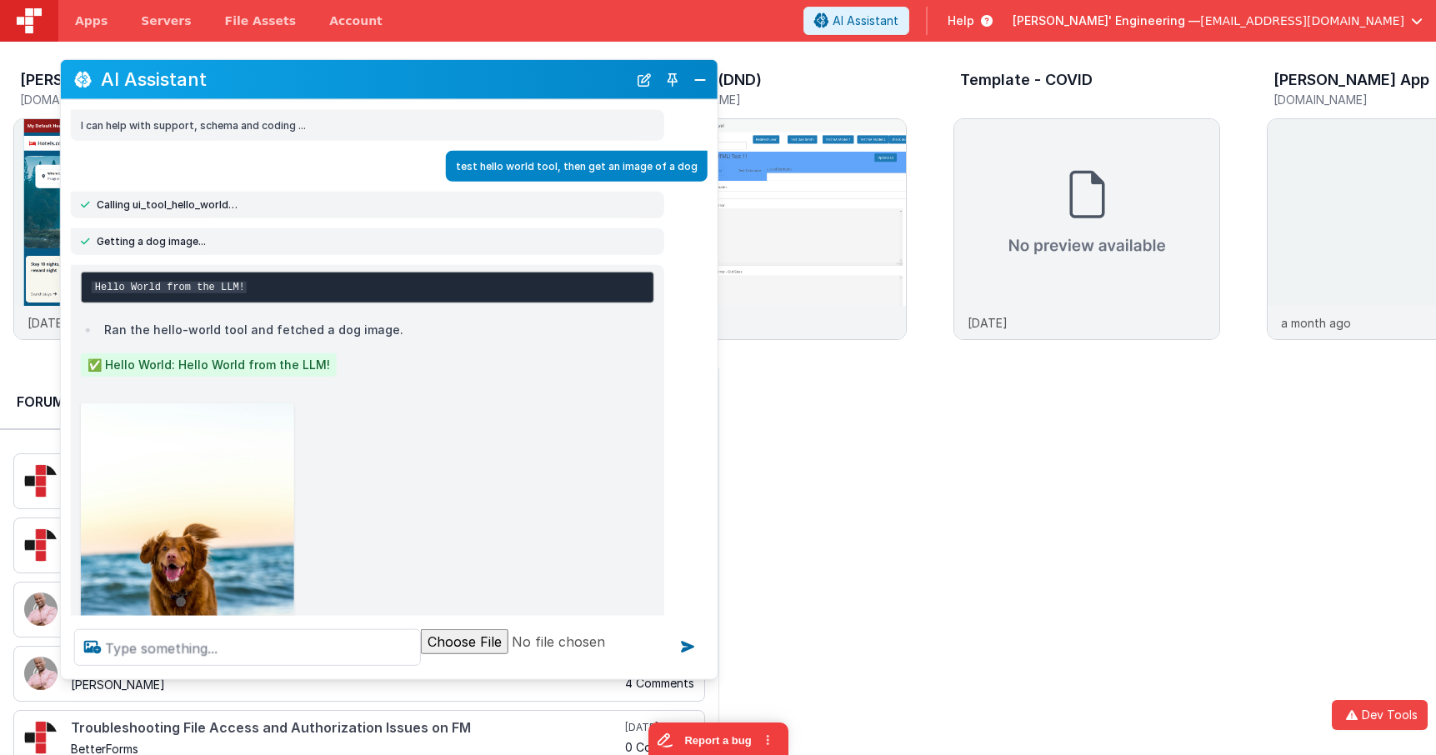
click at [465, 166] on p "test hello world tool, then get an image of a dog" at bounding box center [577, 165] width 242 height 17
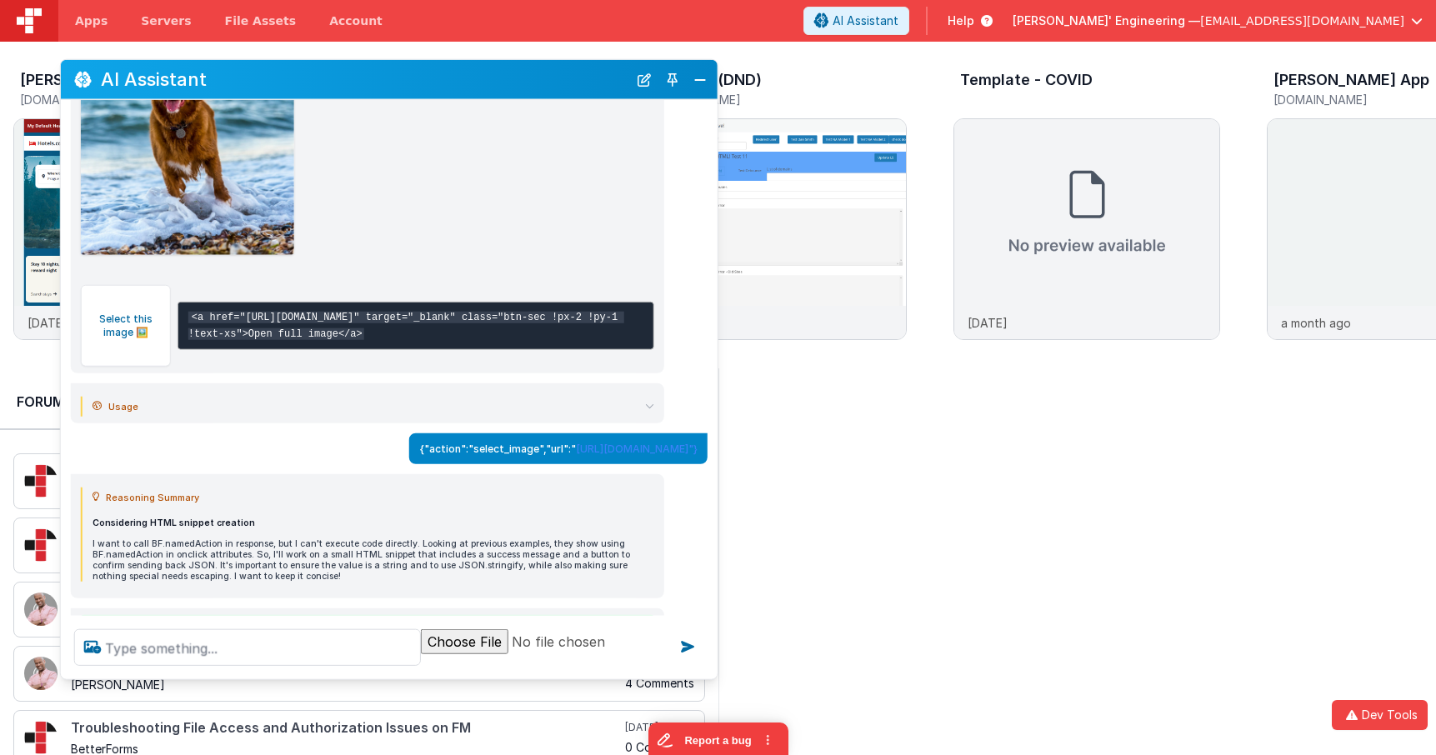
scroll to position [469, 0]
click at [642, 82] on button "New Chat" at bounding box center [643, 78] width 23 height 23
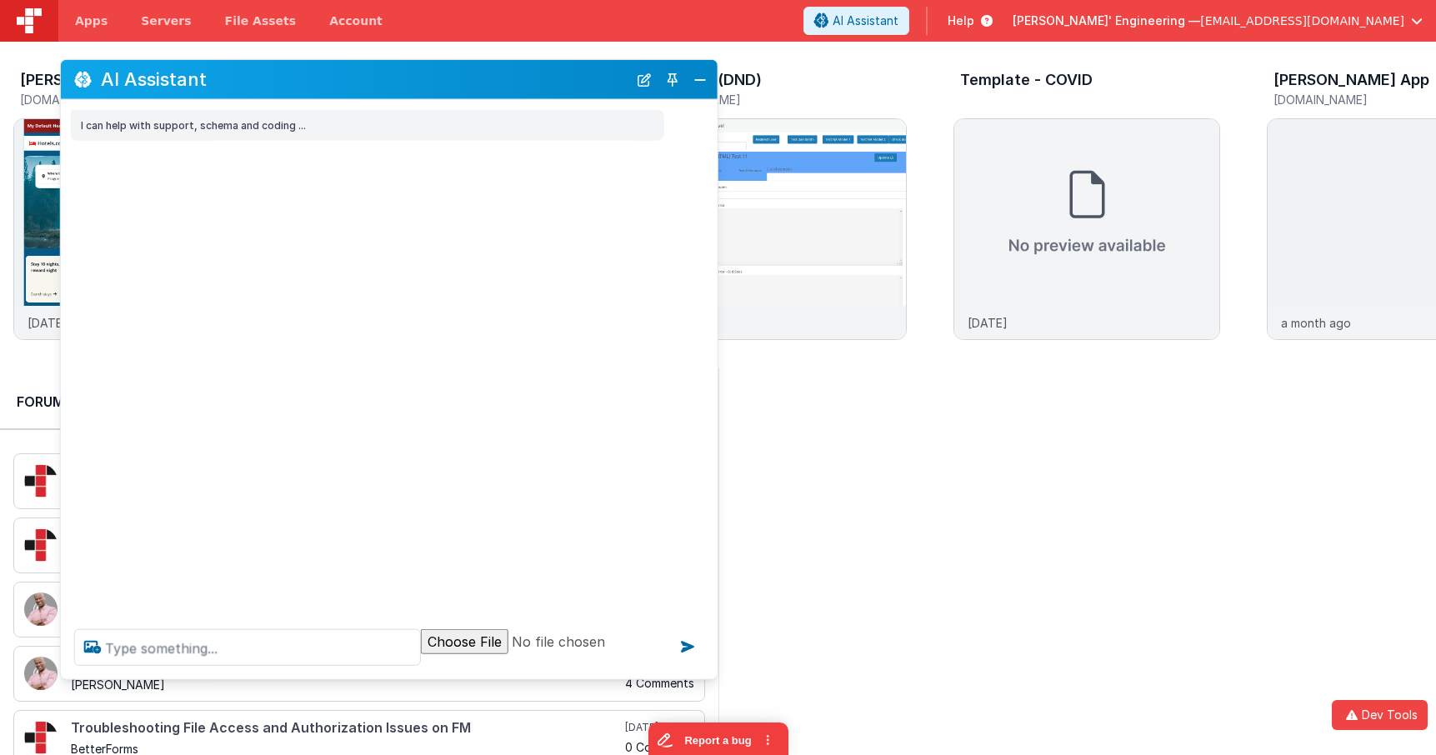
scroll to position [0, 0]
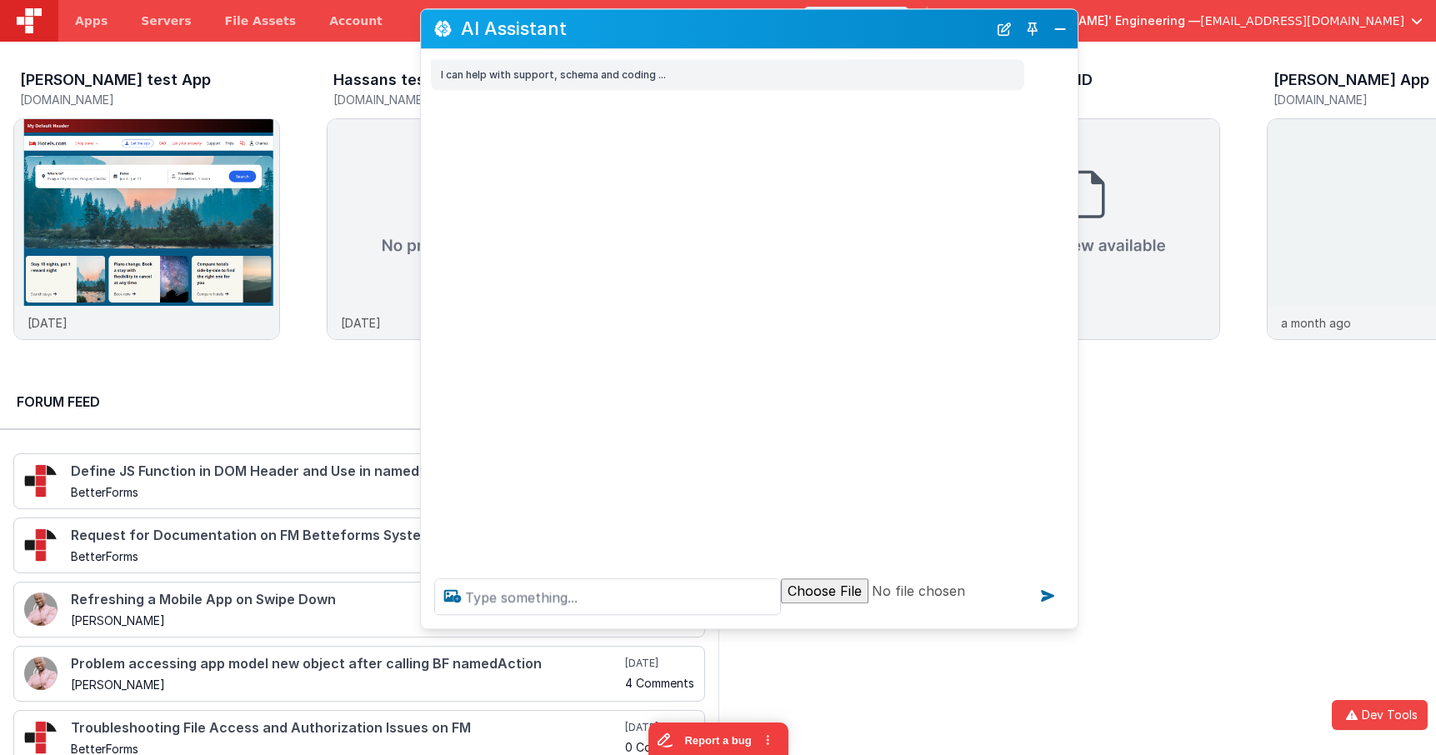
drag, startPoint x: 480, startPoint y: 80, endPoint x: 847, endPoint y: 31, distance: 369.9
click at [846, 30] on h2 "AI Assistant" at bounding box center [724, 29] width 527 height 20
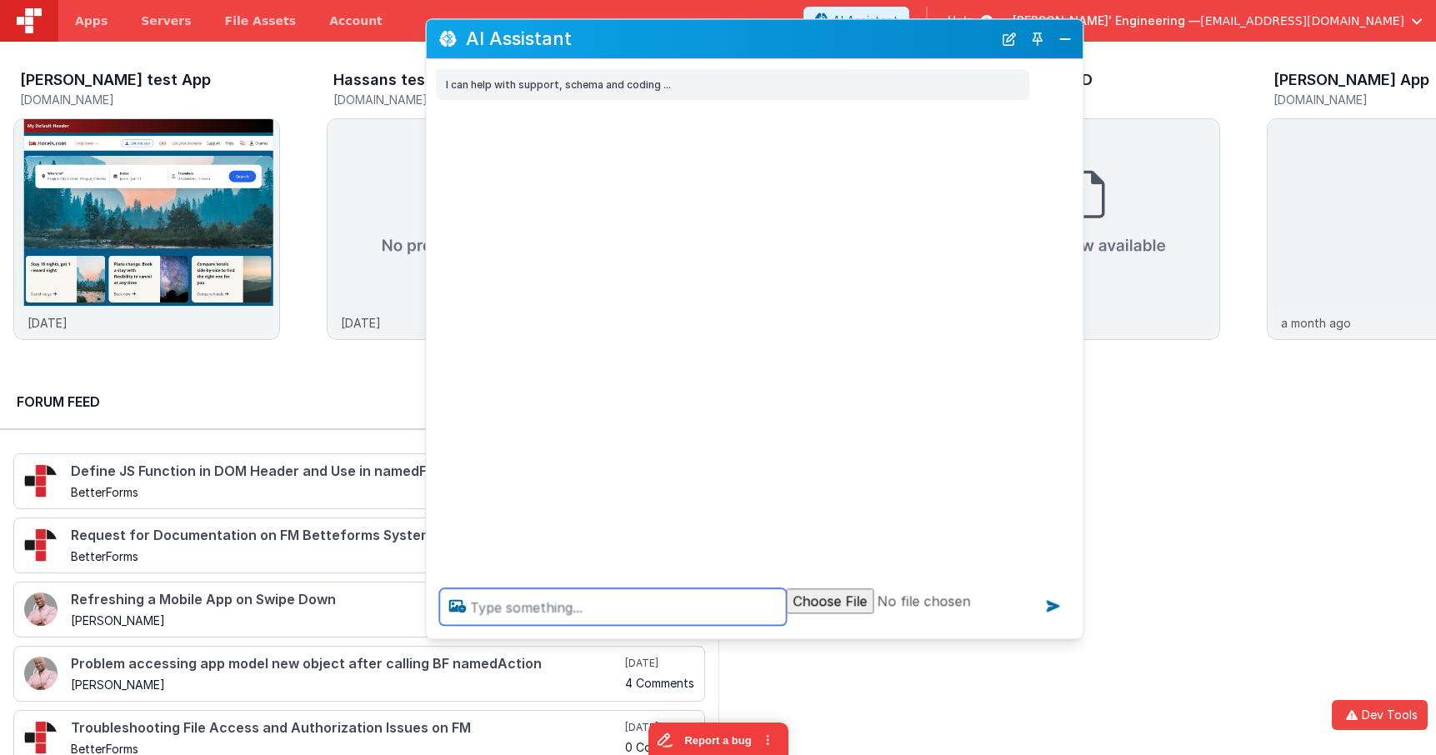
click at [657, 615] on textarea at bounding box center [612, 606] width 347 height 37
click at [790, 115] on div "I can help with support, schema and coding ..." at bounding box center [754, 317] width 657 height 516
click at [692, 607] on textarea "return big test for stream testing" at bounding box center [612, 606] width 347 height 37
type textarea "return big test for stream testing"
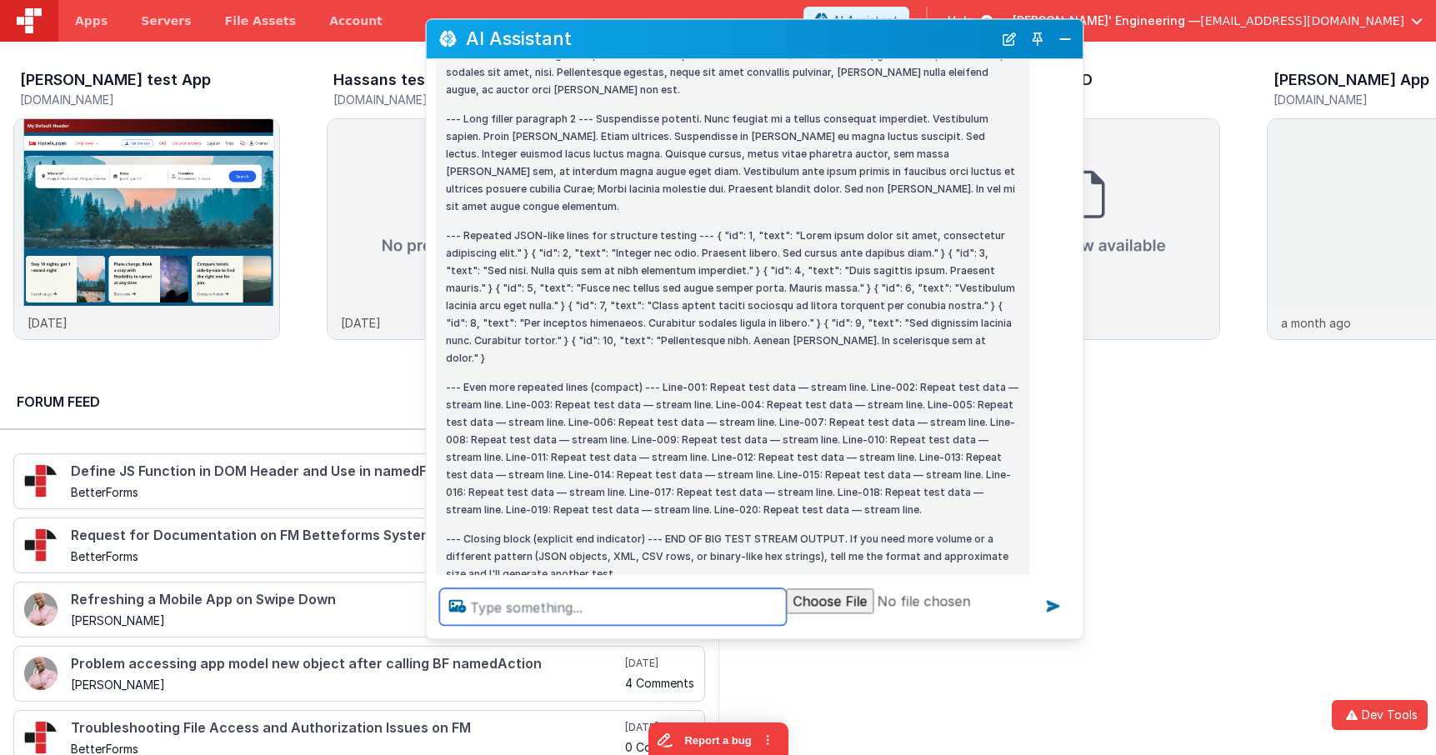
scroll to position [1801, 0]
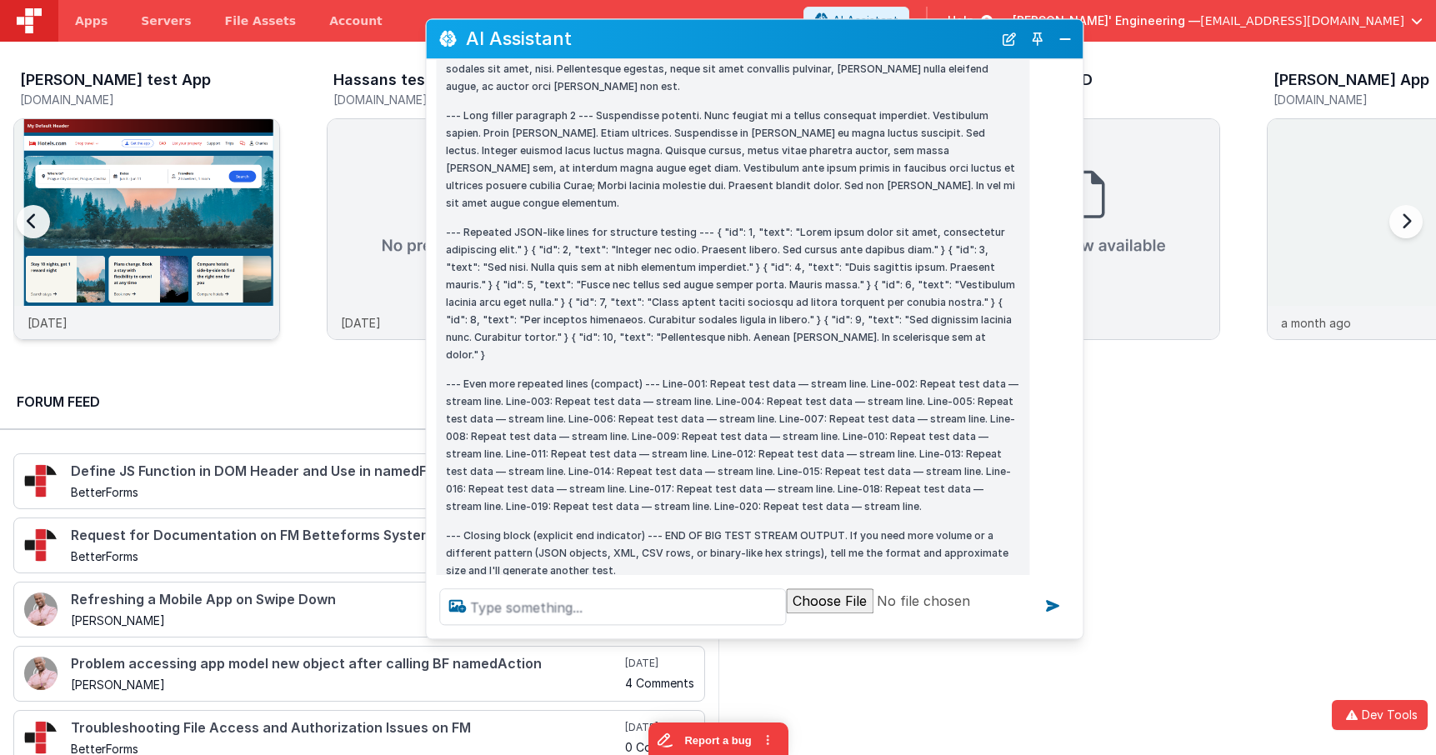
click at [210, 131] on img at bounding box center [146, 251] width 265 height 265
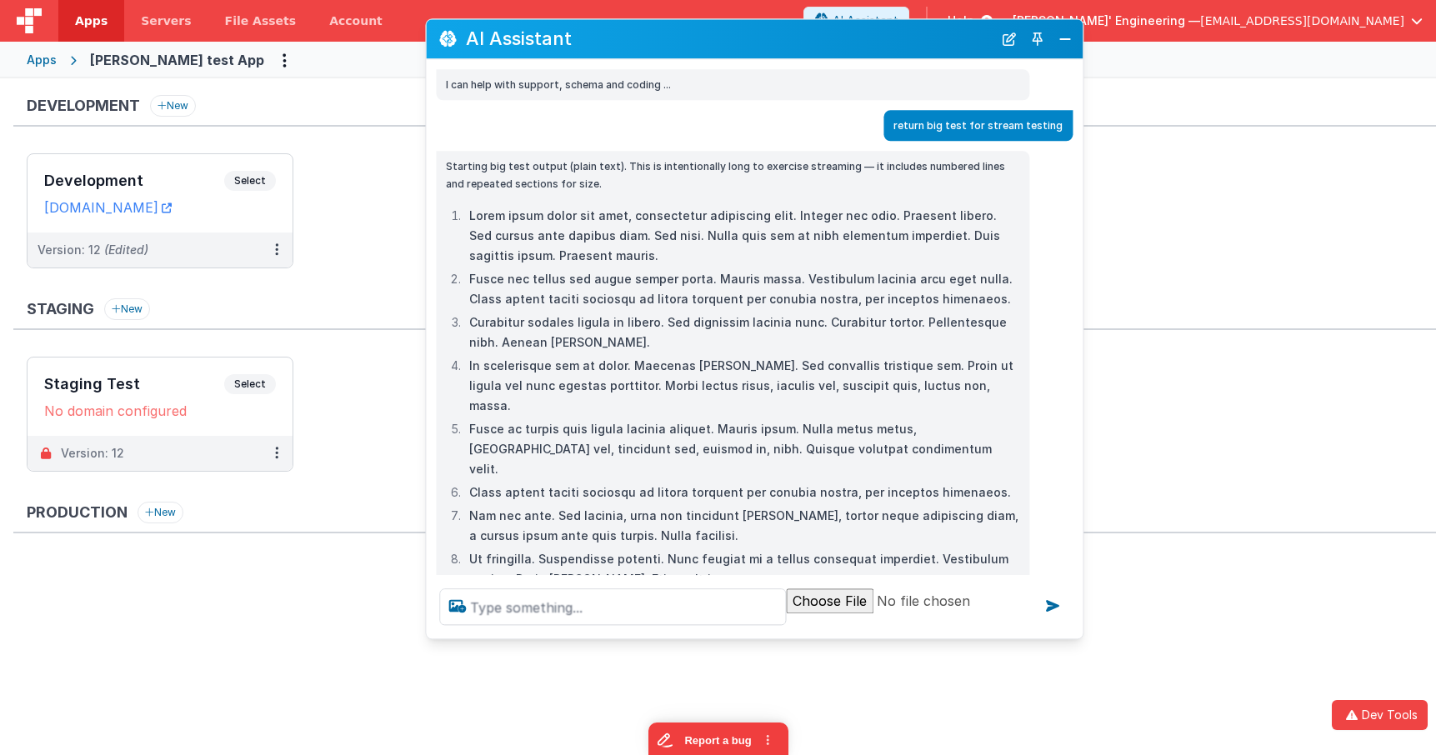
click at [261, 168] on div "Development Select URLs charlesguidev.fmbetterforms.com" at bounding box center [159, 193] width 265 height 78
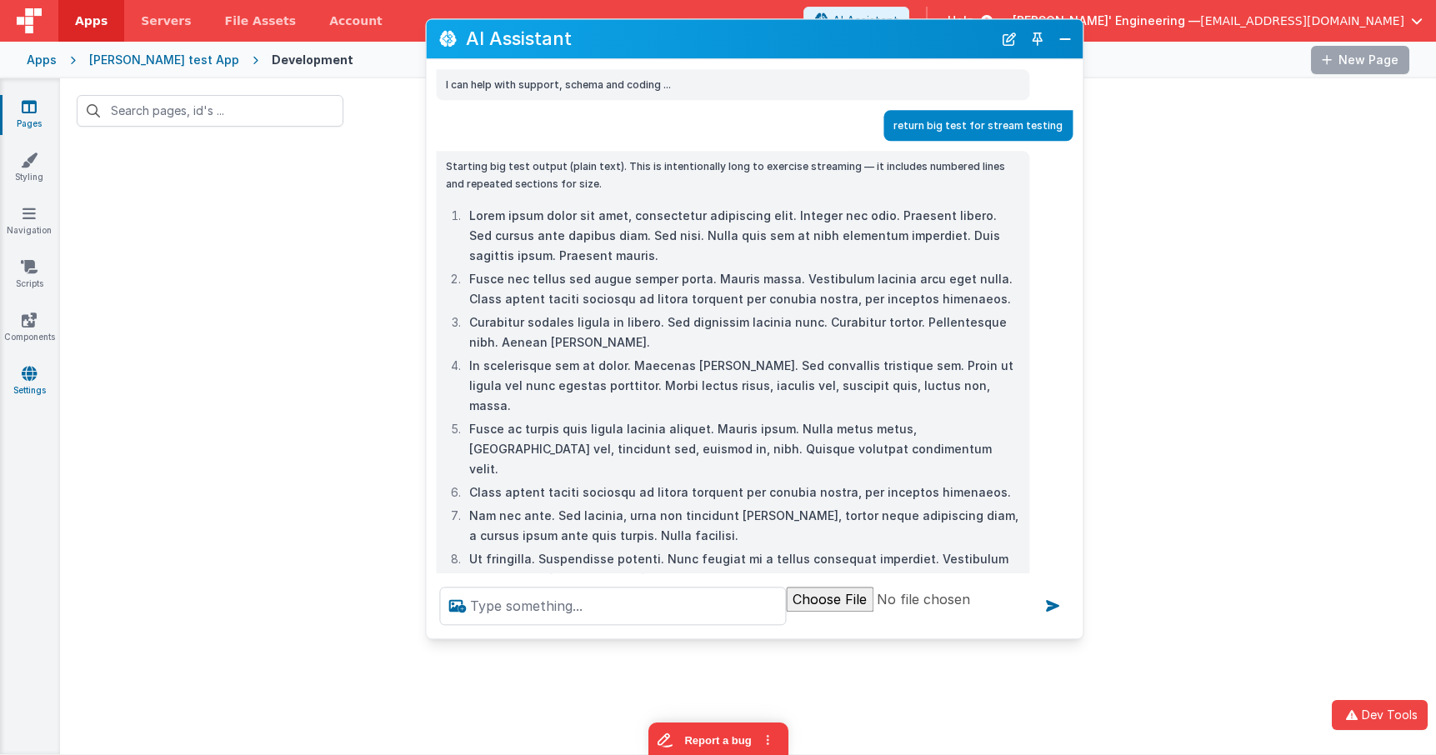
click at [27, 378] on icon at bounding box center [29, 373] width 15 height 17
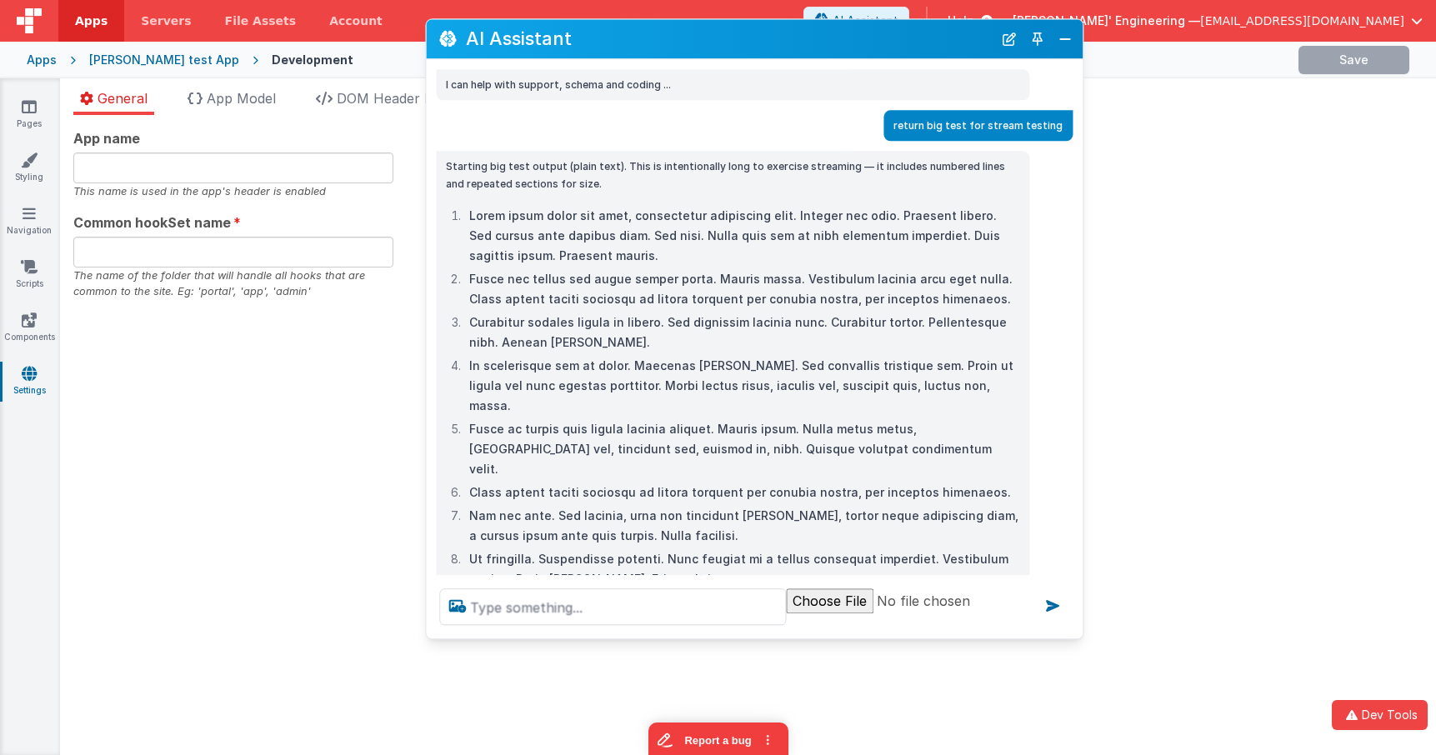
type input "Charles GUI, Get your own app"
type input "app"
drag, startPoint x: 587, startPoint y: 38, endPoint x: 678, endPoint y: 77, distance: 98.9
click at [678, 77] on div "AI Assistant I can help with support, schema and coding ... return big test for…" at bounding box center [754, 328] width 658 height 621
